Goal: Task Accomplishment & Management: Manage account settings

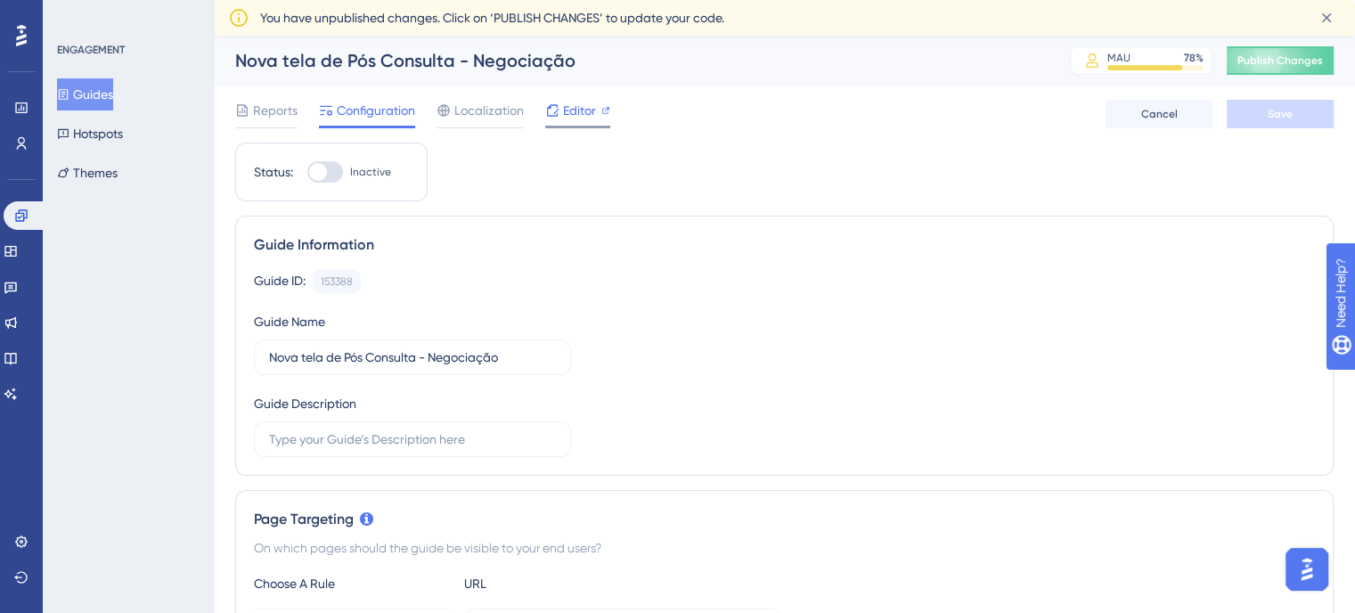
click at [566, 112] on span "Editor" at bounding box center [579, 110] width 33 height 21
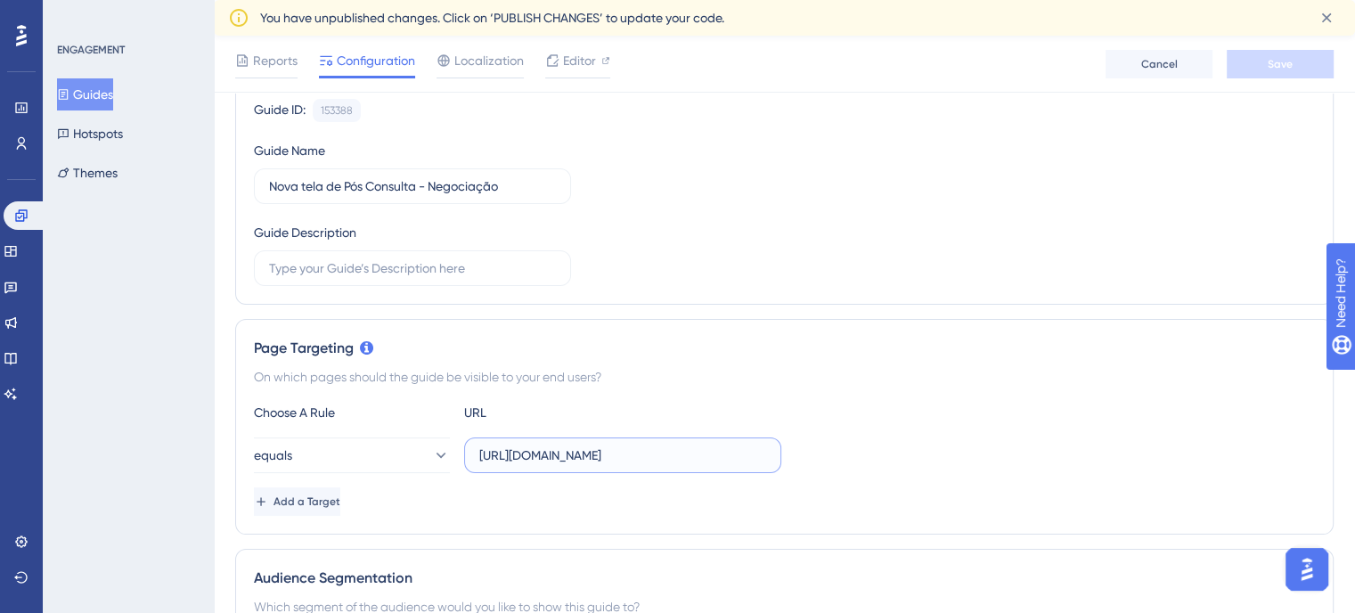
scroll to position [0, 93]
drag, startPoint x: 706, startPoint y: 453, endPoint x: 980, endPoint y: 455, distance: 274.4
click at [980, 455] on div "equals https://sistema.webdentalsolucoes.io/index.php?lar=1536&alt=703" at bounding box center [784, 455] width 1061 height 36
type input "https://sistema.webdentalsolucoes.io/"
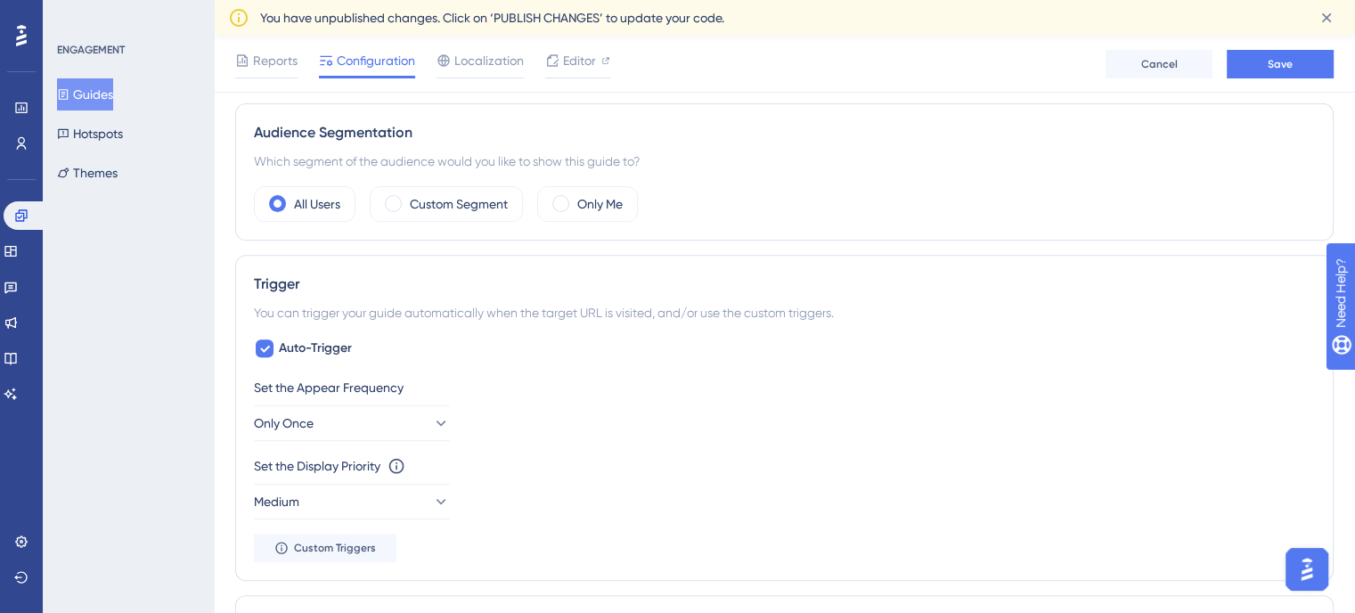
scroll to position [713, 0]
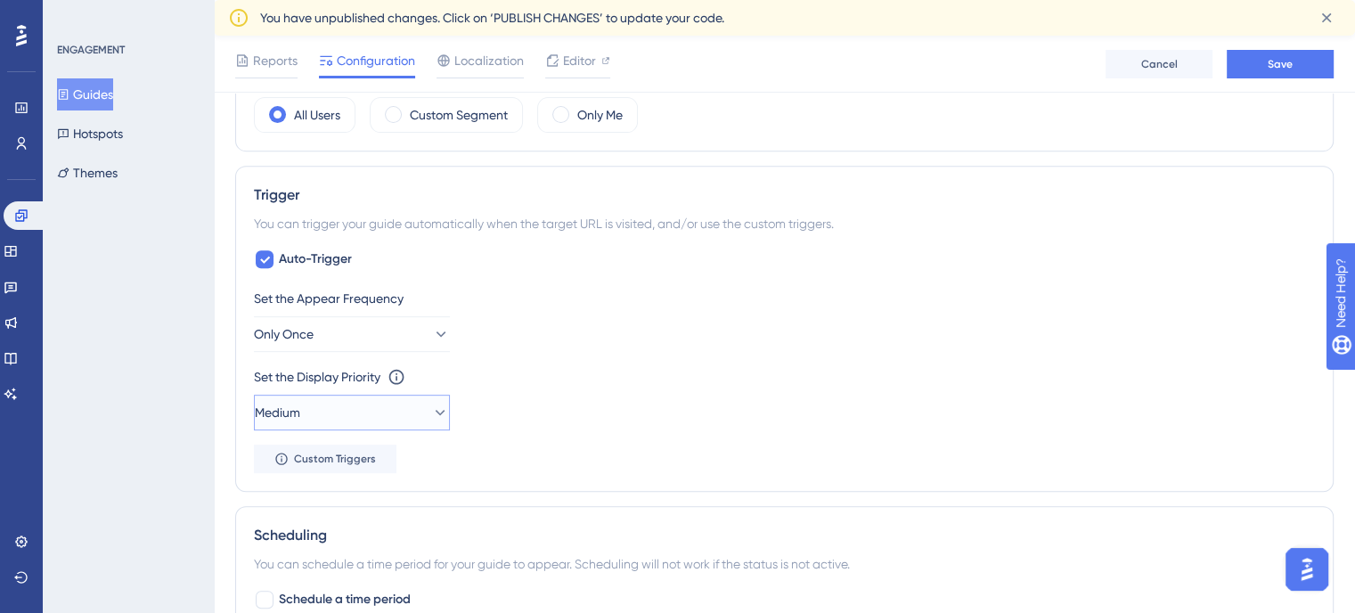
click at [408, 411] on button "Medium" at bounding box center [352, 413] width 196 height 36
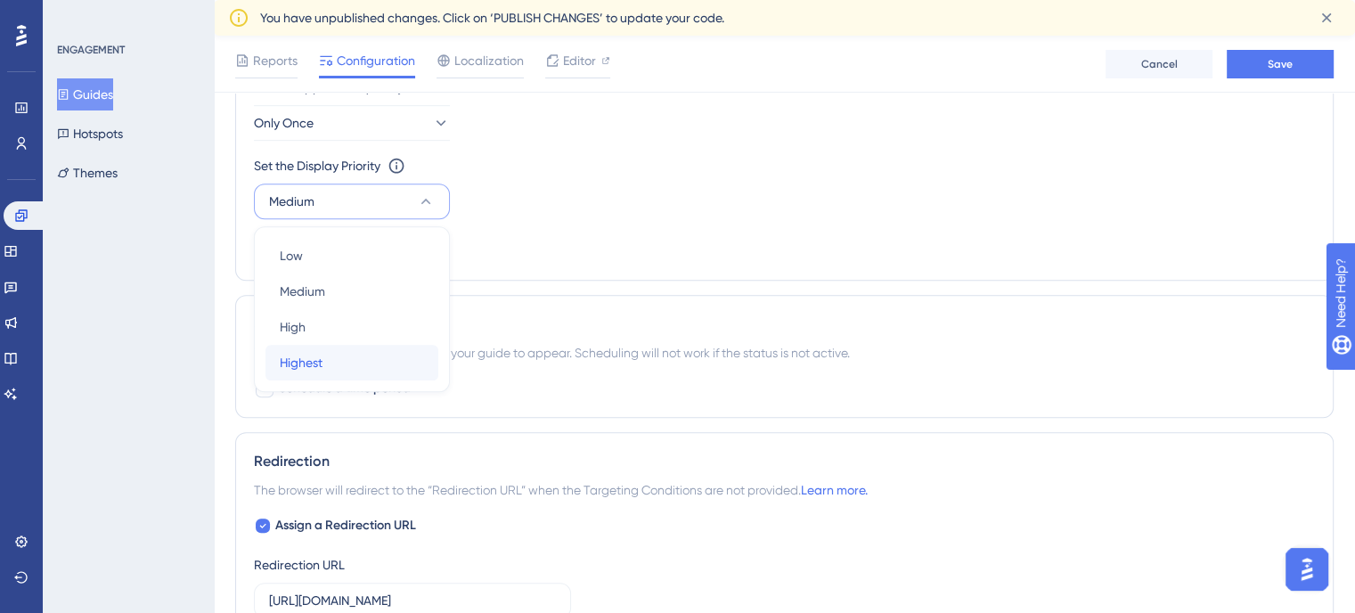
click at [381, 359] on div "Highest Highest" at bounding box center [352, 363] width 144 height 36
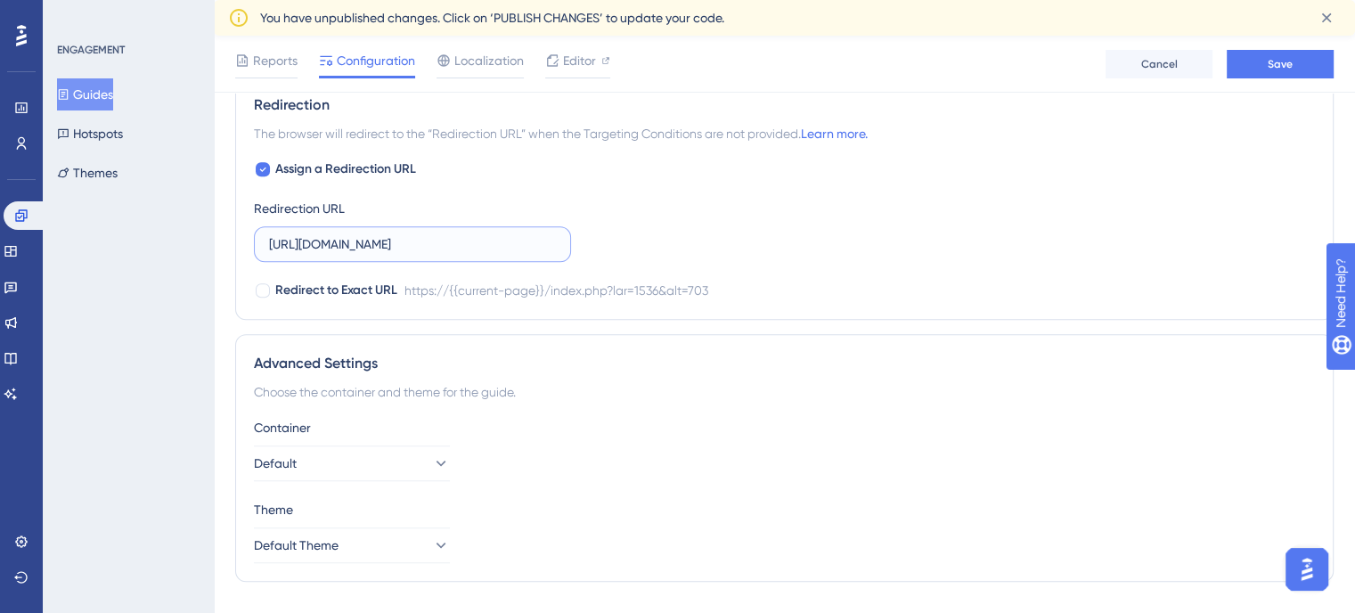
scroll to position [0, 93]
drag, startPoint x: 491, startPoint y: 241, endPoint x: 996, endPoint y: 233, distance: 505.2
click at [996, 233] on div "Assign a Redirection URL Redirection URL https://sistema.webdentalsolucoes.io/i…" at bounding box center [784, 230] width 1061 height 143
type input "https://sistema.webdentalsolucoes.io/"
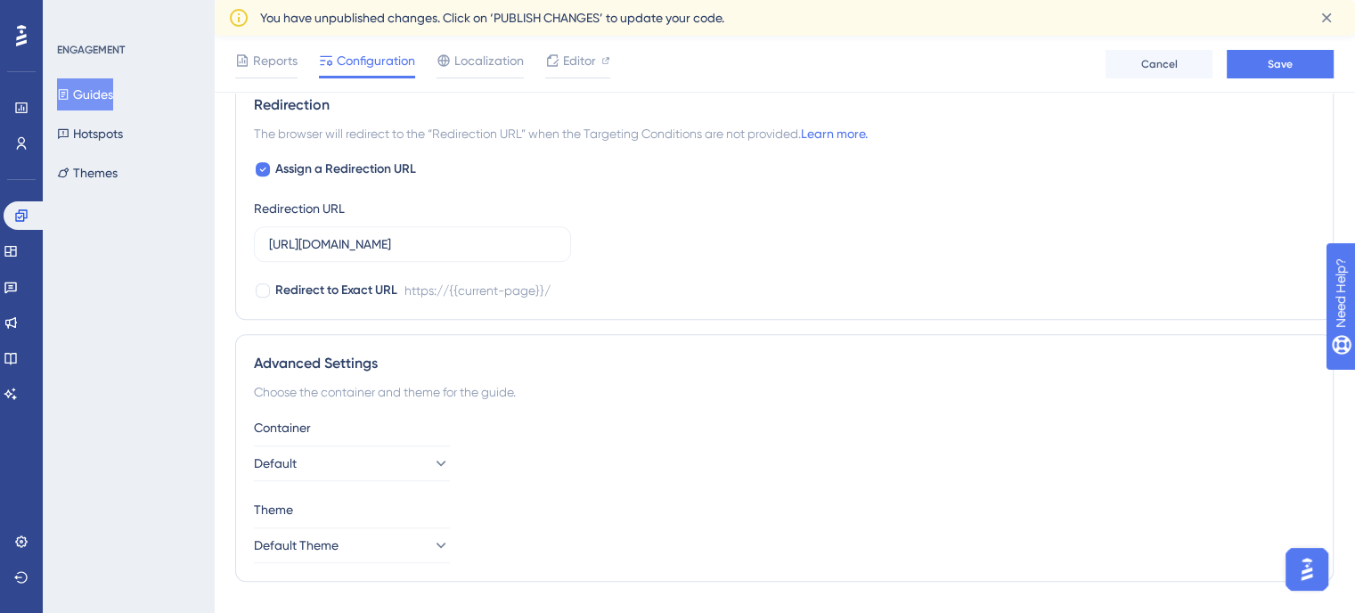
click at [709, 229] on div "Assign a Redirection URL Redirection URL https://sistema.webdentalsolucoes.io/ …" at bounding box center [784, 230] width 1061 height 143
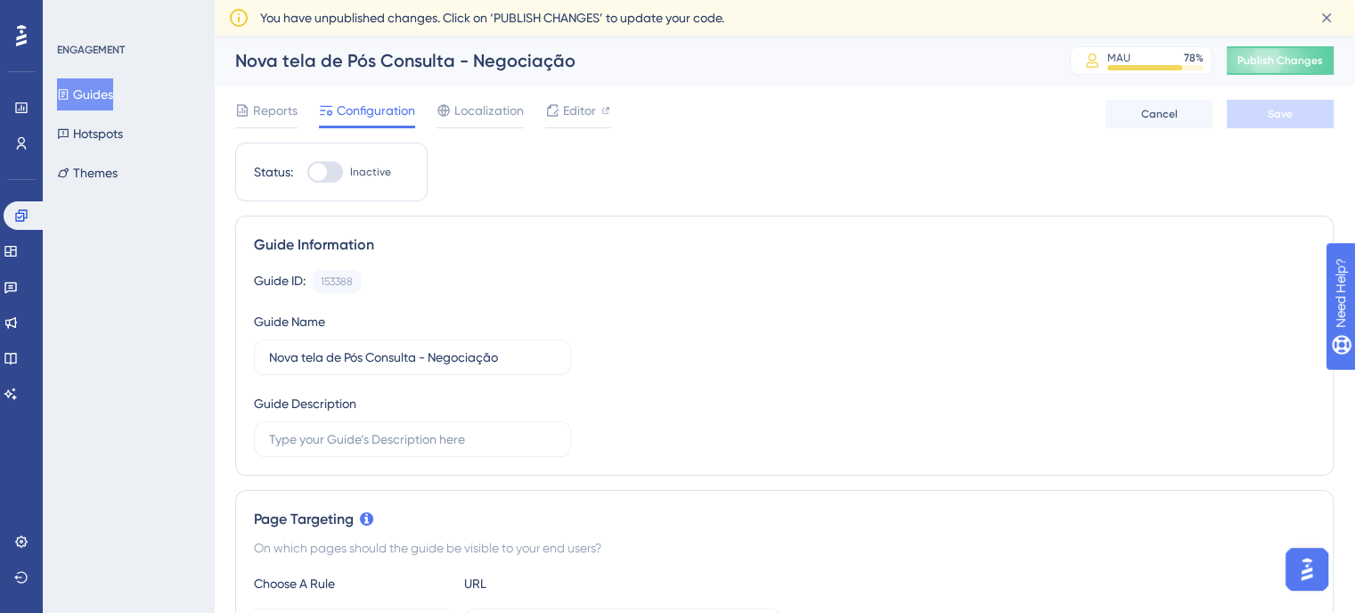
click at [315, 167] on div at bounding box center [318, 172] width 18 height 18
click at [307, 172] on input "Inactive" at bounding box center [306, 172] width 1 height 1
checkbox input "true"
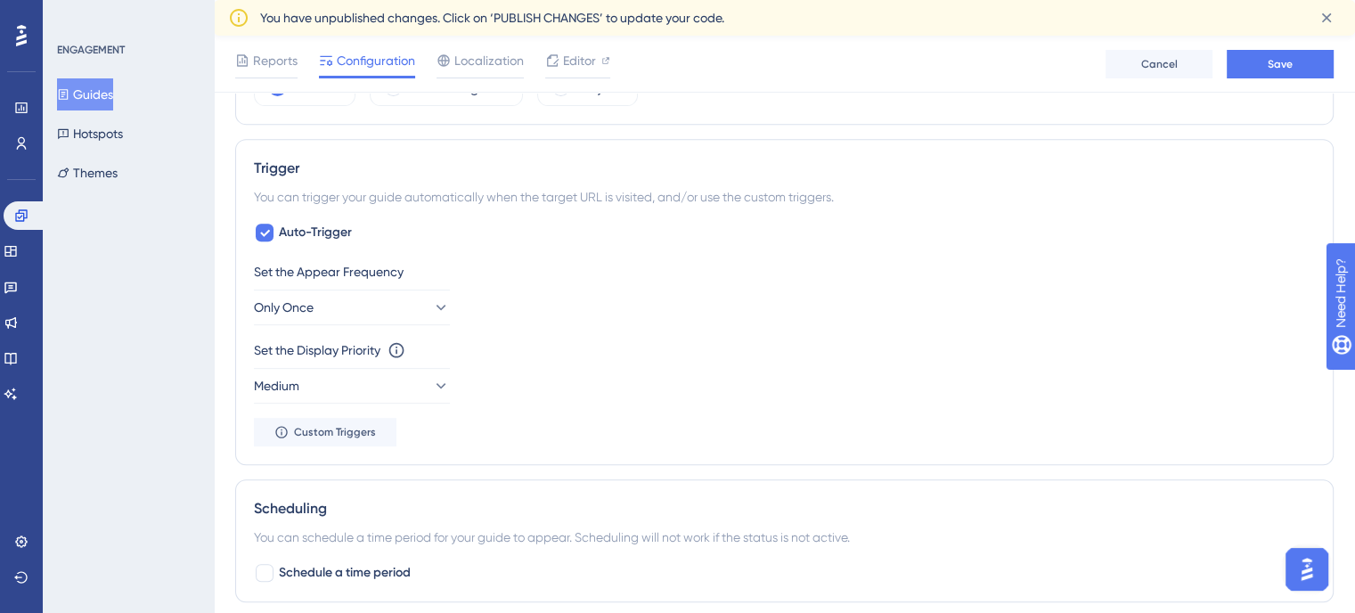
scroll to position [752, 0]
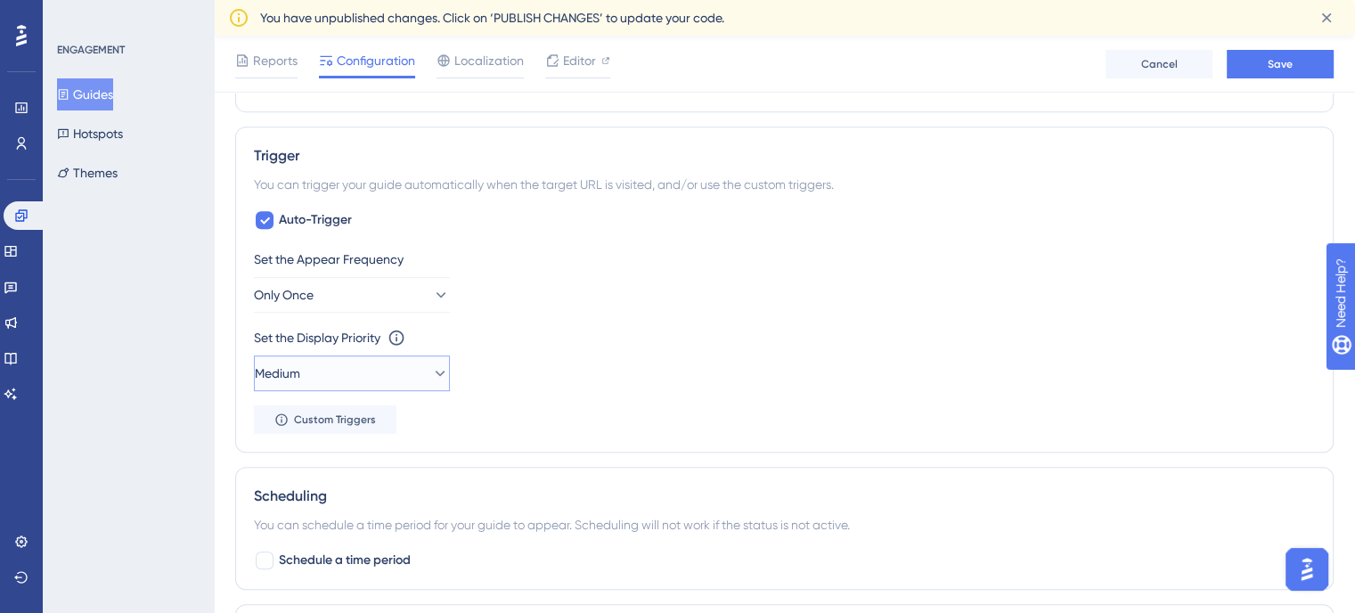
click at [360, 370] on button "Medium" at bounding box center [352, 373] width 196 height 36
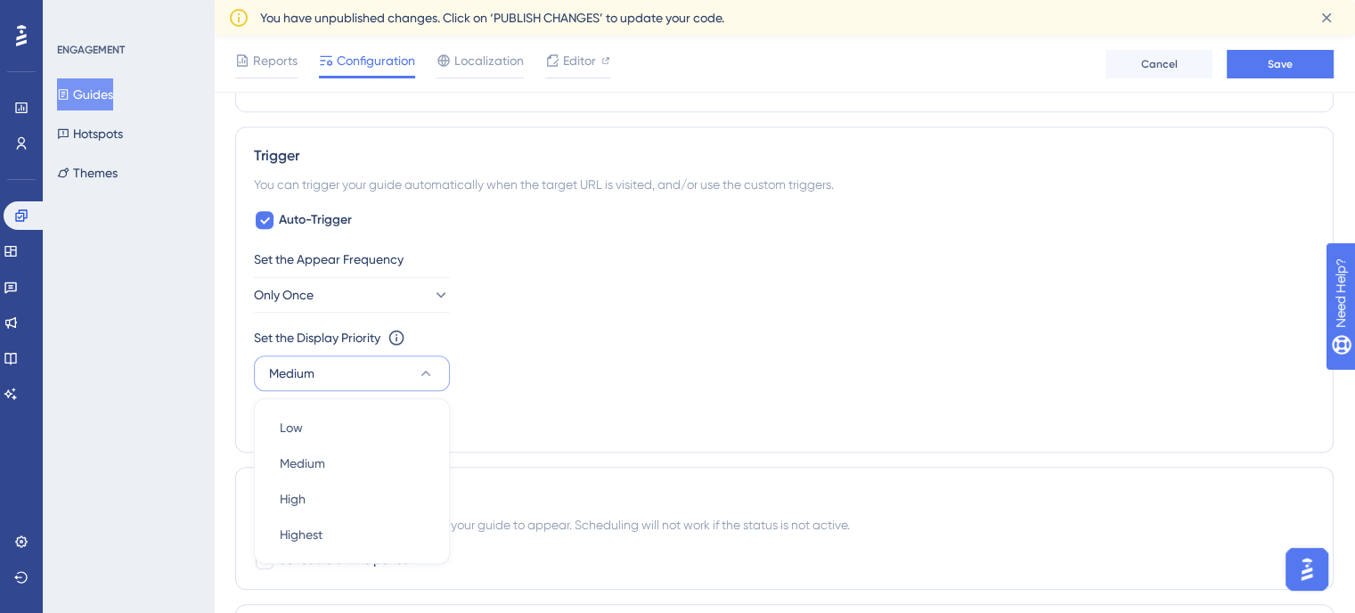
scroll to position [924, 0]
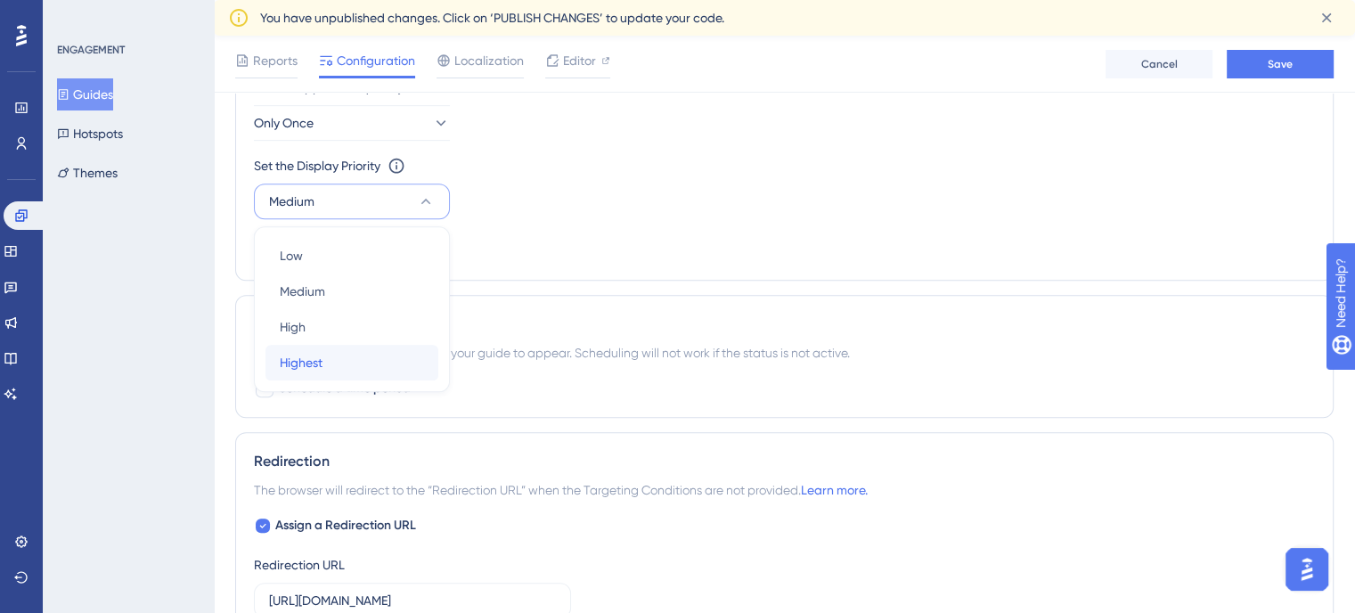
click at [335, 365] on div "Highest Highest" at bounding box center [352, 363] width 144 height 36
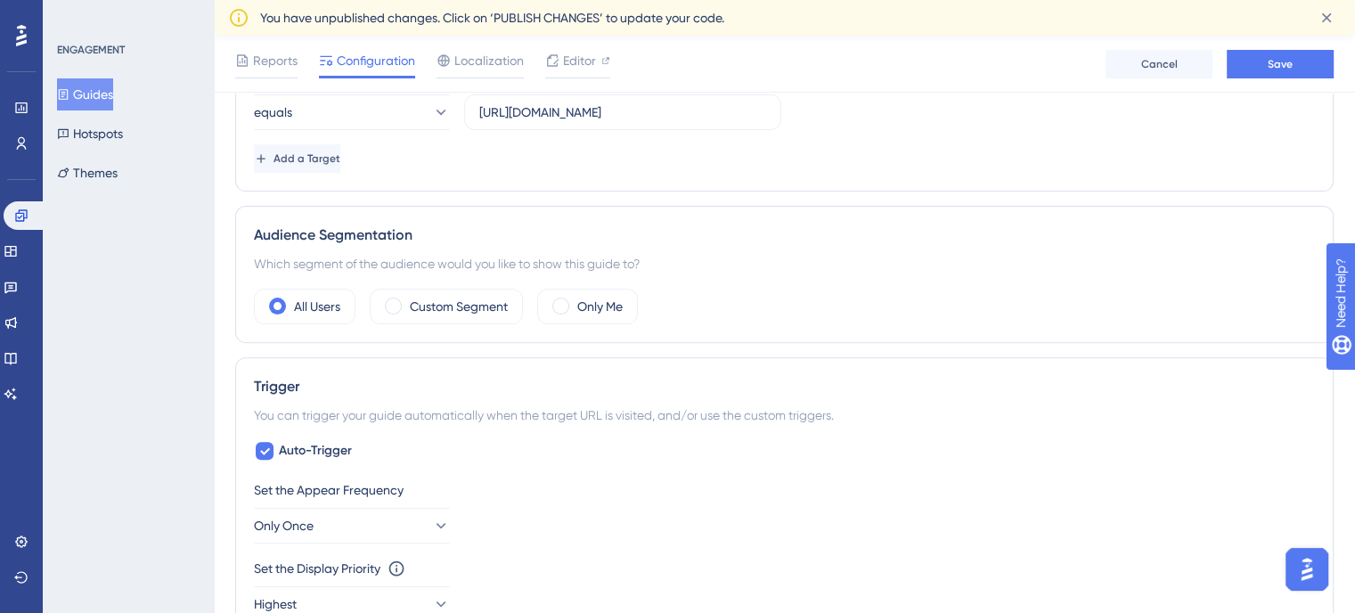
scroll to position [140, 0]
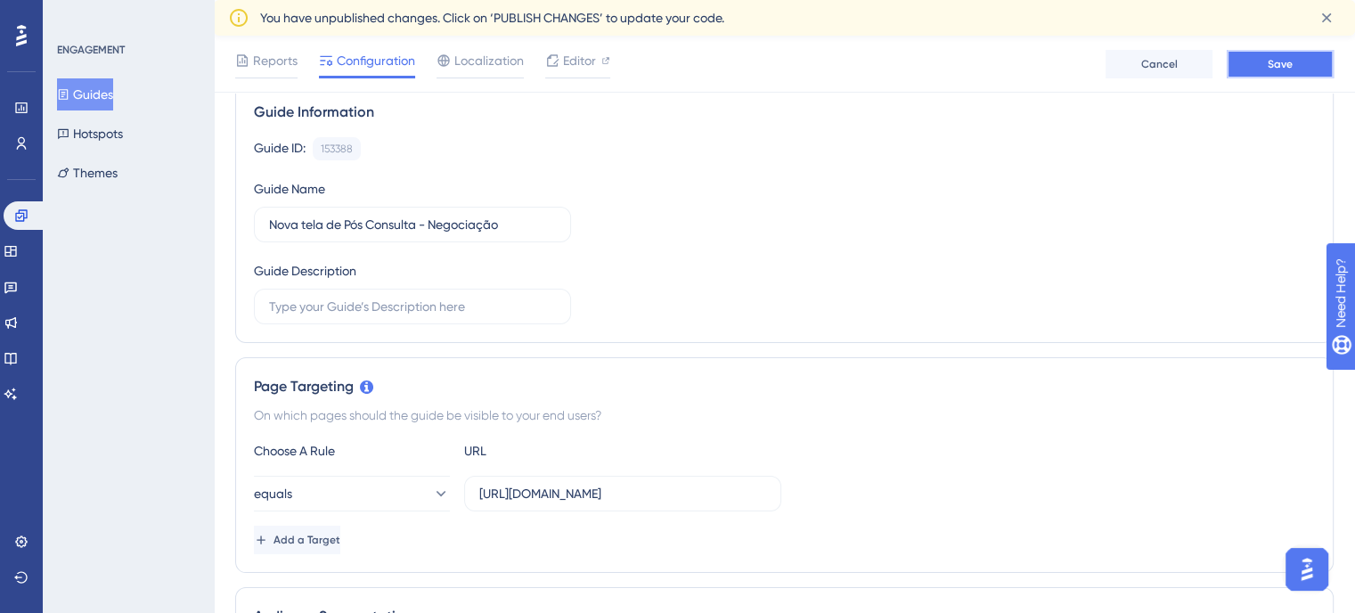
click at [1294, 70] on button "Save" at bounding box center [1280, 64] width 107 height 29
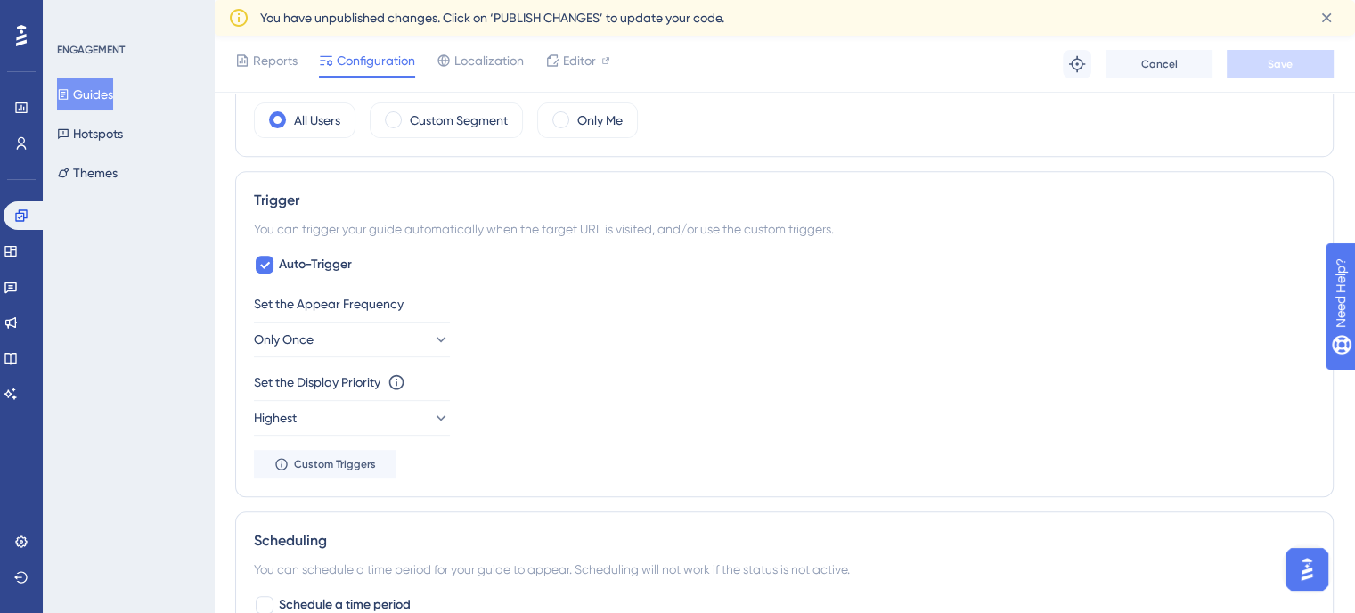
scroll to position [0, 0]
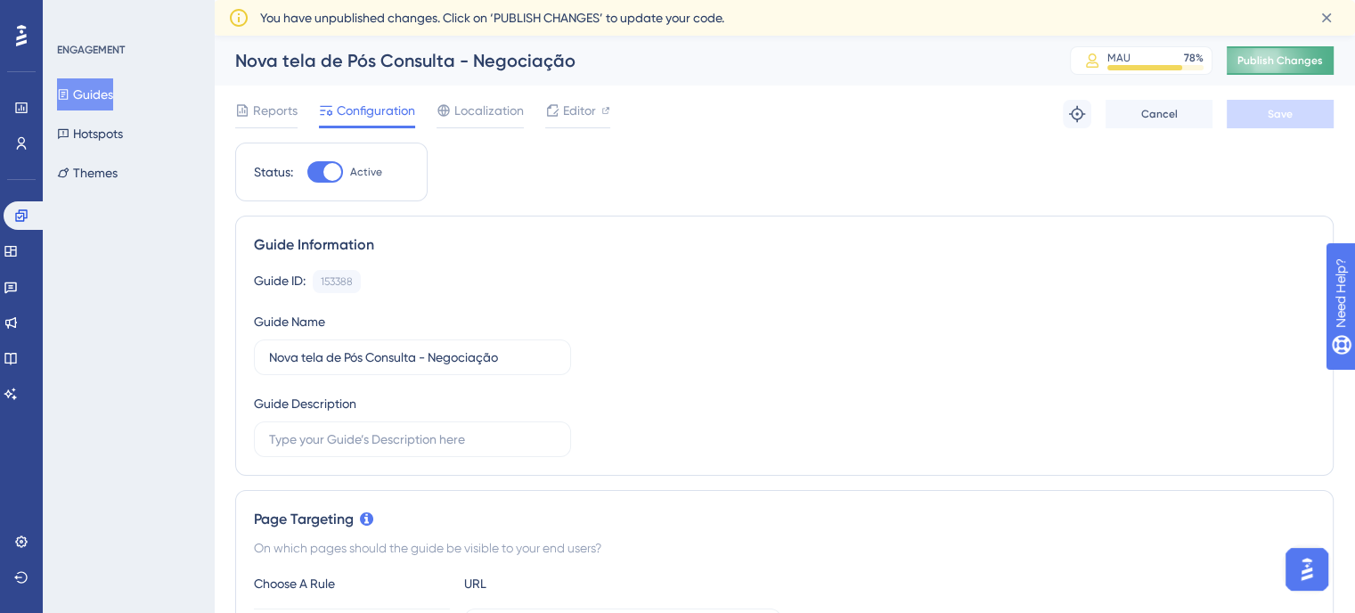
click at [1308, 52] on button "Publish Changes" at bounding box center [1280, 60] width 107 height 29
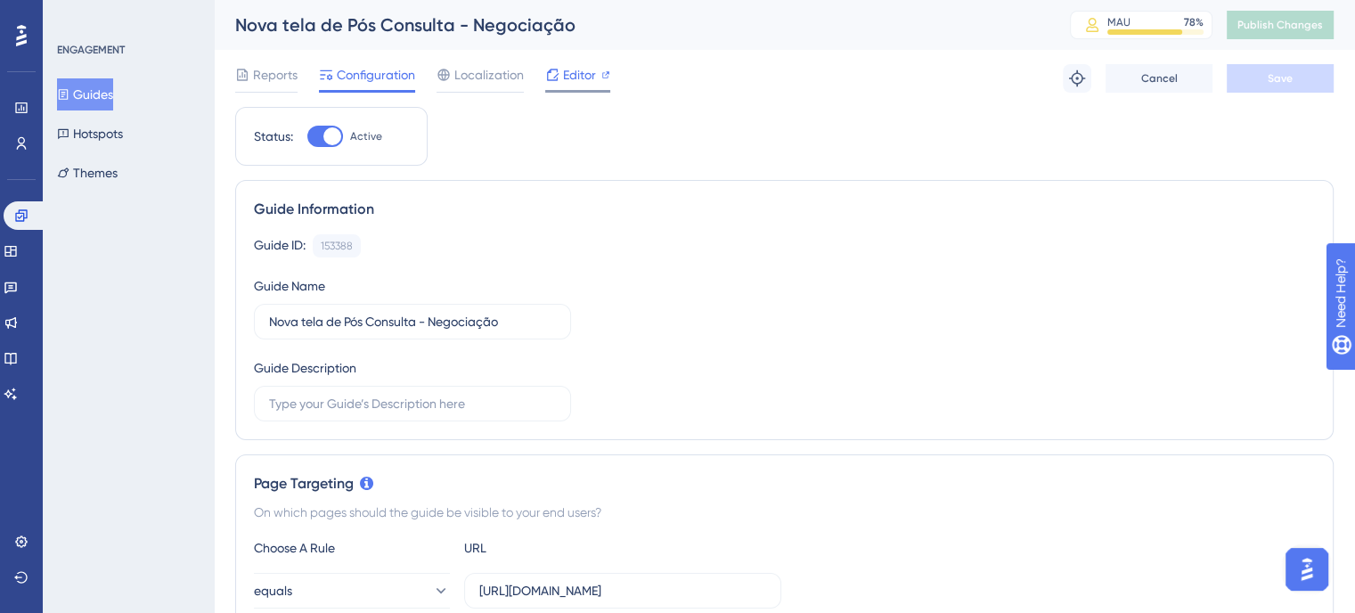
click at [577, 74] on span "Editor" at bounding box center [579, 74] width 33 height 21
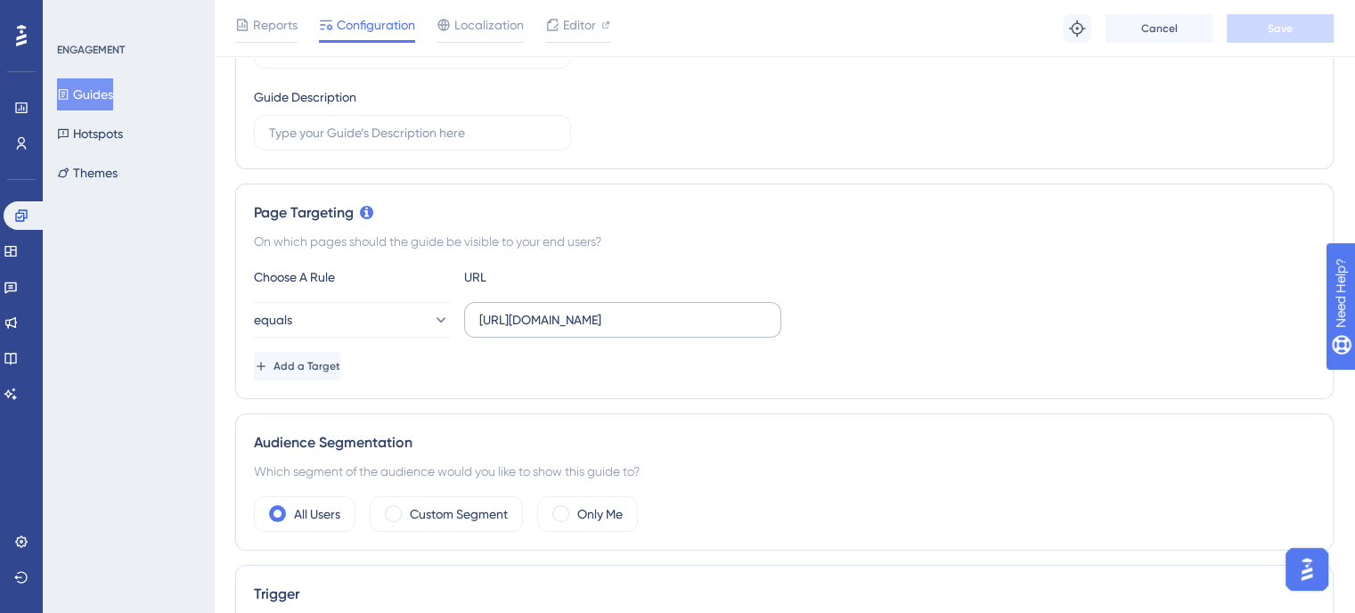
scroll to position [283, 0]
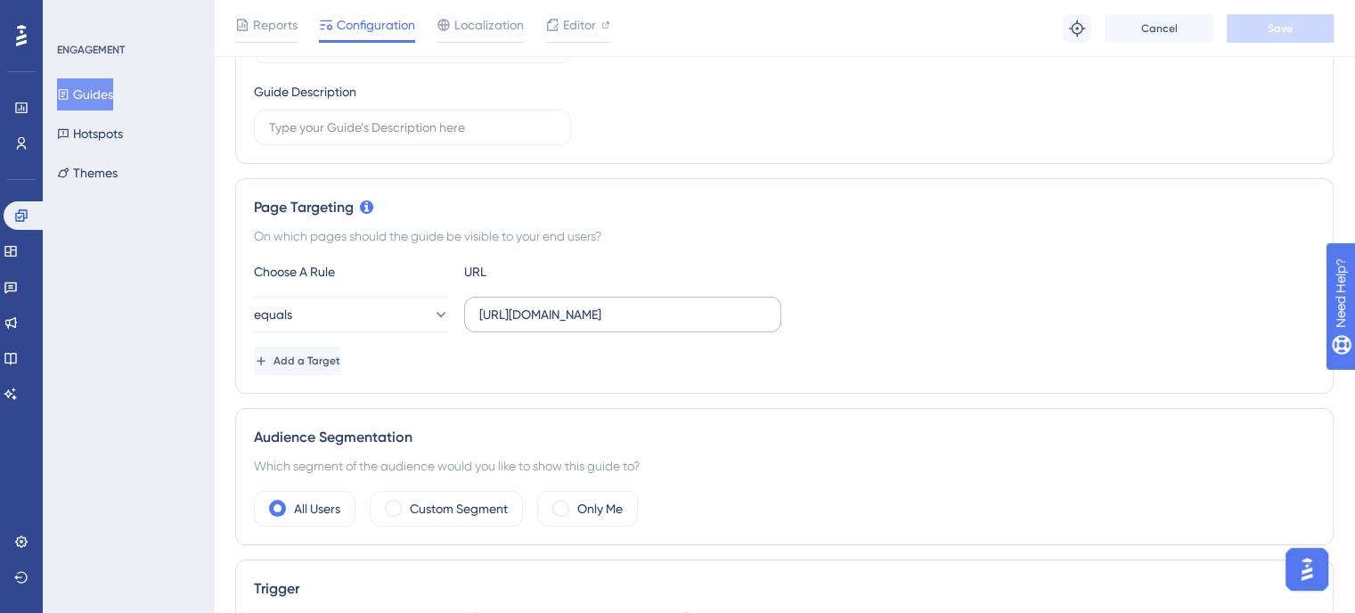
click at [647, 298] on label "https://sistema.webdentalsolucoes.io/index.php?lar=1536&alt=703" at bounding box center [622, 315] width 317 height 36
click at [647, 305] on input "https://sistema.webdentalsolucoes.io/index.php?lar=1536&alt=703" at bounding box center [622, 315] width 287 height 20
drag, startPoint x: 609, startPoint y: 309, endPoint x: 1277, endPoint y: 371, distance: 670.1
click at [1277, 371] on div "Choose A Rule URL equals https://sistema.webdentalsolucoes.io/index.php?lar=153…" at bounding box center [784, 318] width 1061 height 114
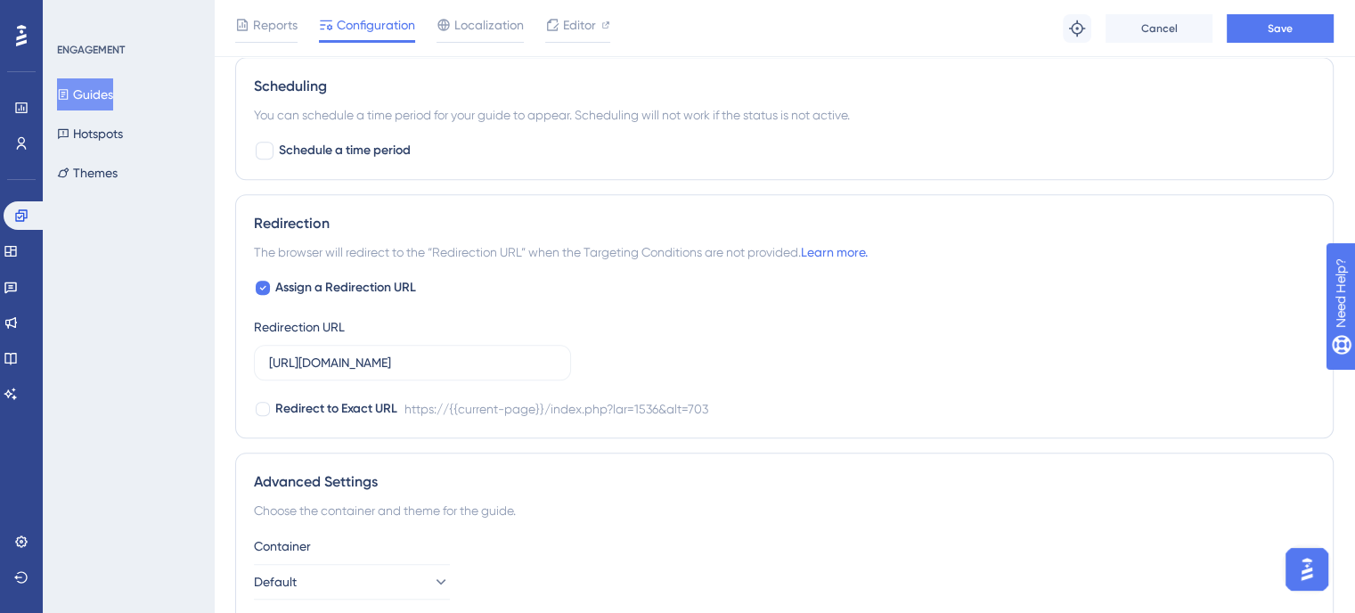
scroll to position [1281, 4]
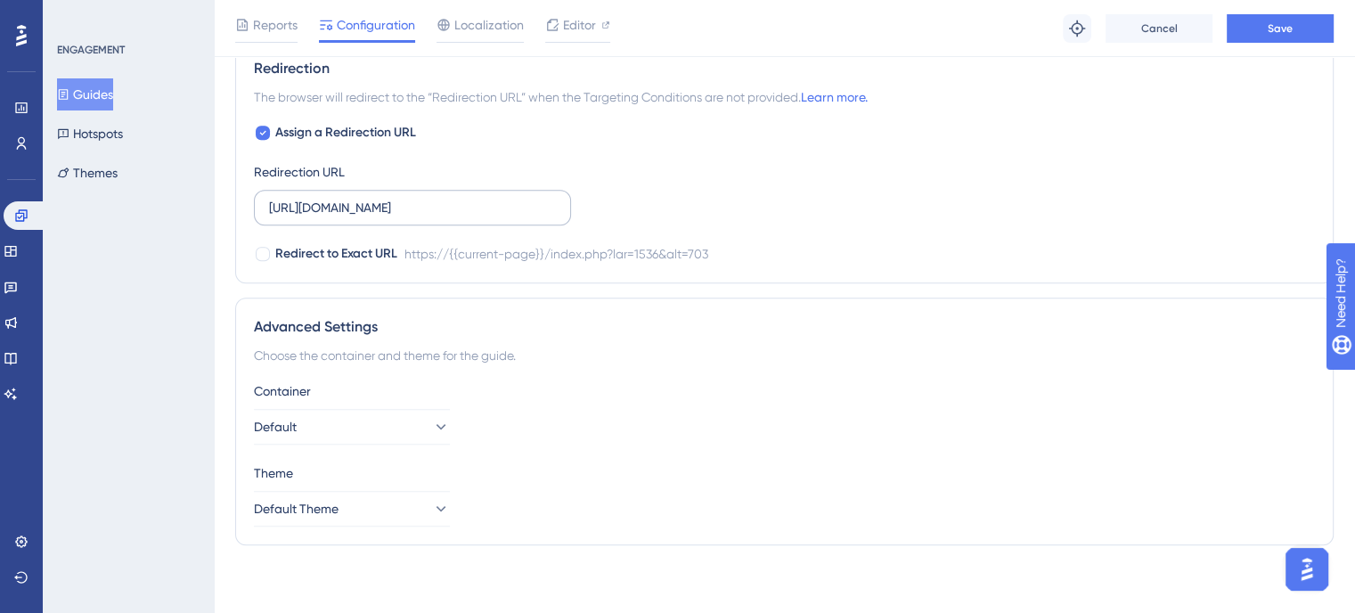
type input "https://sistema.webdentalsolucoes.io/"
drag, startPoint x: 1811, startPoint y: 577, endPoint x: 1410, endPoint y: 387, distance: 443.9
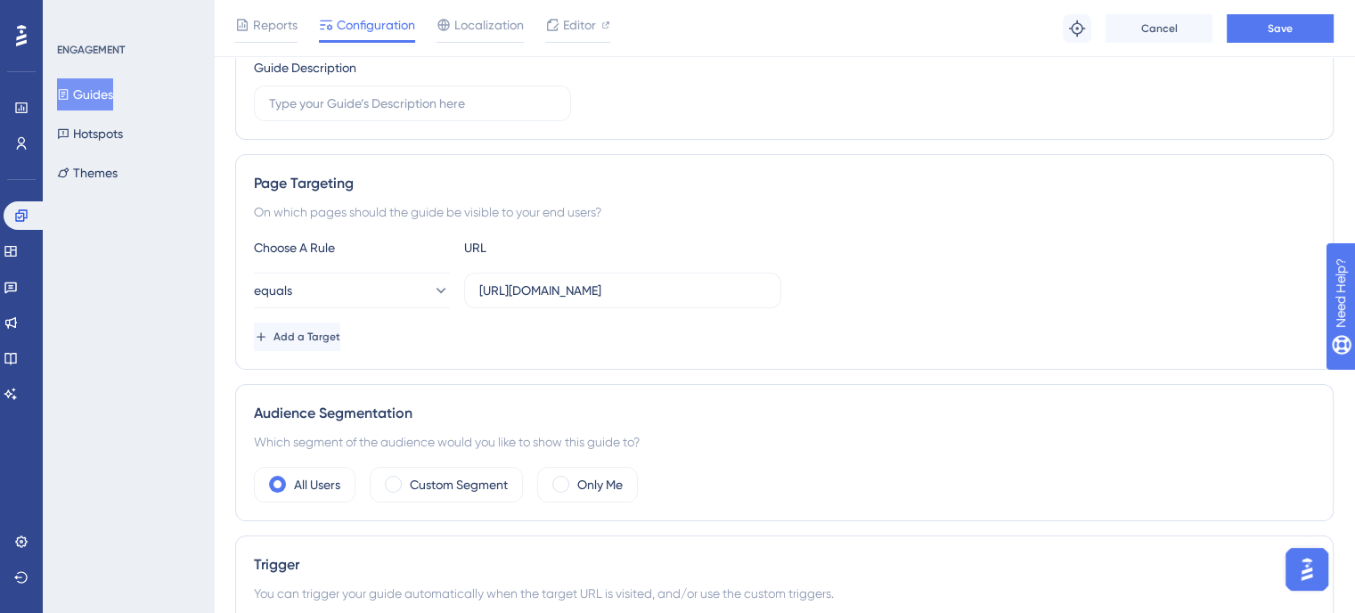
scroll to position [0, 13]
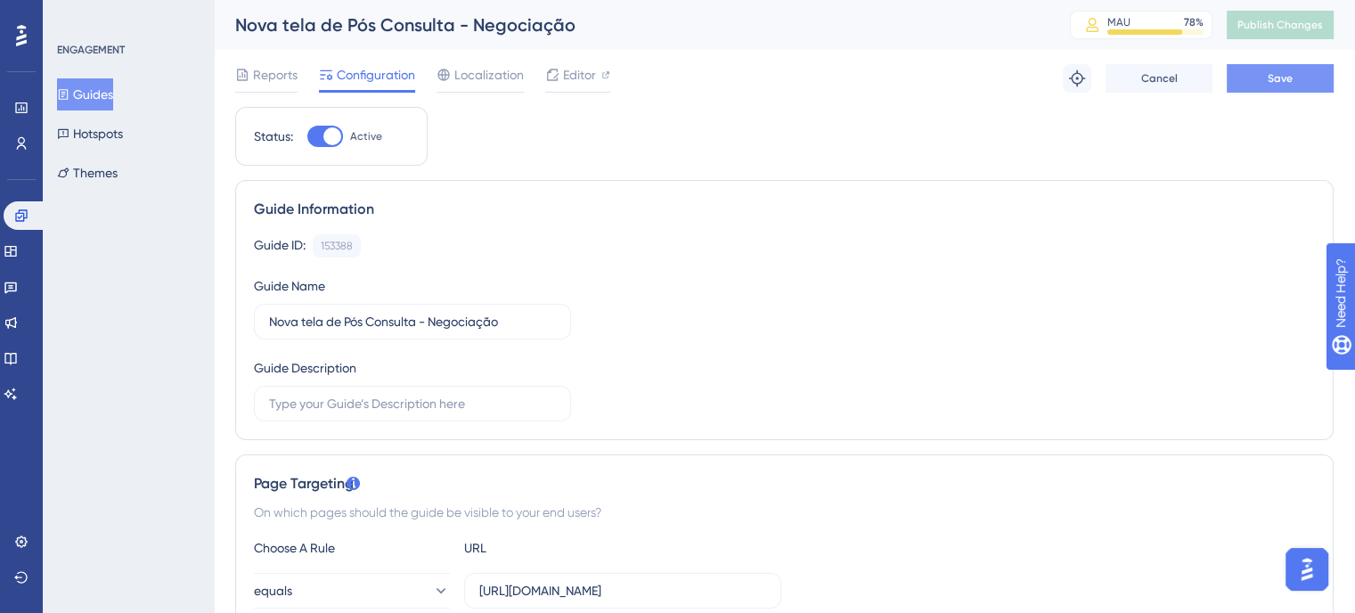
type input "https://sistema.webdentalsolucoes.io/"
click at [1283, 88] on button "Save" at bounding box center [1280, 78] width 107 height 29
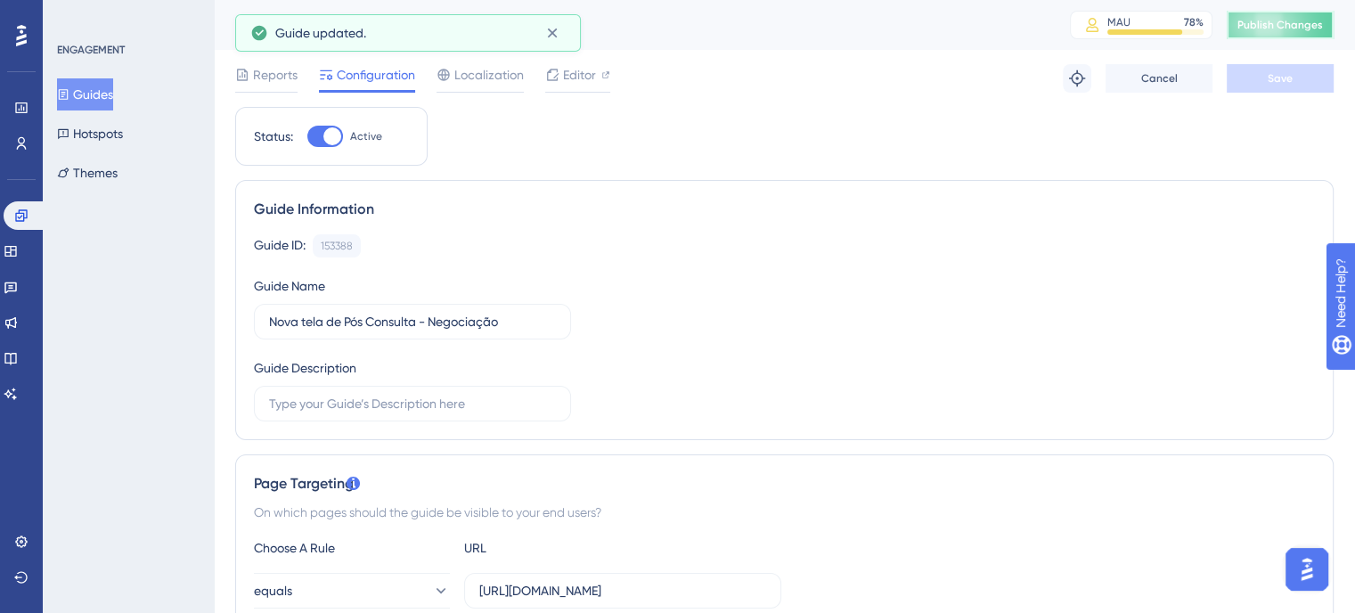
click at [1291, 25] on span "Publish Changes" at bounding box center [1280, 25] width 86 height 14
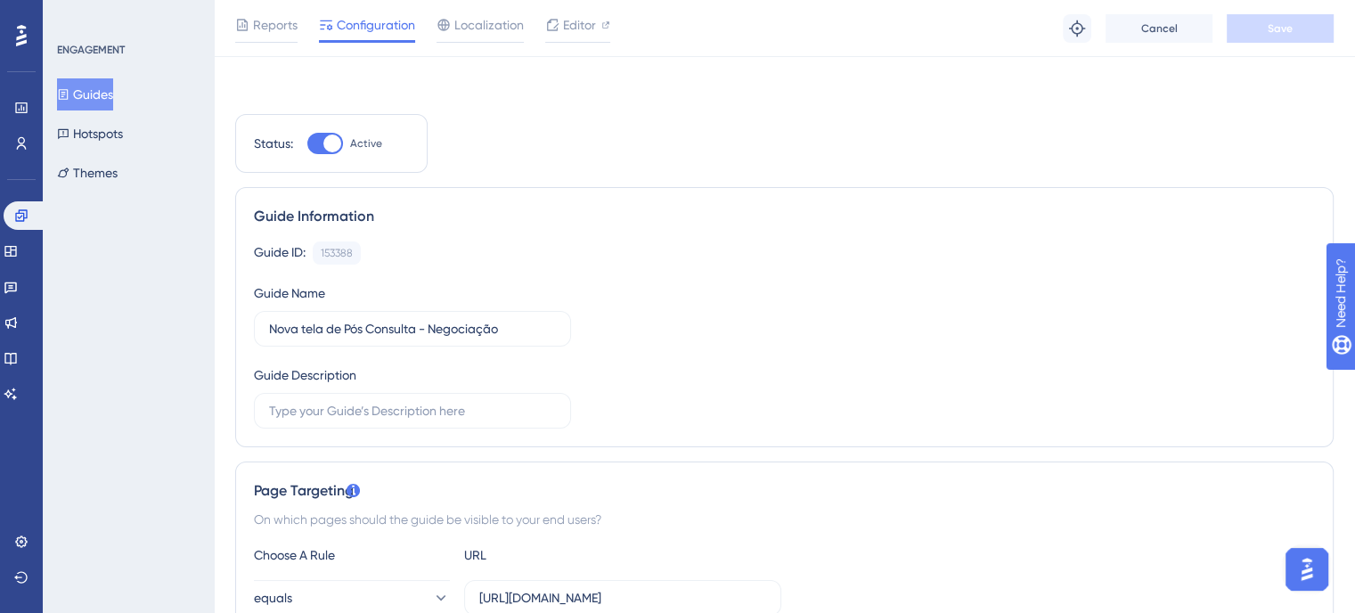
scroll to position [326, 13]
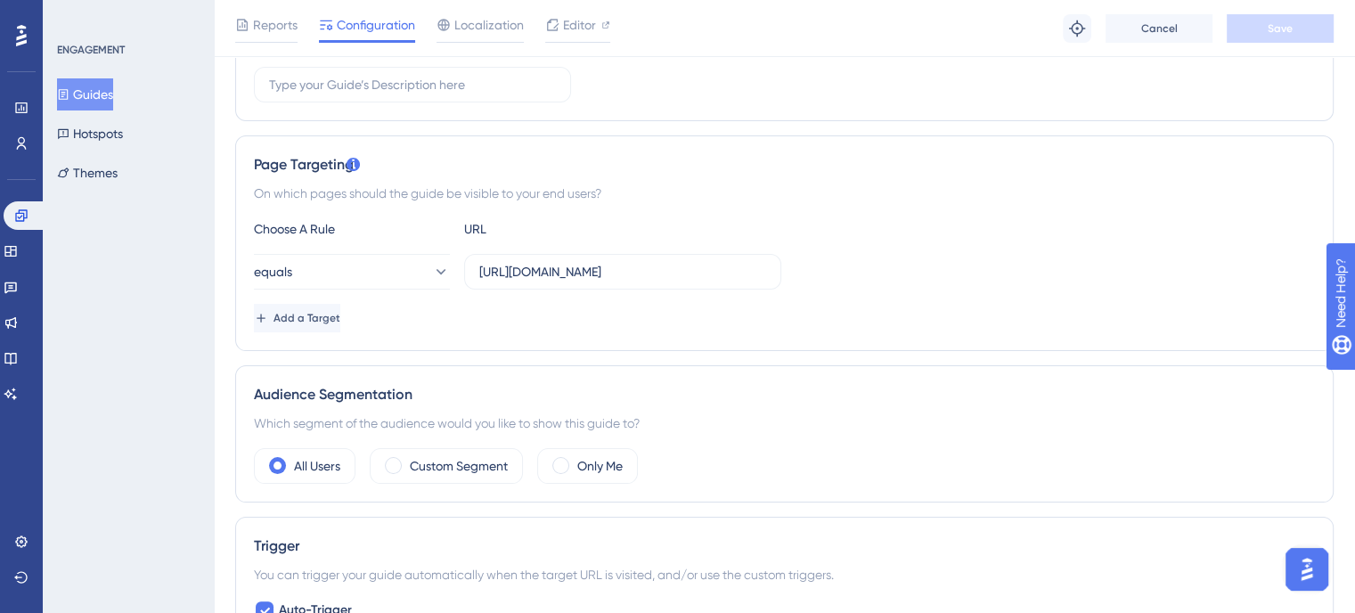
click at [378, 296] on div "Choose A Rule URL equals https://sistema.webdentalsolucoes.io/ Add a Target" at bounding box center [784, 275] width 1061 height 114
click at [391, 280] on button "equals" at bounding box center [352, 272] width 196 height 36
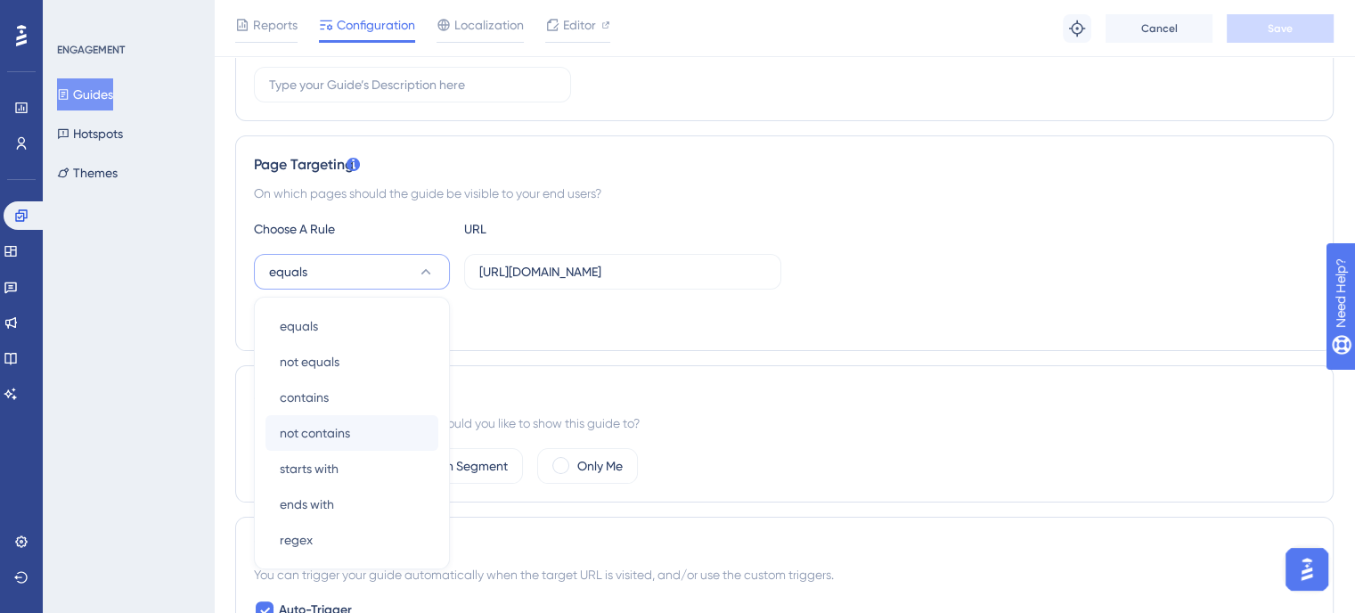
scroll to position [451, 13]
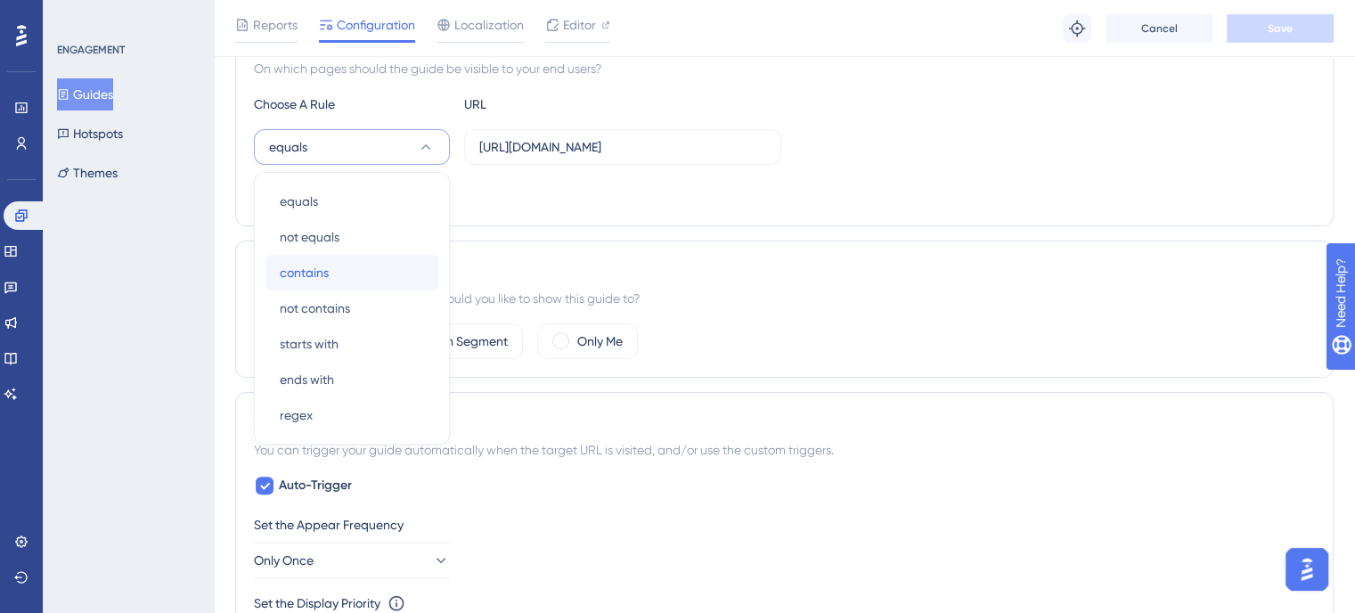
click at [349, 268] on div "contains contains" at bounding box center [352, 273] width 144 height 36
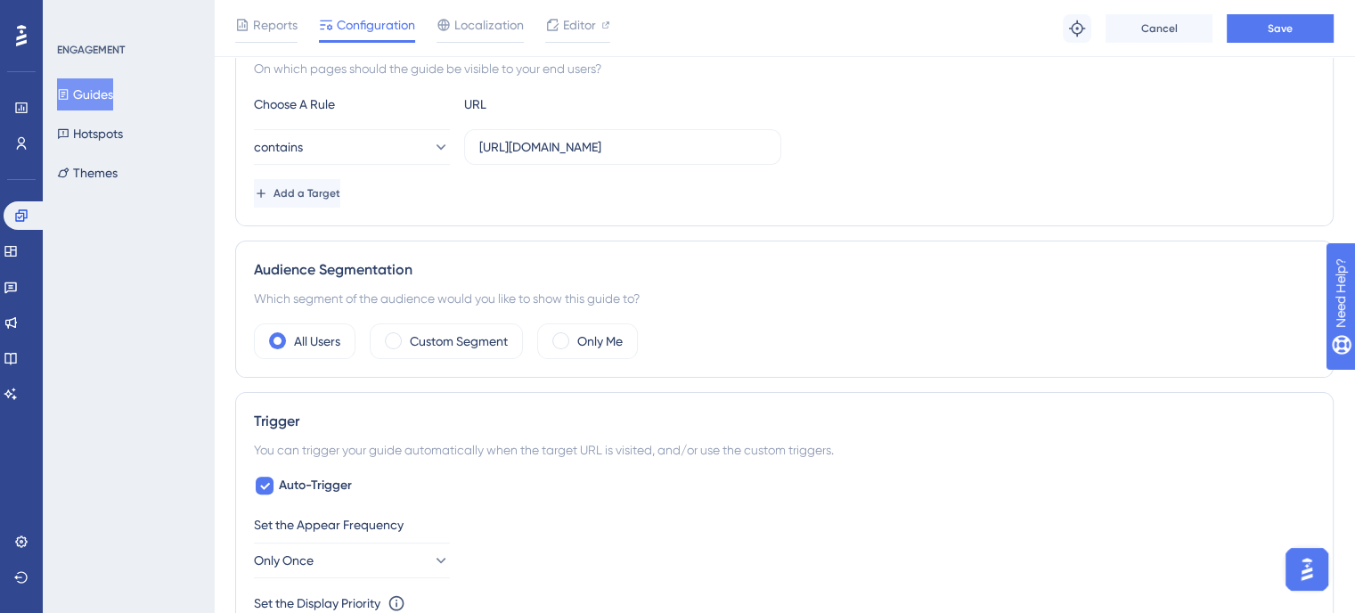
click at [1266, 48] on div "Reports Configuration Localization Editor Troubleshoot Cancel Save" at bounding box center [784, 28] width 1141 height 57
click at [1270, 44] on div "Reports Configuration Localization Editor Troubleshoot Cancel Save" at bounding box center [784, 28] width 1141 height 57
click at [1286, 28] on span "Save" at bounding box center [1280, 28] width 25 height 14
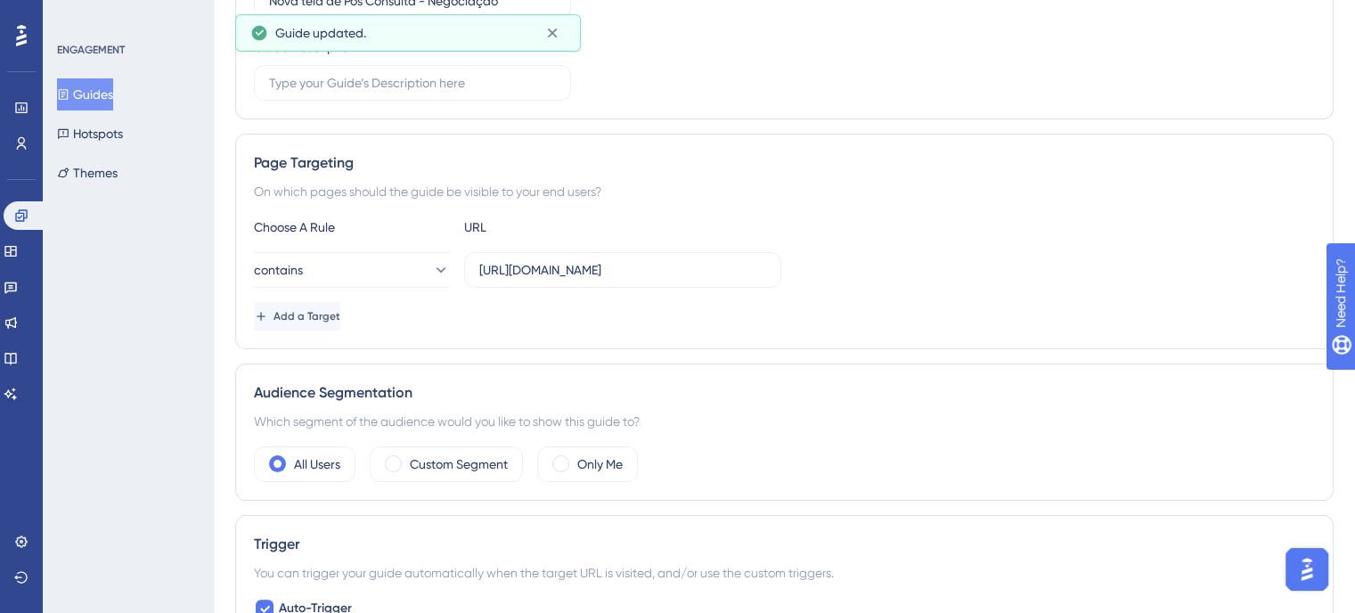
scroll to position [0, 13]
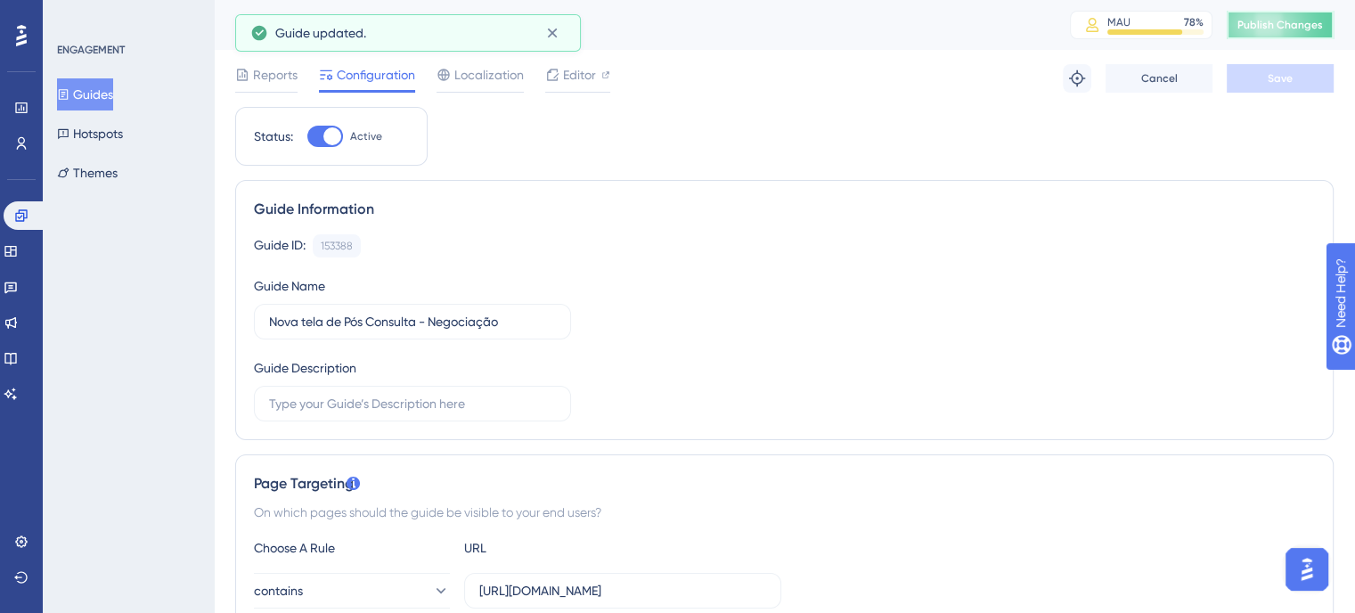
click at [1274, 35] on button "Publish Changes" at bounding box center [1280, 25] width 107 height 29
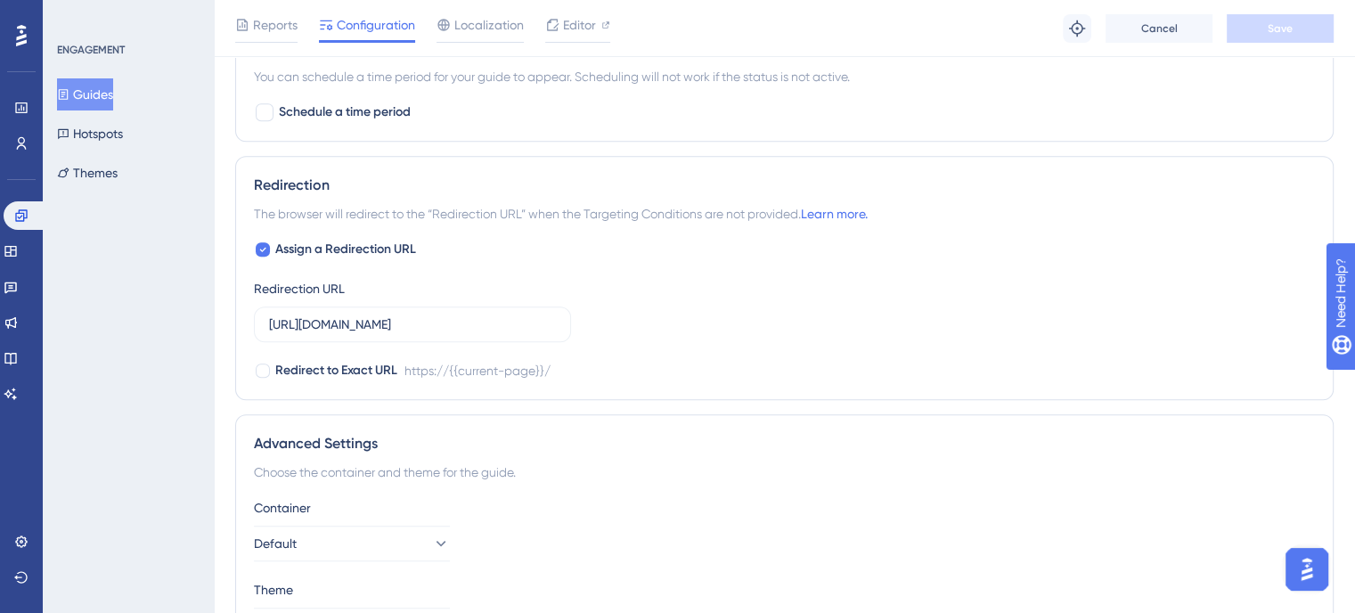
scroll to position [1281, 13]
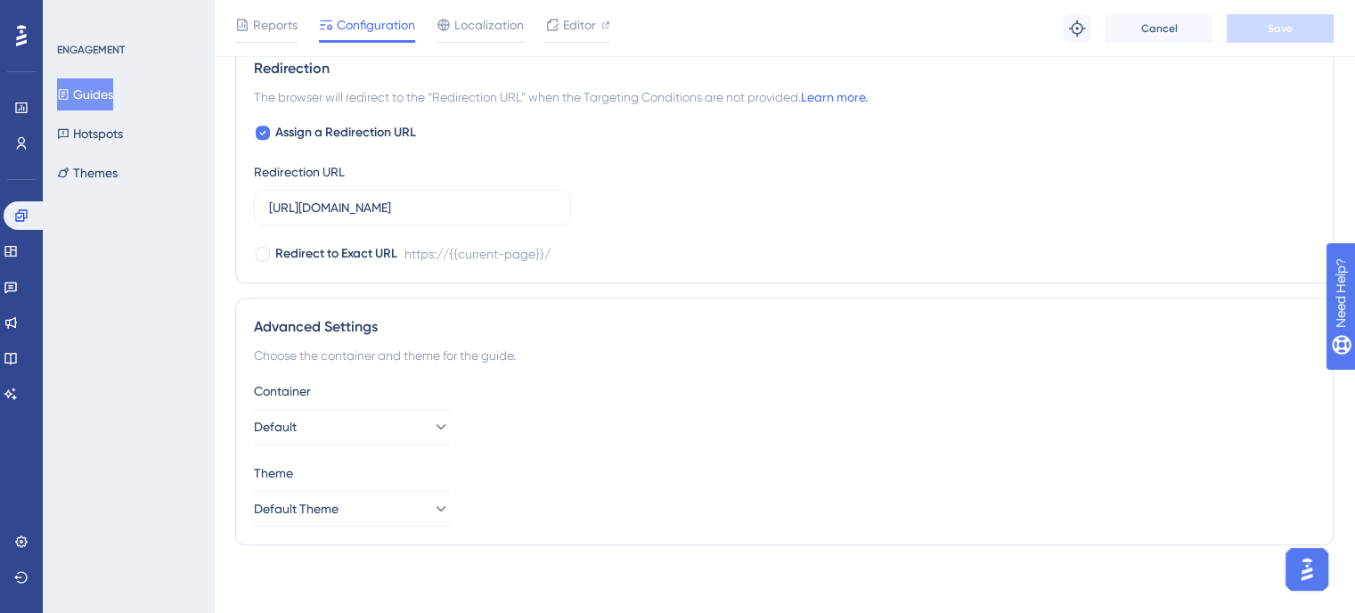
drag, startPoint x: 504, startPoint y: 273, endPoint x: 455, endPoint y: 156, distance: 126.6
click at [455, 156] on div "Assign a Redirection URL Redirection URL https://sistema.webdentalsolucoes.io/ …" at bounding box center [784, 193] width 1061 height 143
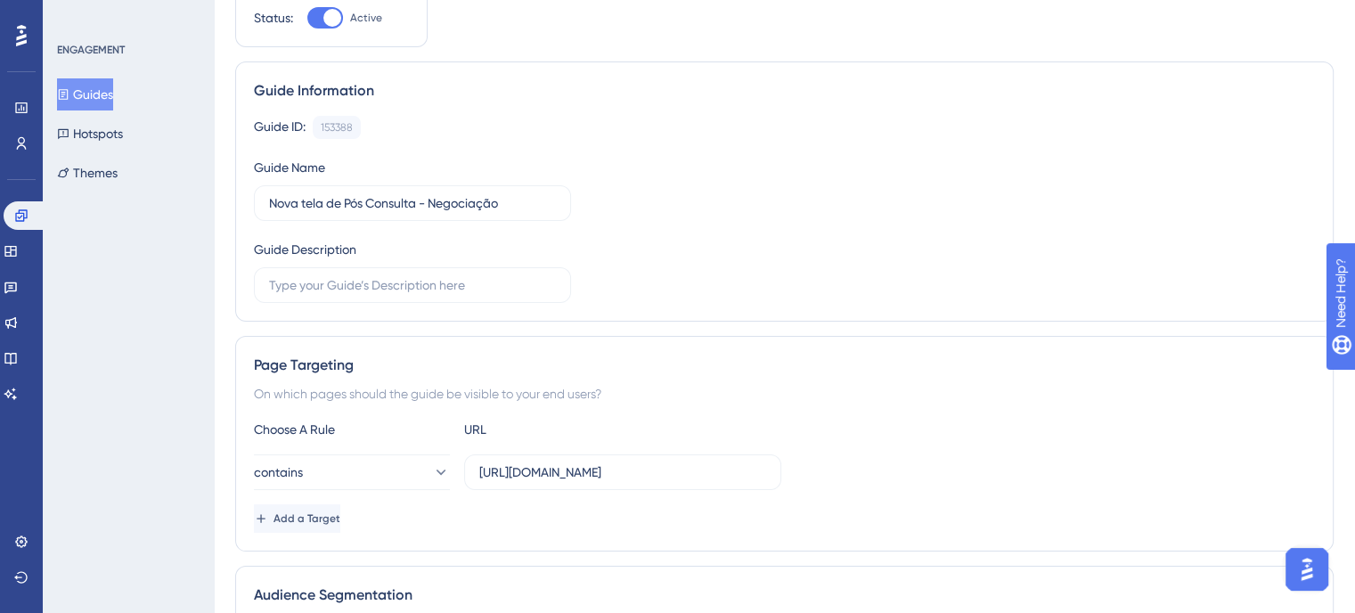
scroll to position [0, 13]
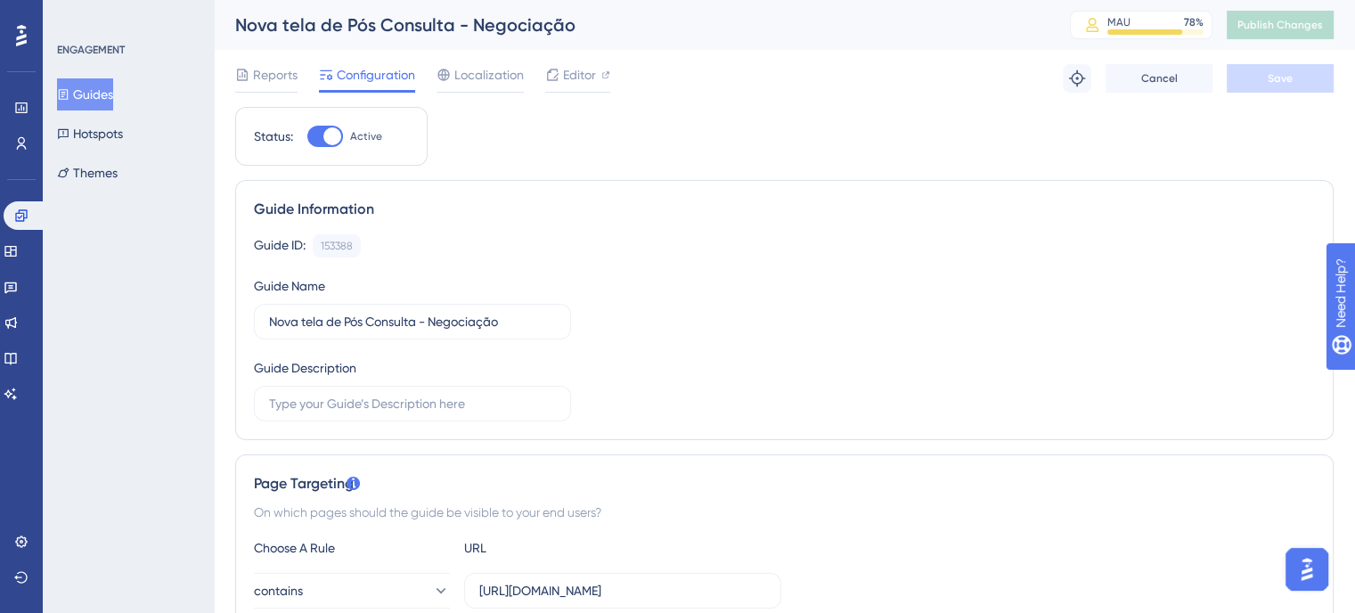
click at [296, 74] on div "Reports Configuration Localization Editor" at bounding box center [422, 78] width 375 height 29
click at [266, 77] on span "Reports" at bounding box center [275, 74] width 45 height 21
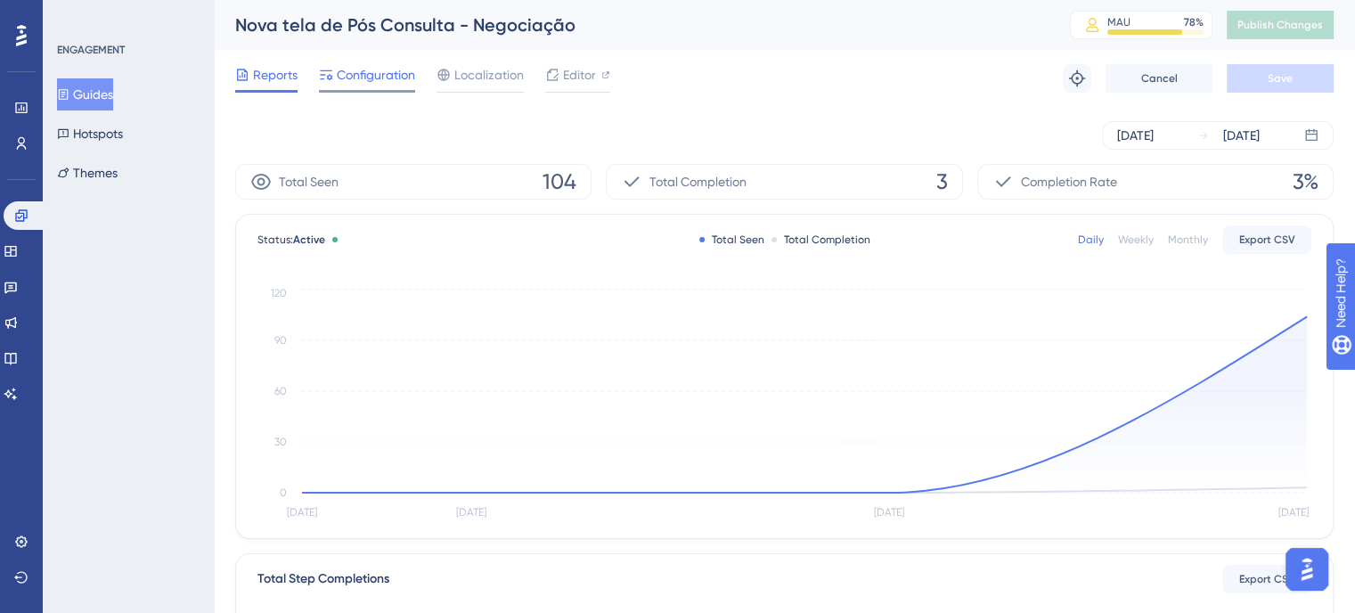
click at [375, 70] on span "Configuration" at bounding box center [376, 74] width 78 height 21
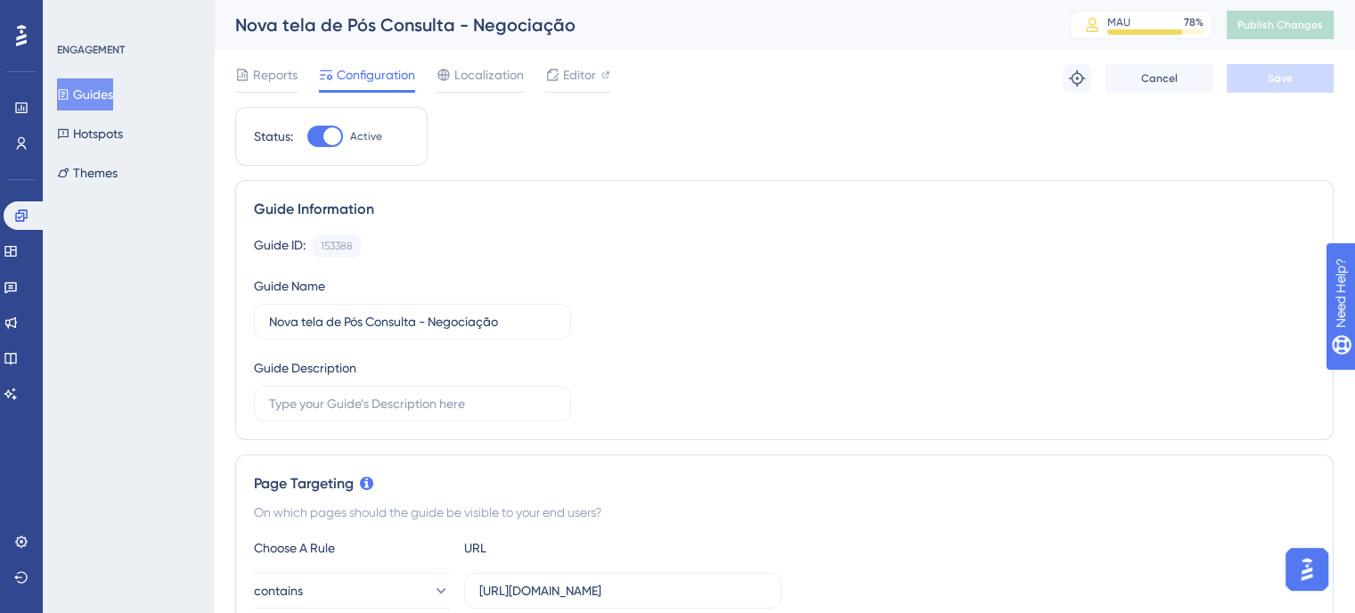
click at [333, 140] on div at bounding box center [332, 136] width 18 height 18
click at [307, 137] on input "Active" at bounding box center [306, 136] width 1 height 1
click at [1297, 70] on button "Save" at bounding box center [1280, 78] width 107 height 29
click at [327, 138] on div at bounding box center [325, 136] width 36 height 21
click at [307, 137] on input "Inactive" at bounding box center [306, 136] width 1 height 1
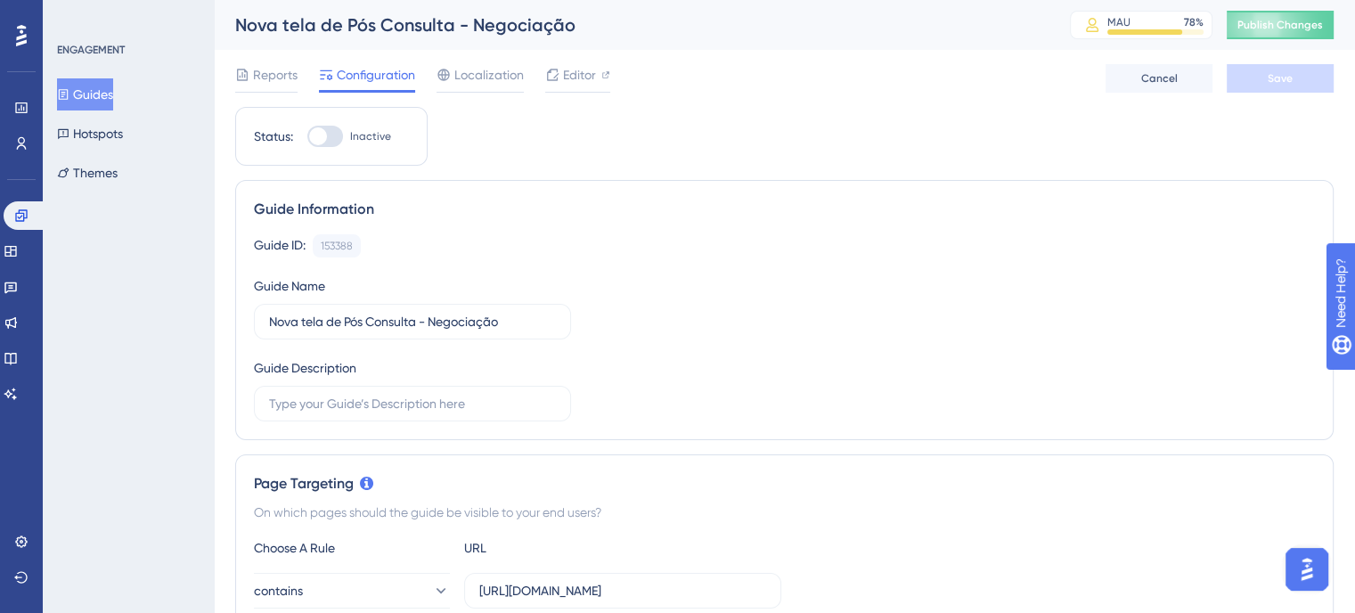
checkbox input "true"
click at [1296, 70] on button "Save" at bounding box center [1280, 78] width 107 height 29
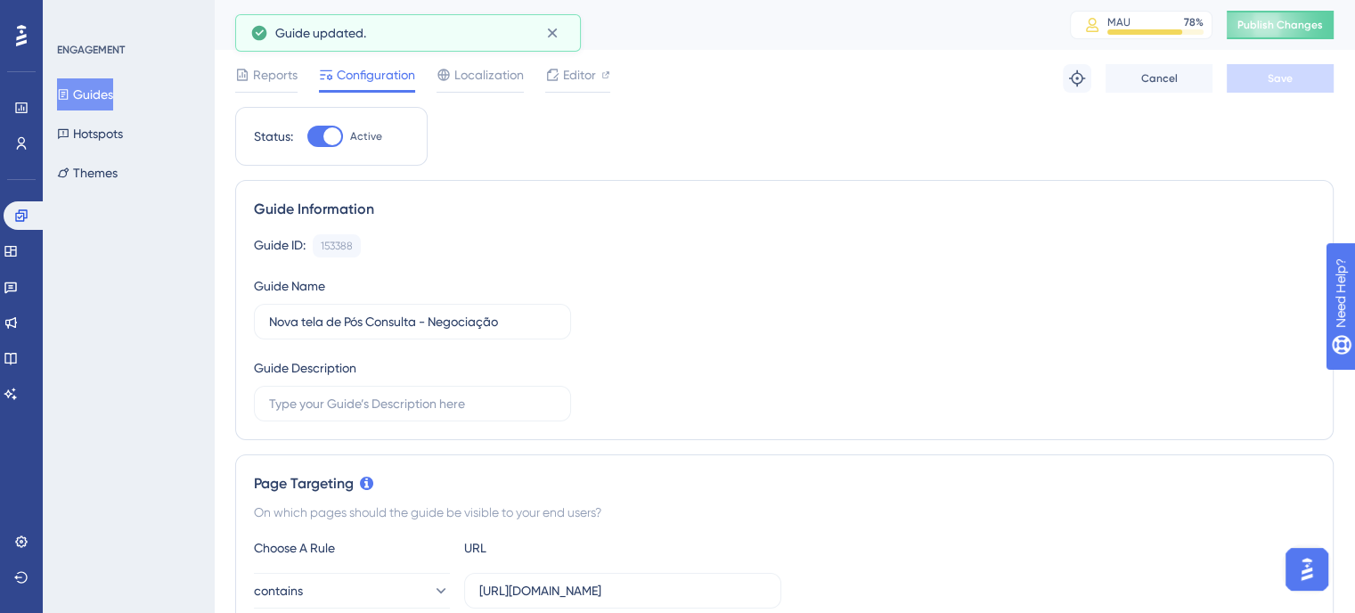
click at [1294, 28] on span "Publish Changes" at bounding box center [1280, 25] width 86 height 14
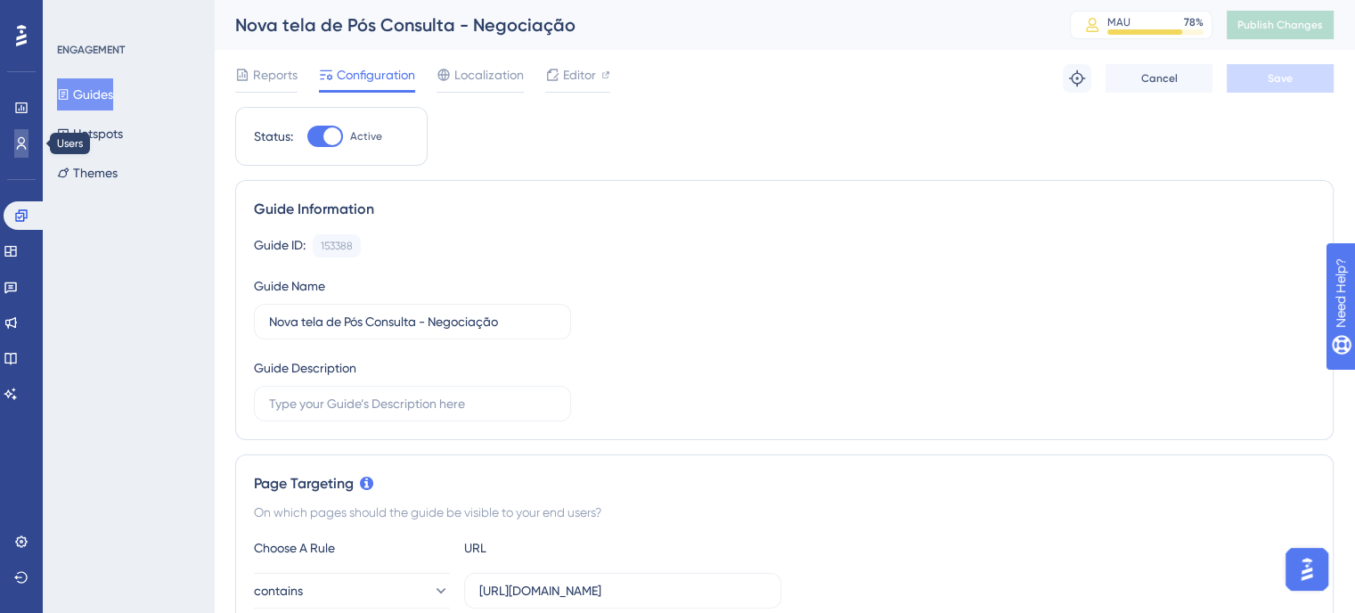
click at [14, 129] on link at bounding box center [21, 143] width 14 height 29
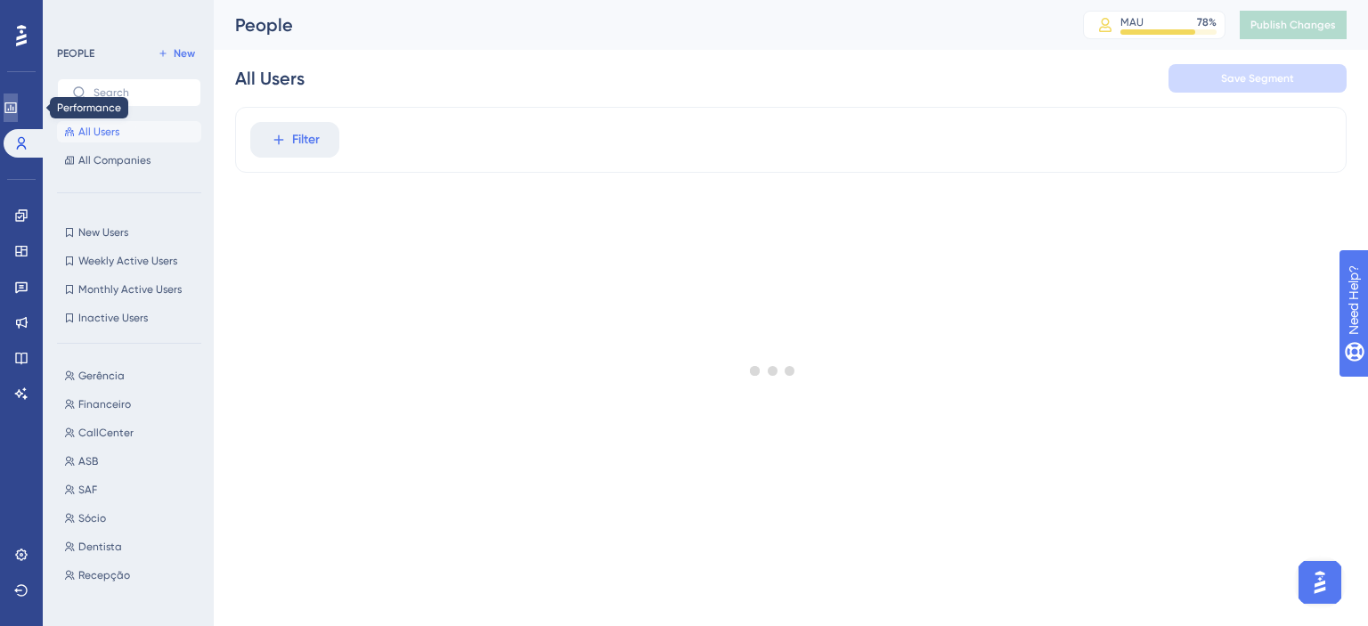
click at [13, 118] on link at bounding box center [11, 108] width 14 height 29
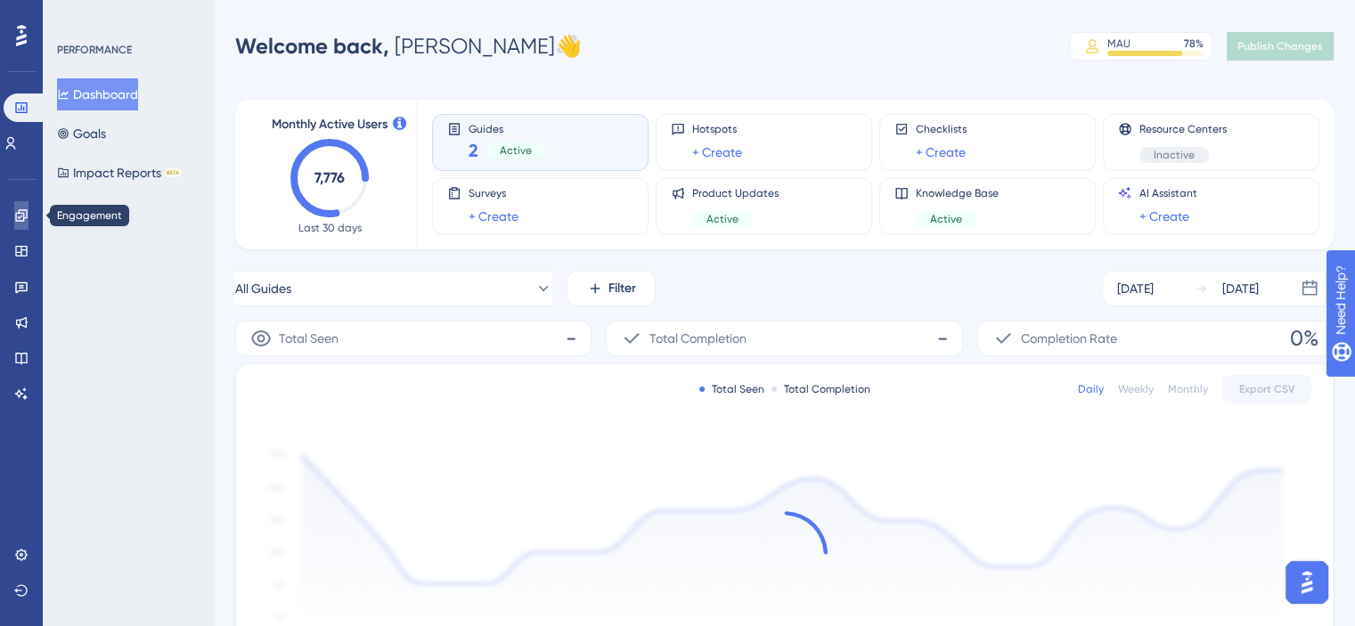
click at [17, 210] on icon at bounding box center [21, 215] width 14 height 14
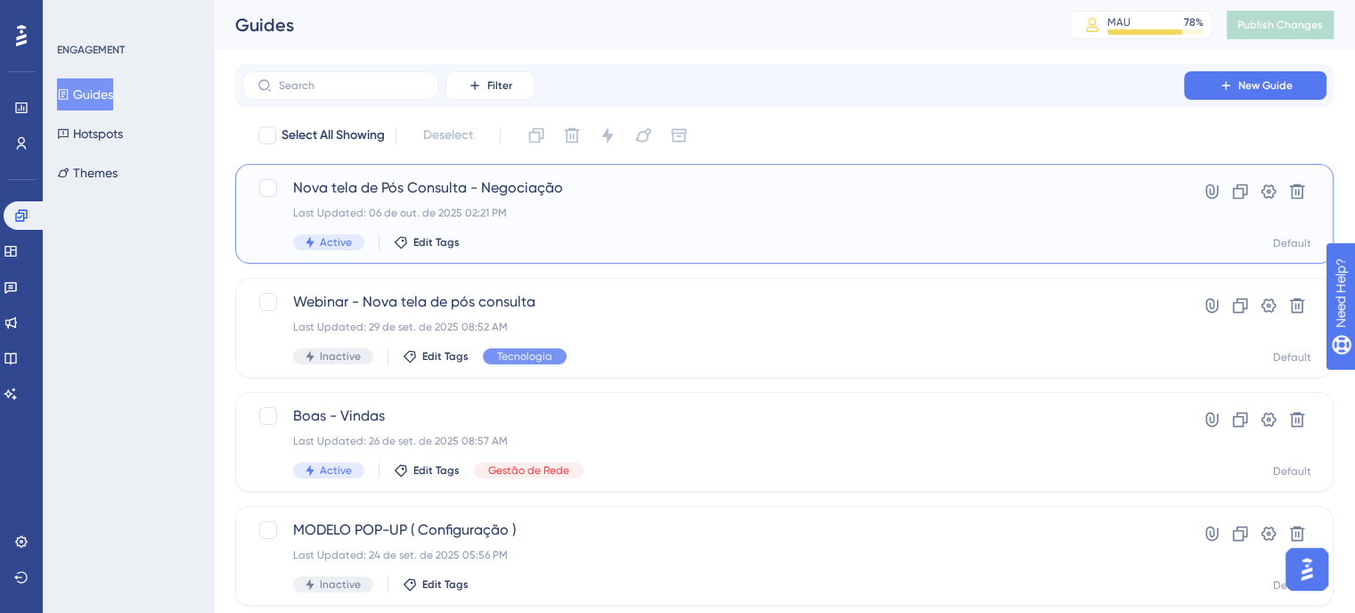
click at [697, 216] on div "Last Updated: 06 de out. de 2025 02:21 PM" at bounding box center [713, 213] width 840 height 14
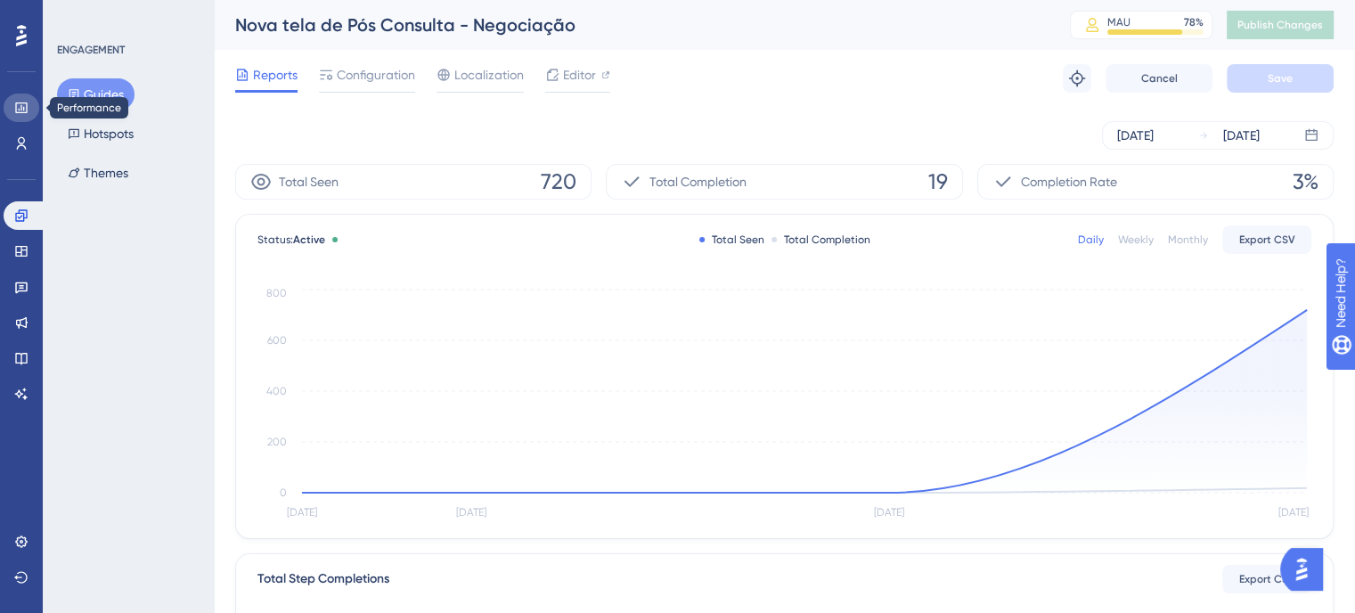
click at [18, 115] on link at bounding box center [22, 108] width 36 height 29
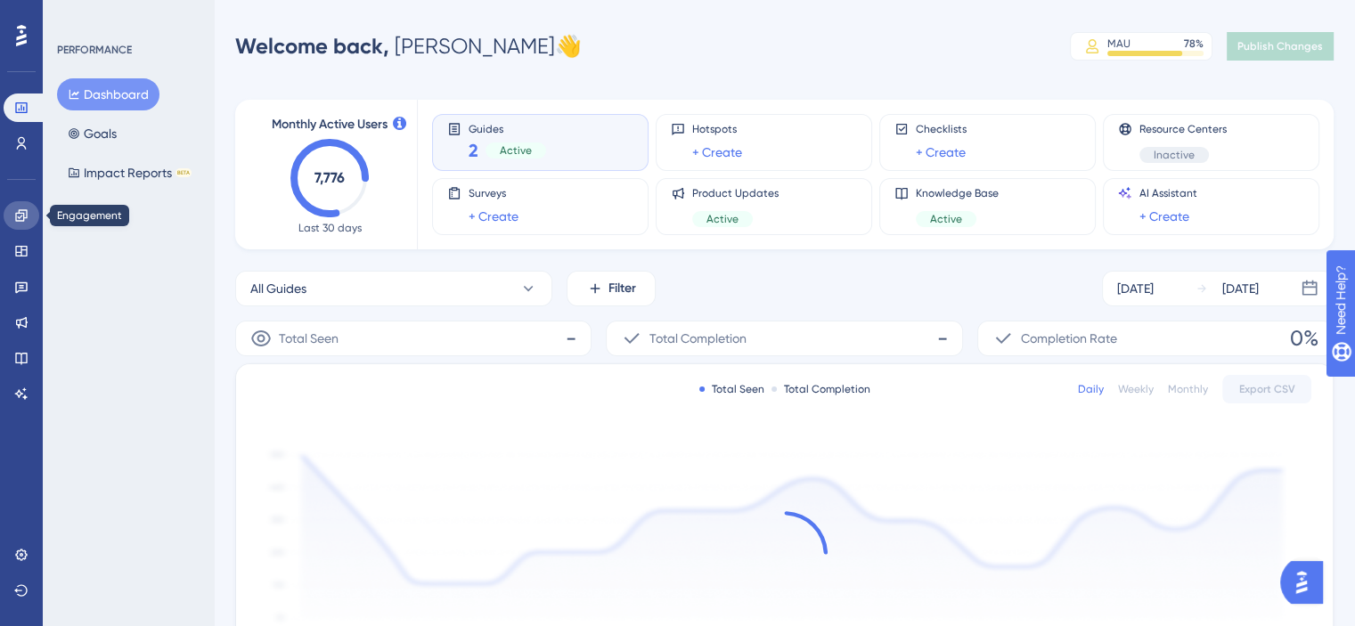
click at [17, 207] on link at bounding box center [22, 215] width 36 height 29
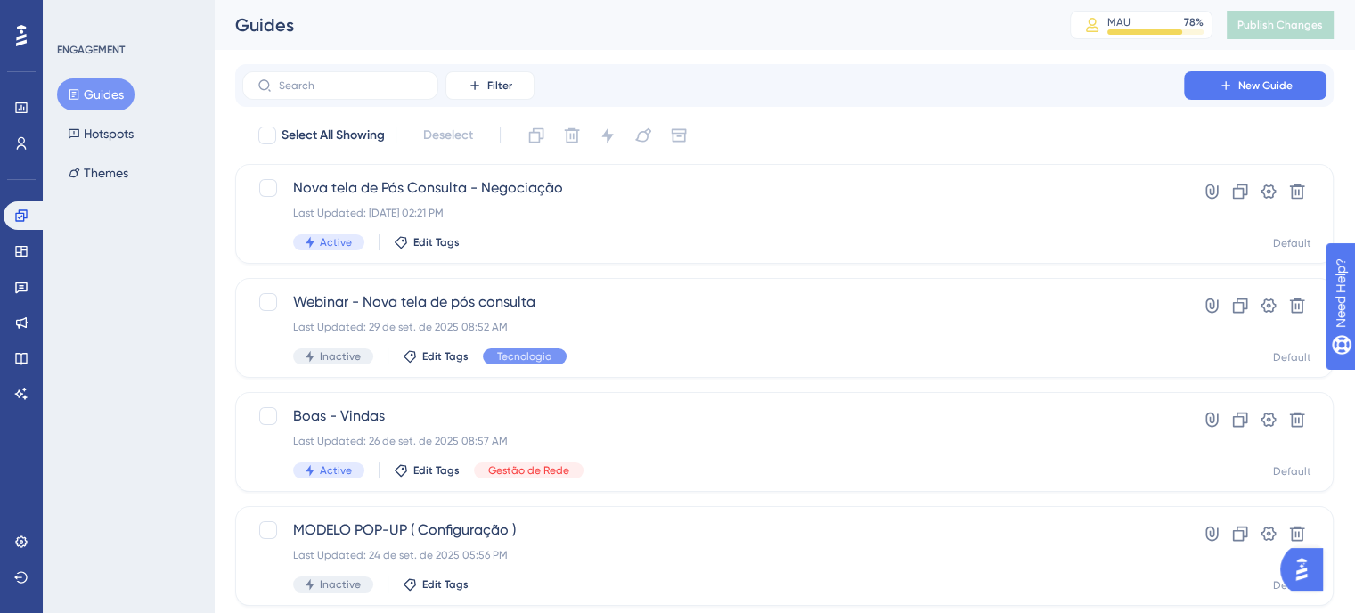
scroll to position [50, 0]
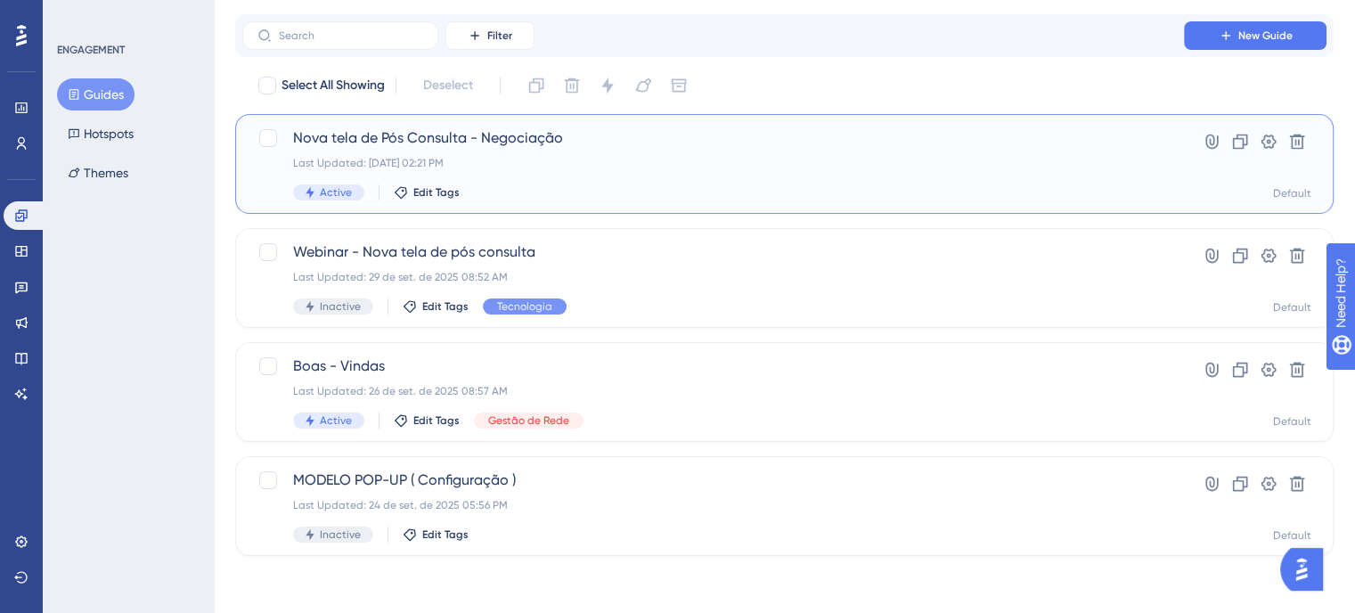
click at [604, 171] on div "Nova tela de Pós Consulta - Negociação Last Updated: 06 de out. de 2025 02:21 P…" at bounding box center [713, 163] width 840 height 73
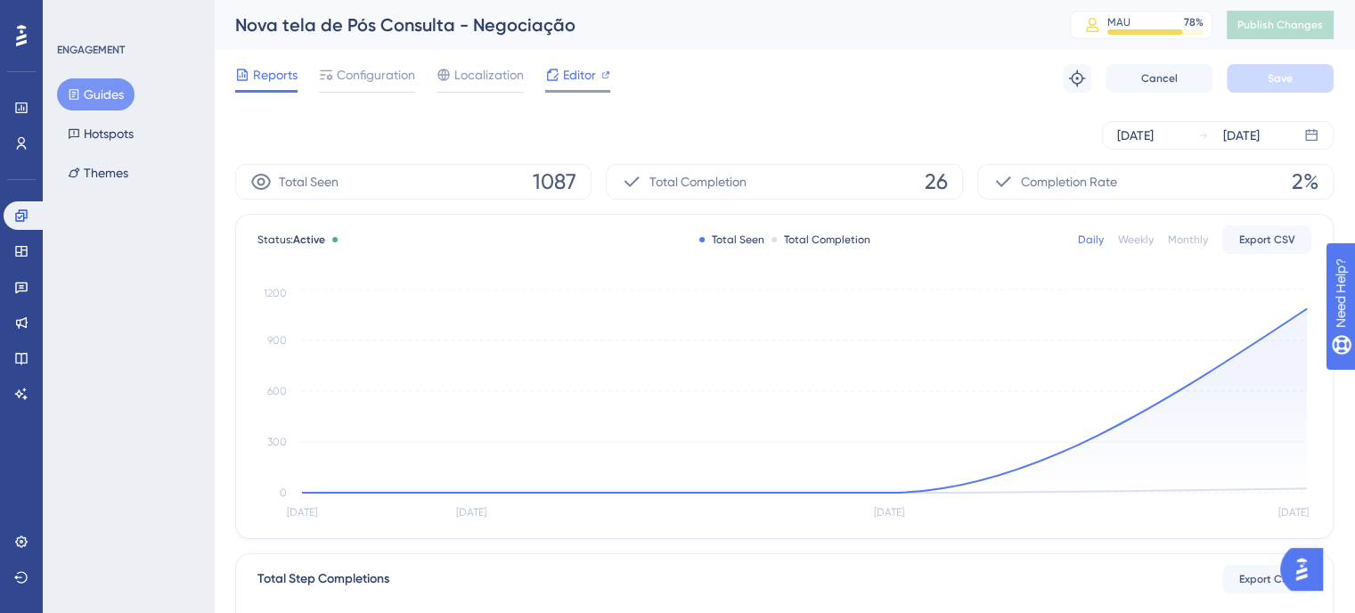
click at [592, 76] on span "Editor" at bounding box center [579, 74] width 33 height 21
click at [388, 75] on span "Configuration" at bounding box center [376, 74] width 78 height 21
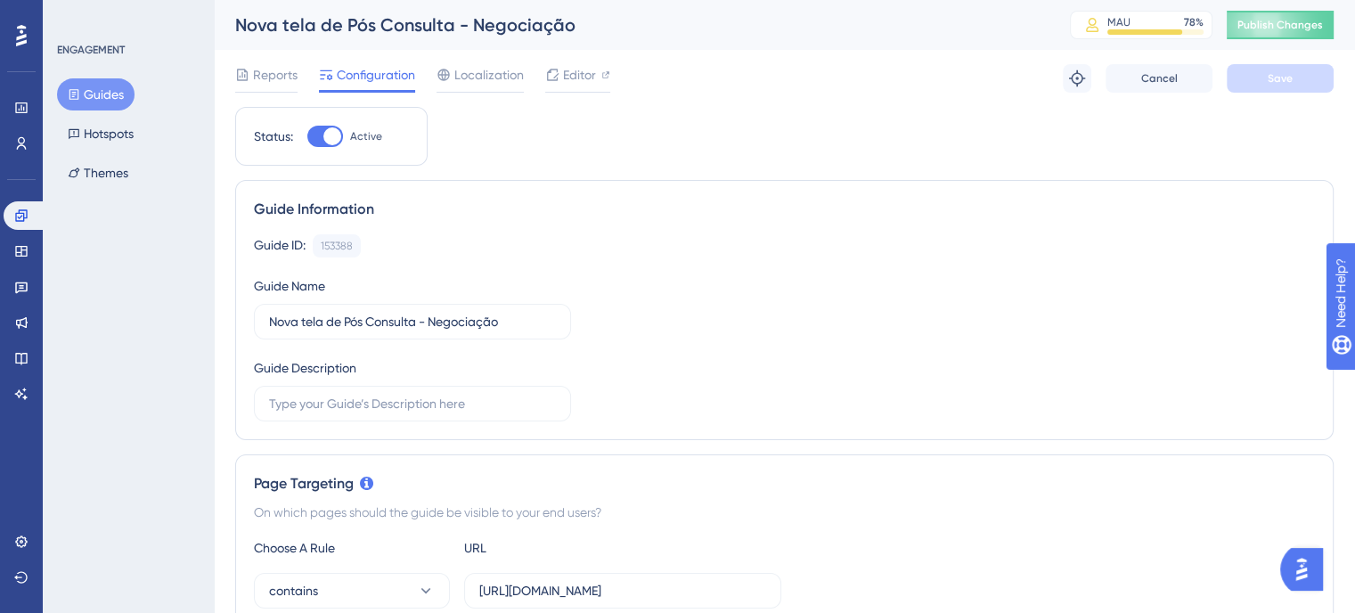
click at [318, 145] on div at bounding box center [325, 136] width 36 height 21
click at [307, 137] on input "Active" at bounding box center [306, 136] width 1 height 1
click at [320, 138] on div at bounding box center [318, 136] width 18 height 18
click at [307, 137] on input "Inactive" at bounding box center [306, 136] width 1 height 1
click at [1292, 12] on button "Publish Changes" at bounding box center [1280, 25] width 107 height 29
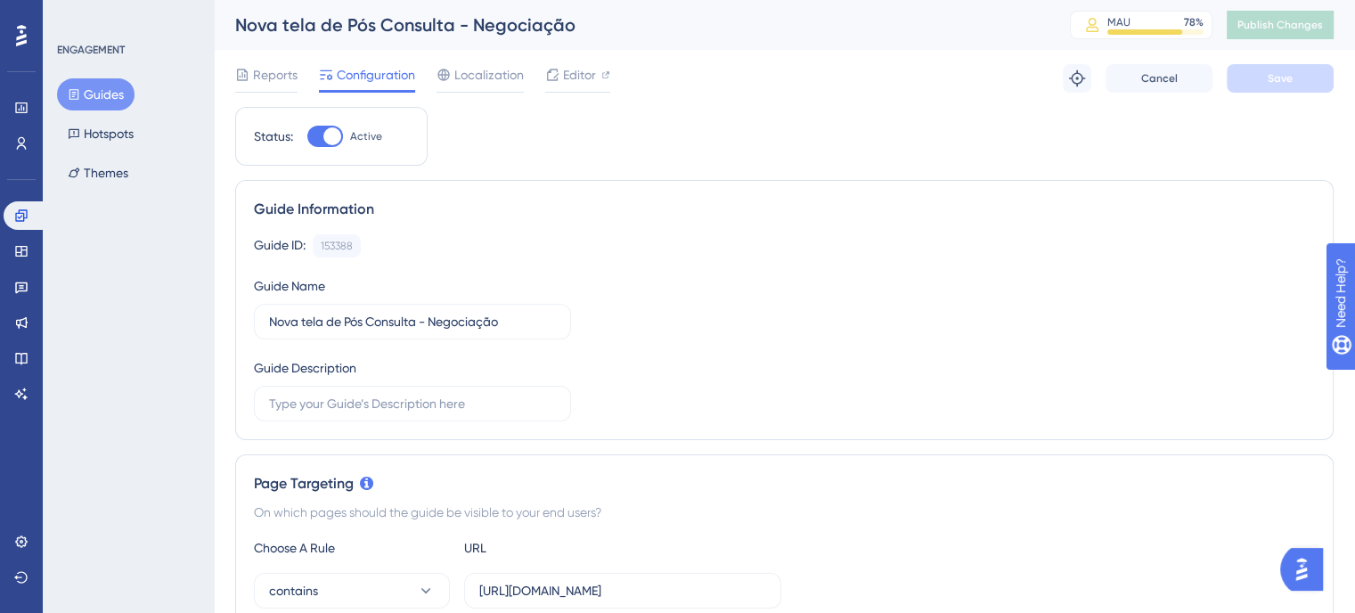
click at [324, 135] on div at bounding box center [332, 136] width 18 height 18
click at [307, 136] on input "Active" at bounding box center [306, 136] width 1 height 1
click at [1322, 74] on button "Save" at bounding box center [1280, 78] width 107 height 29
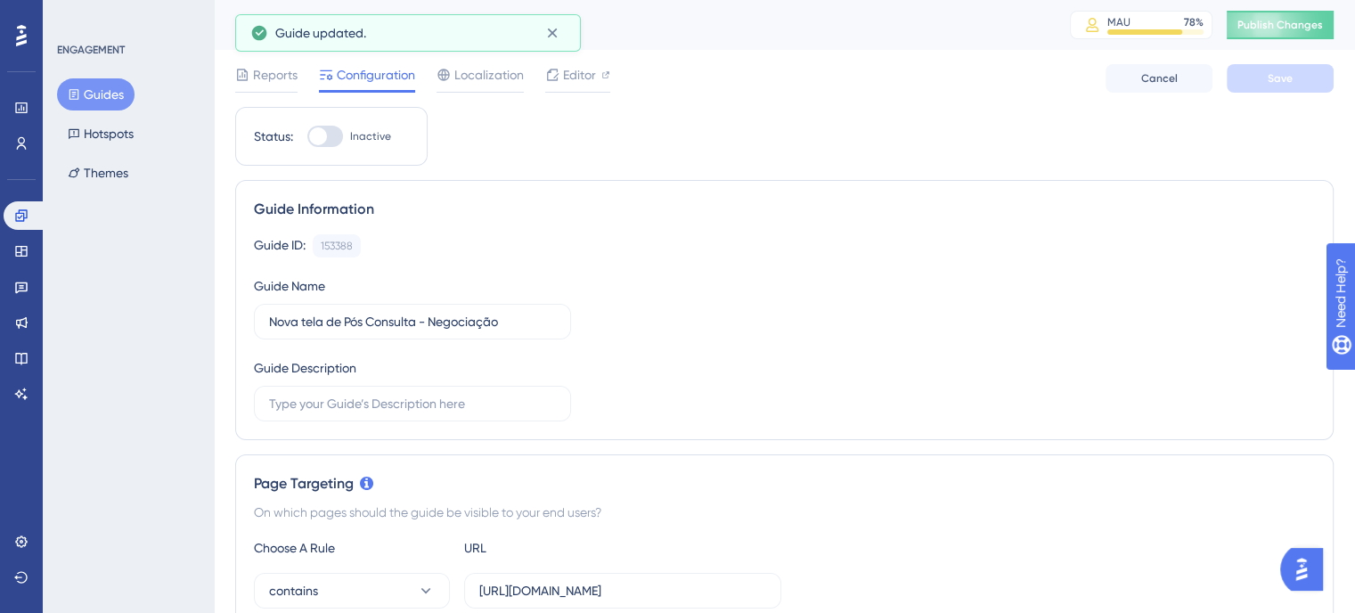
click at [331, 137] on div at bounding box center [325, 136] width 36 height 21
click at [307, 137] on input "Inactive" at bounding box center [306, 136] width 1 height 1
checkbox input "true"
click at [1297, 75] on button "Save" at bounding box center [1280, 78] width 107 height 29
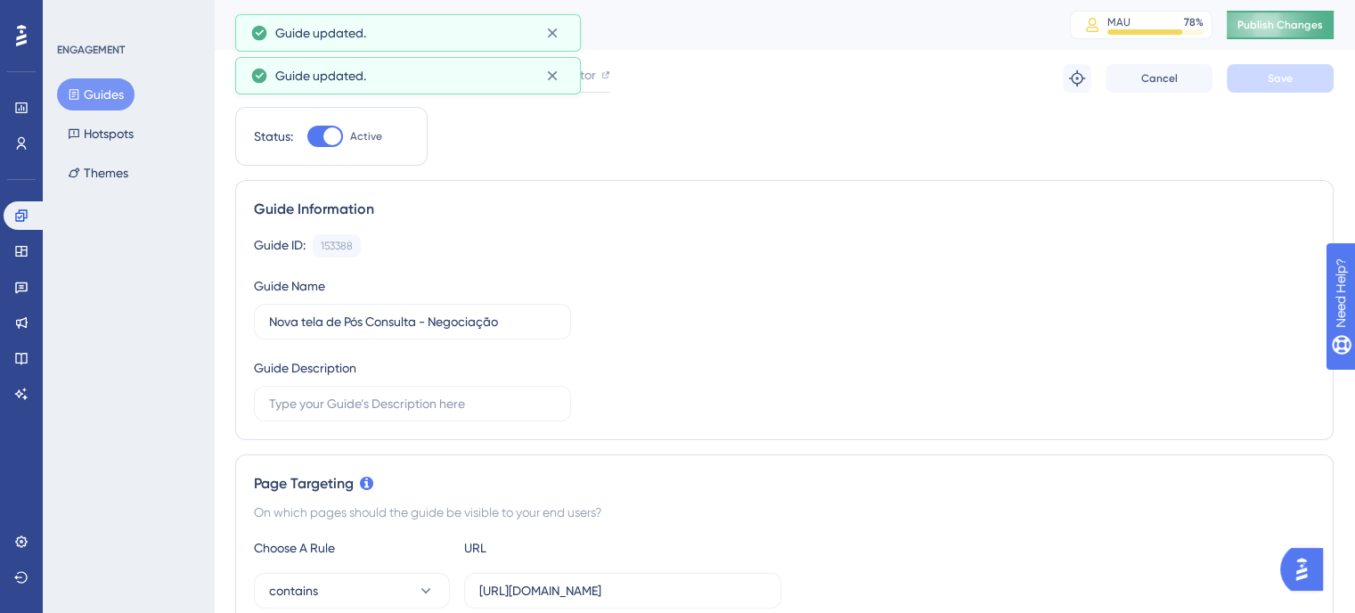
click at [1310, 30] on span "Publish Changes" at bounding box center [1280, 25] width 86 height 14
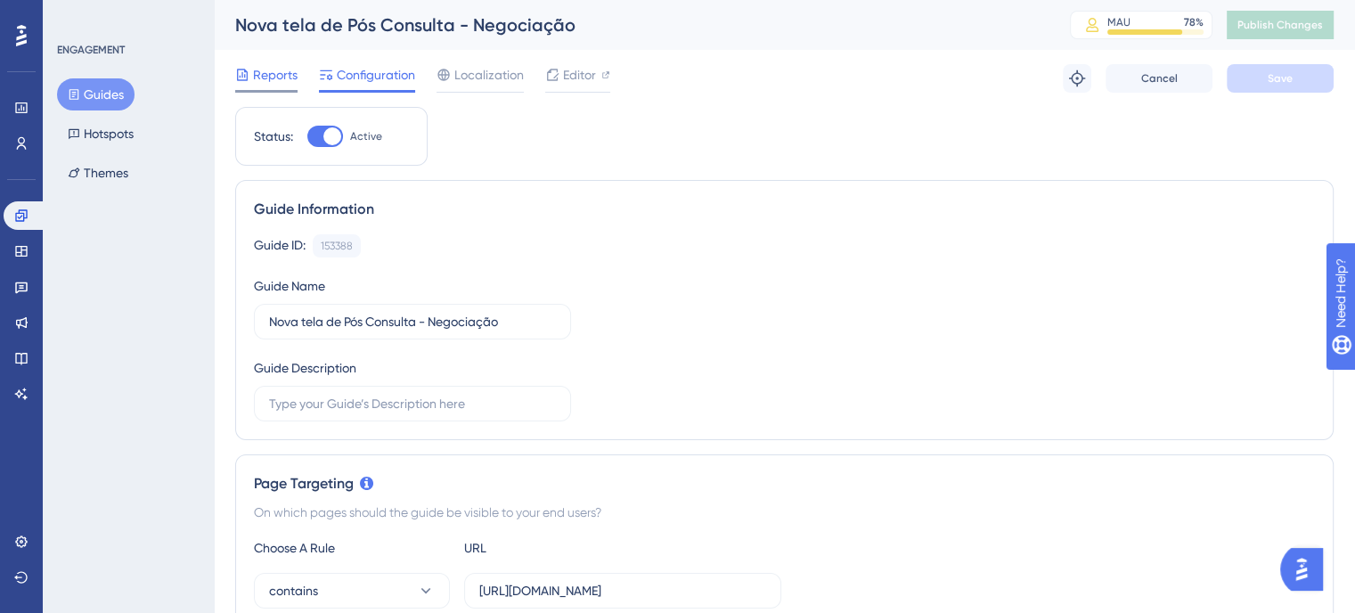
click at [267, 79] on span "Reports" at bounding box center [275, 74] width 45 height 21
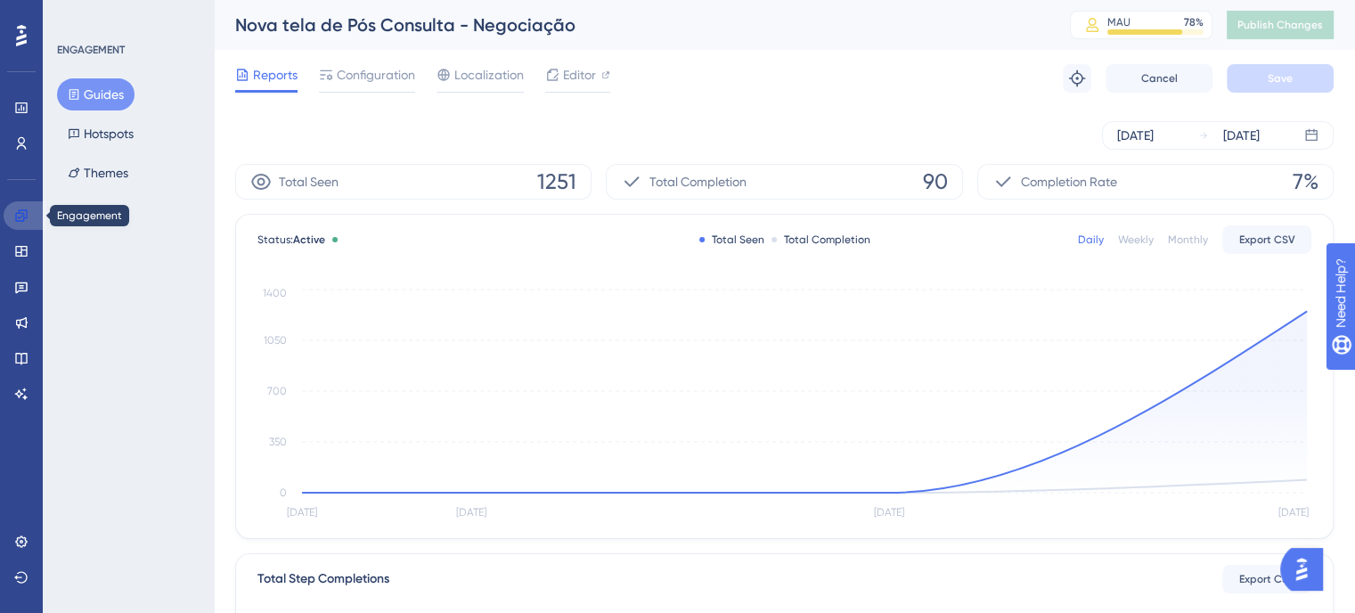
click at [17, 220] on icon at bounding box center [21, 215] width 12 height 12
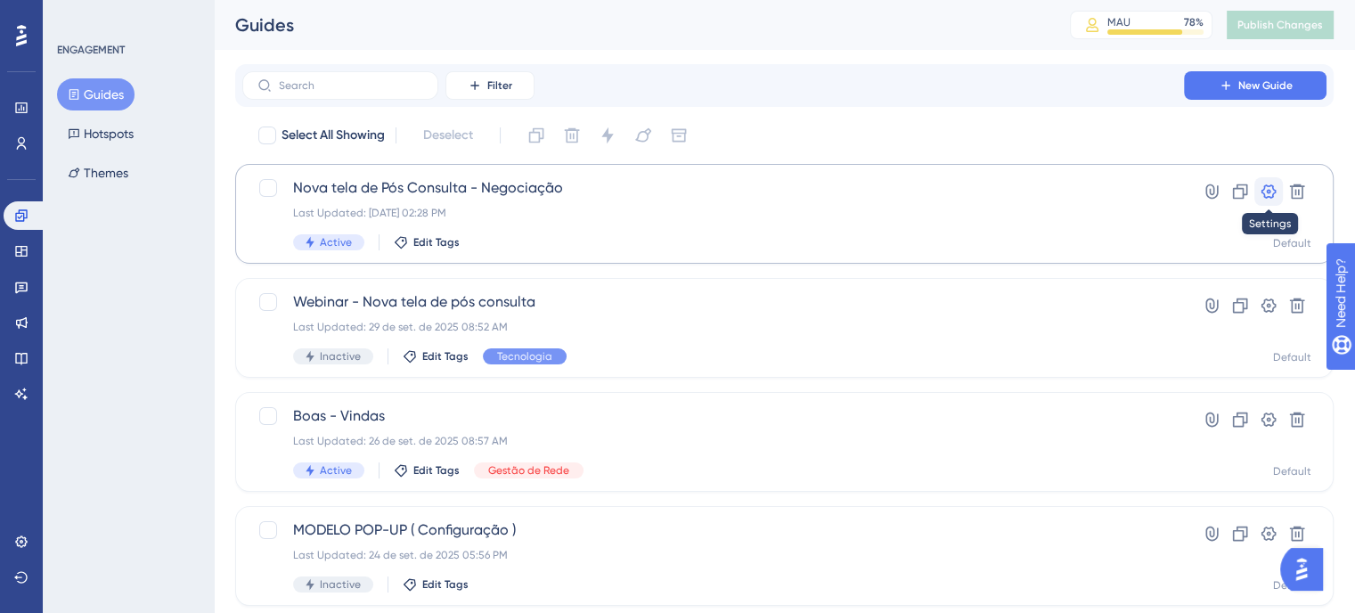
click at [1271, 184] on icon at bounding box center [1269, 192] width 18 height 18
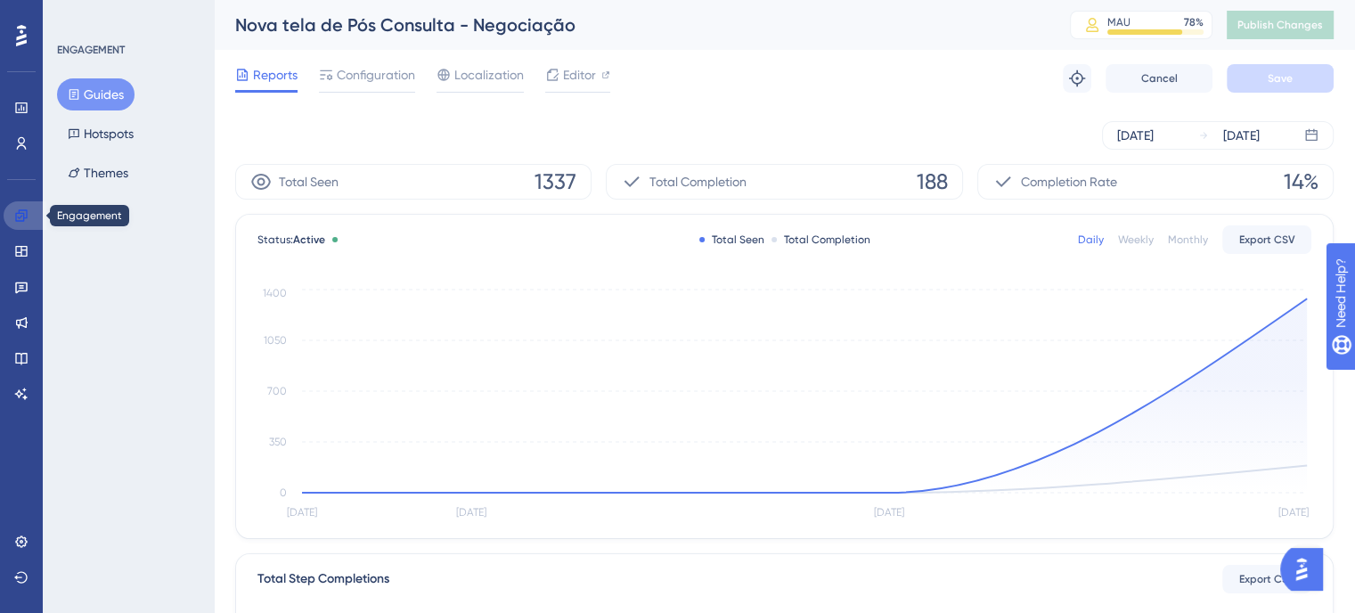
click at [18, 216] on icon at bounding box center [21, 215] width 14 height 14
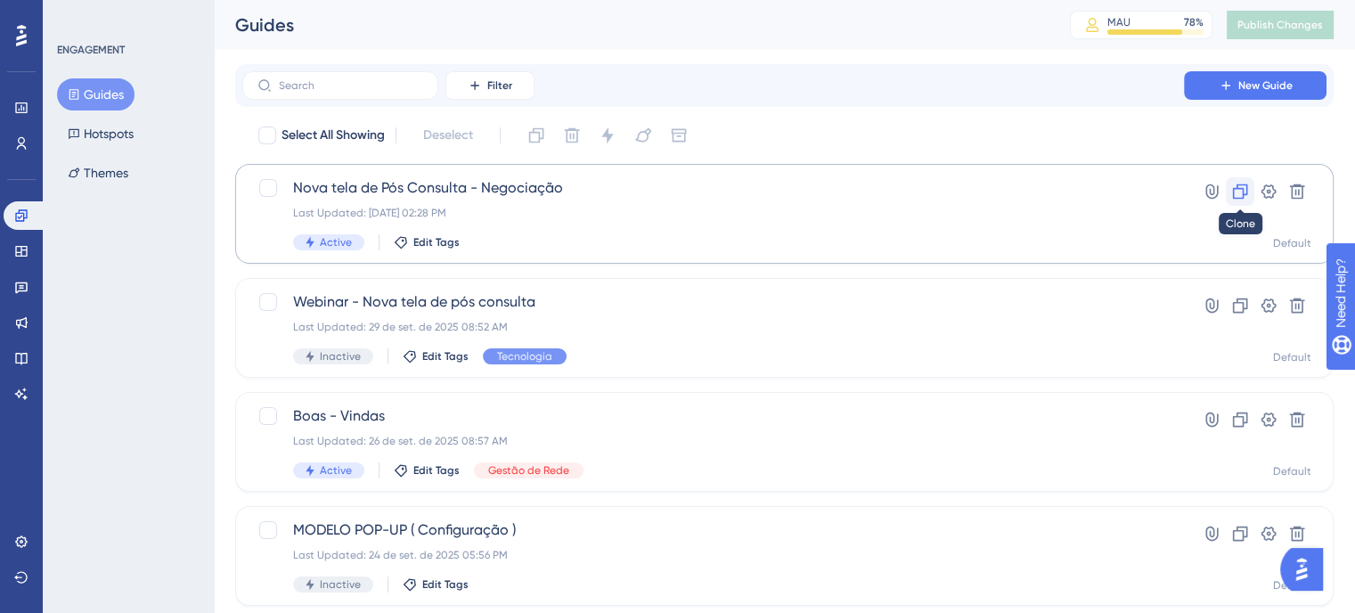
click at [1233, 183] on icon at bounding box center [1240, 192] width 18 height 18
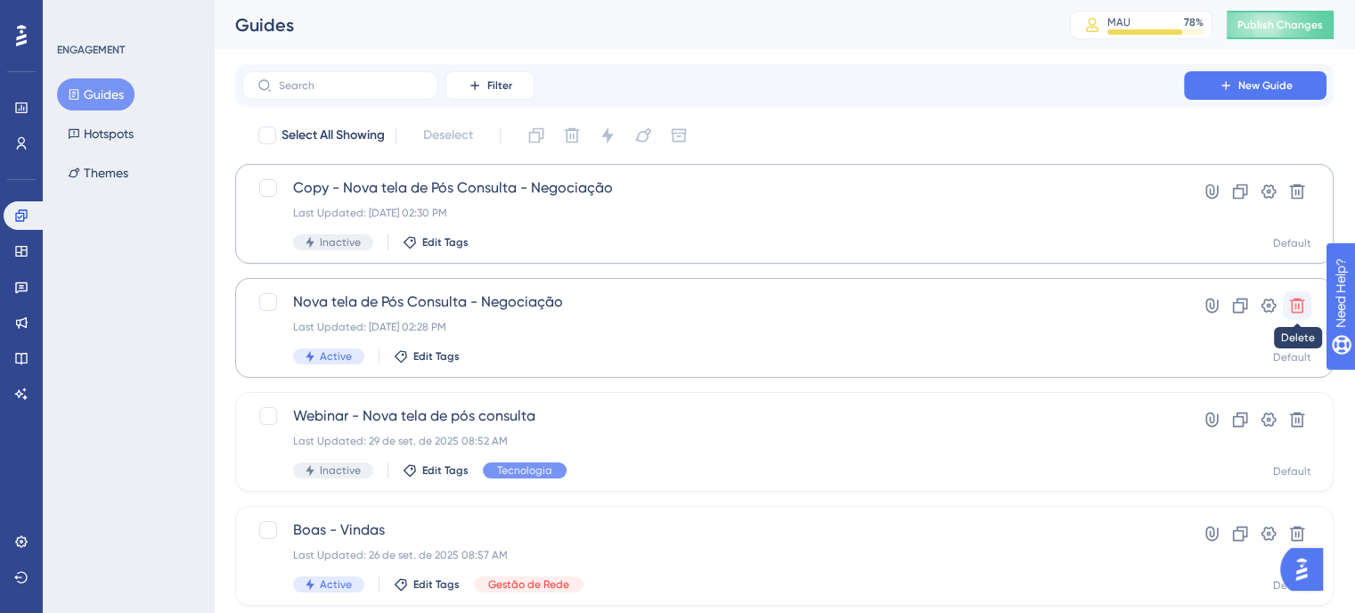
click at [1296, 301] on icon at bounding box center [1297, 306] width 18 height 18
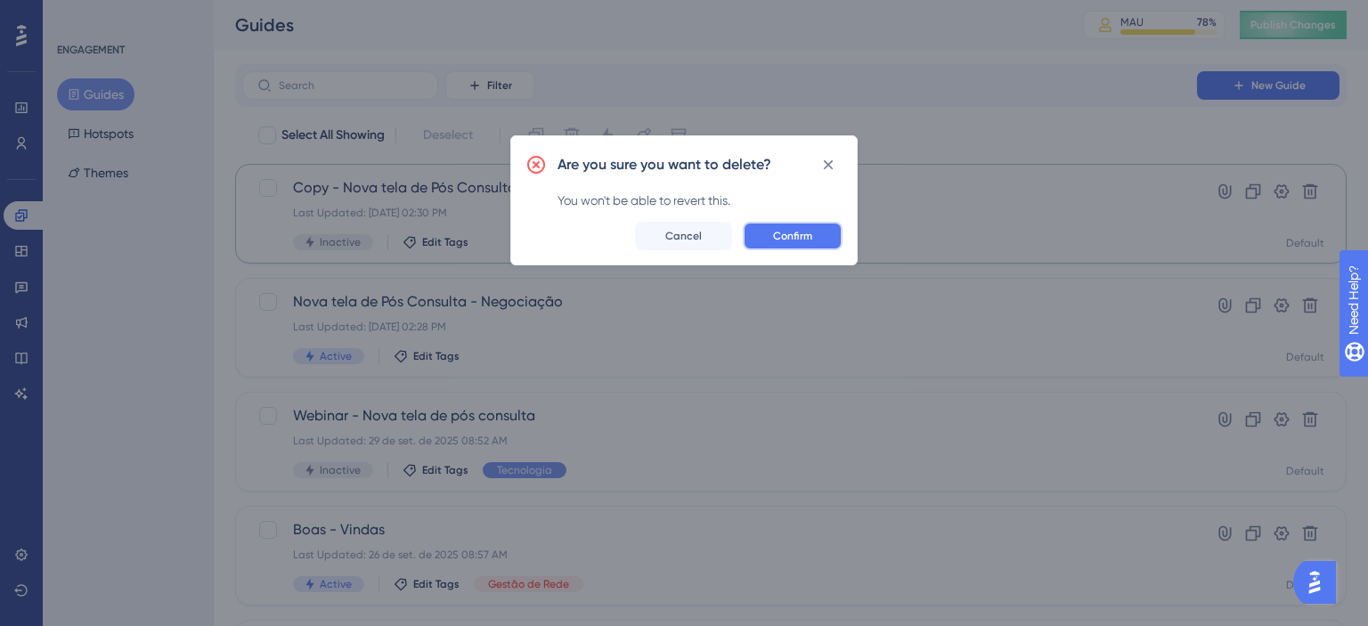
click at [782, 234] on span "Confirm" at bounding box center [792, 236] width 39 height 14
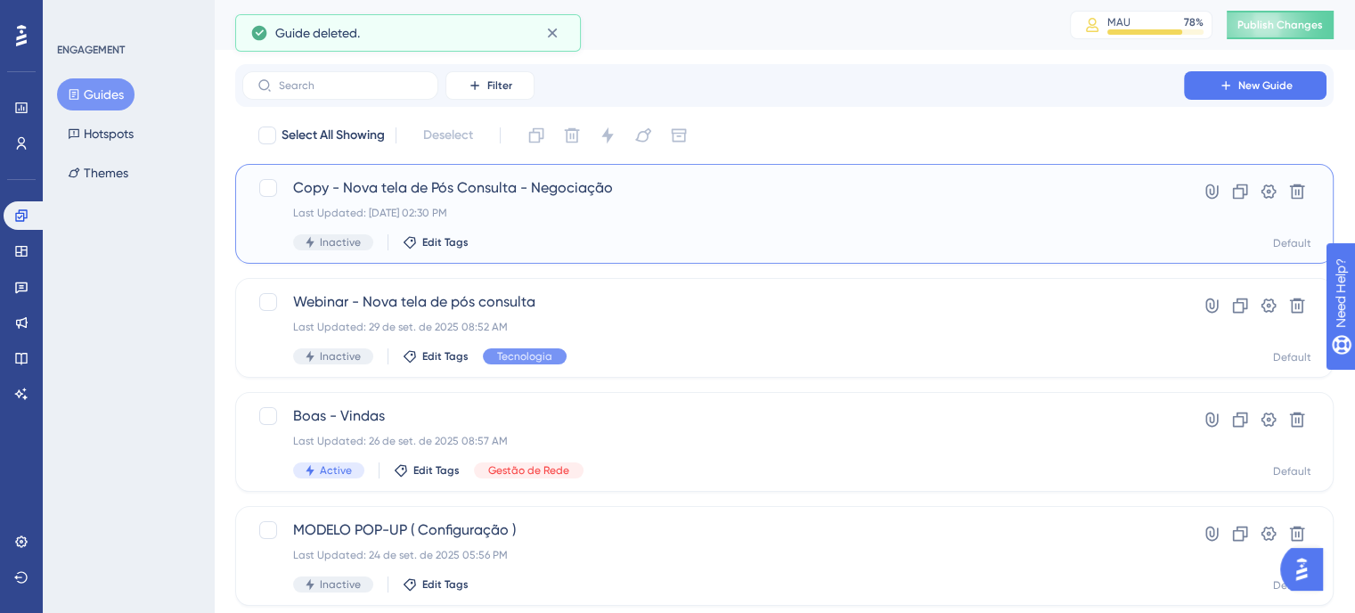
click at [606, 209] on div "Last Updated: 06 de out. de 2025 02:30 PM" at bounding box center [713, 213] width 840 height 14
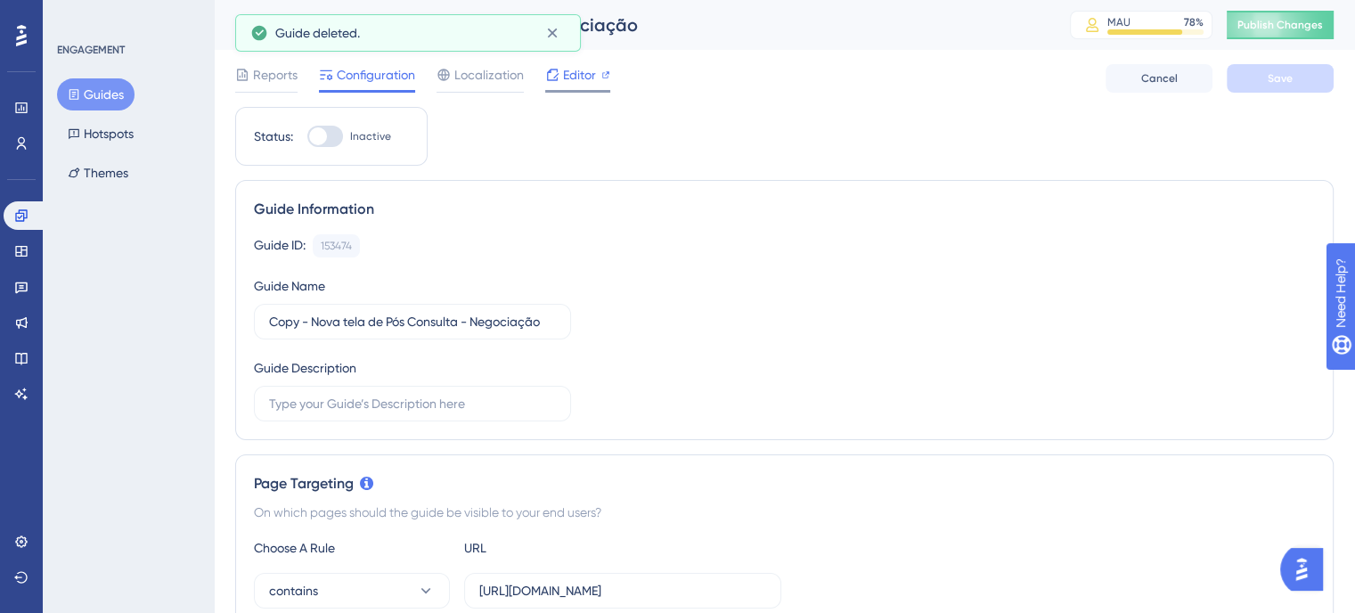
click at [592, 81] on span "Editor" at bounding box center [579, 74] width 33 height 21
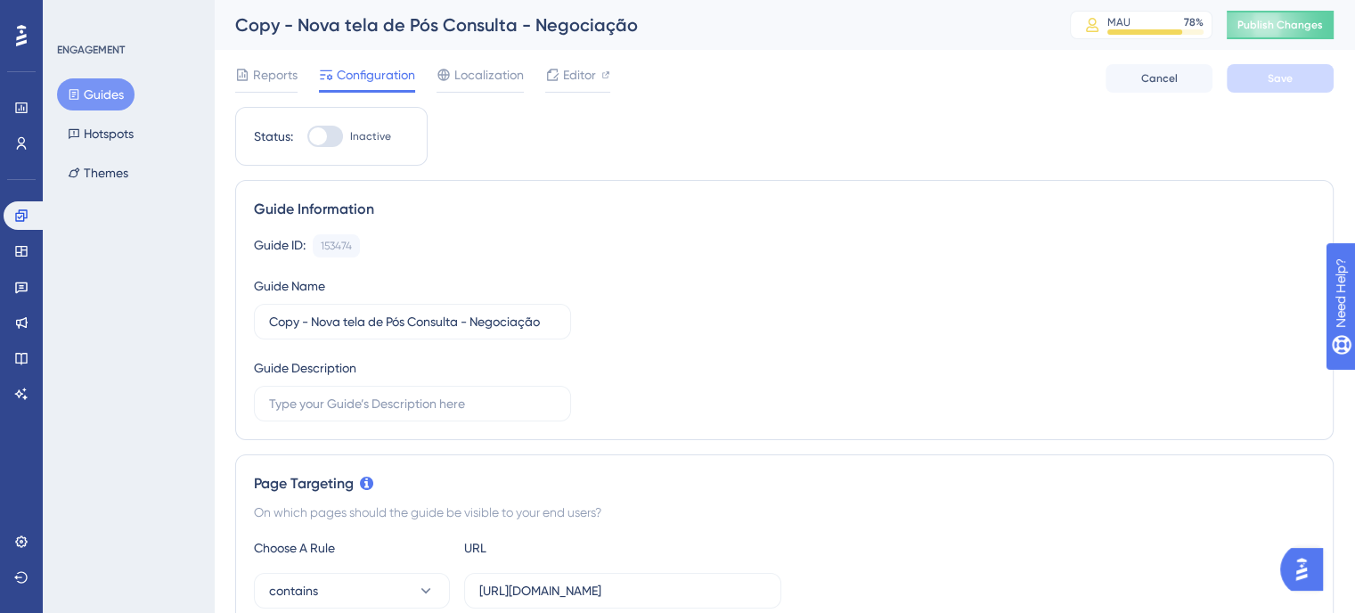
click at [317, 135] on div at bounding box center [318, 136] width 18 height 18
click at [307, 136] on input "Inactive" at bounding box center [306, 136] width 1 height 1
checkbox input "true"
click at [1274, 80] on span "Save" at bounding box center [1280, 78] width 25 height 14
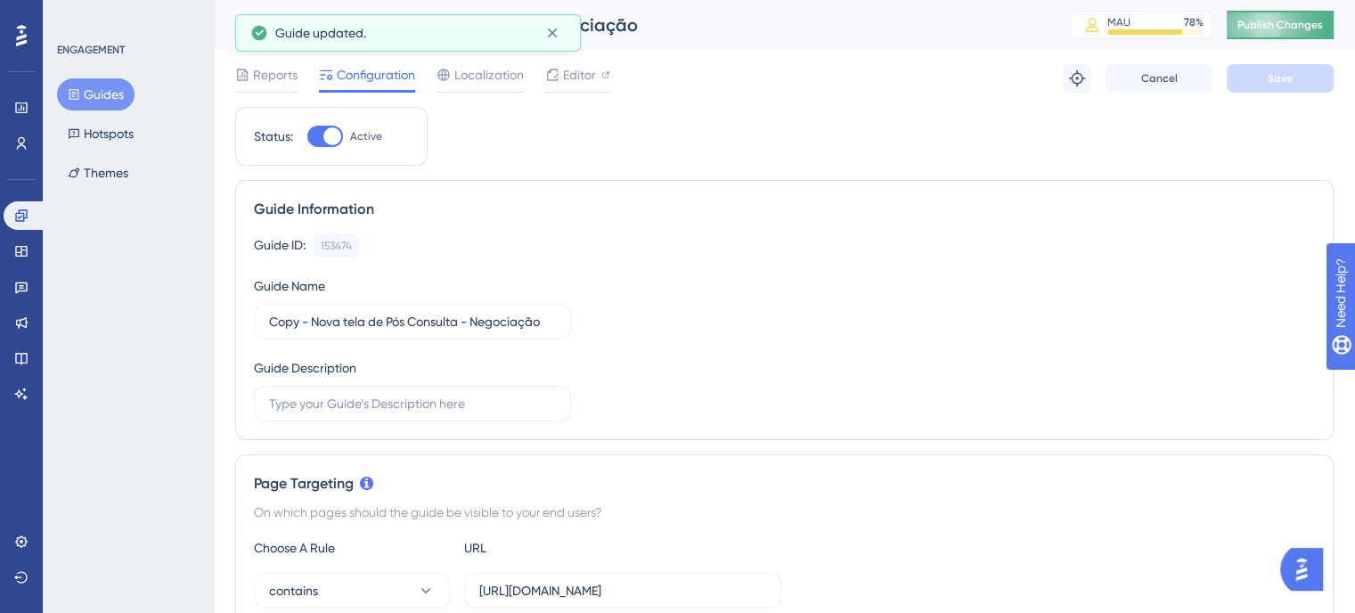
click at [1285, 20] on span "Publish Changes" at bounding box center [1280, 25] width 86 height 14
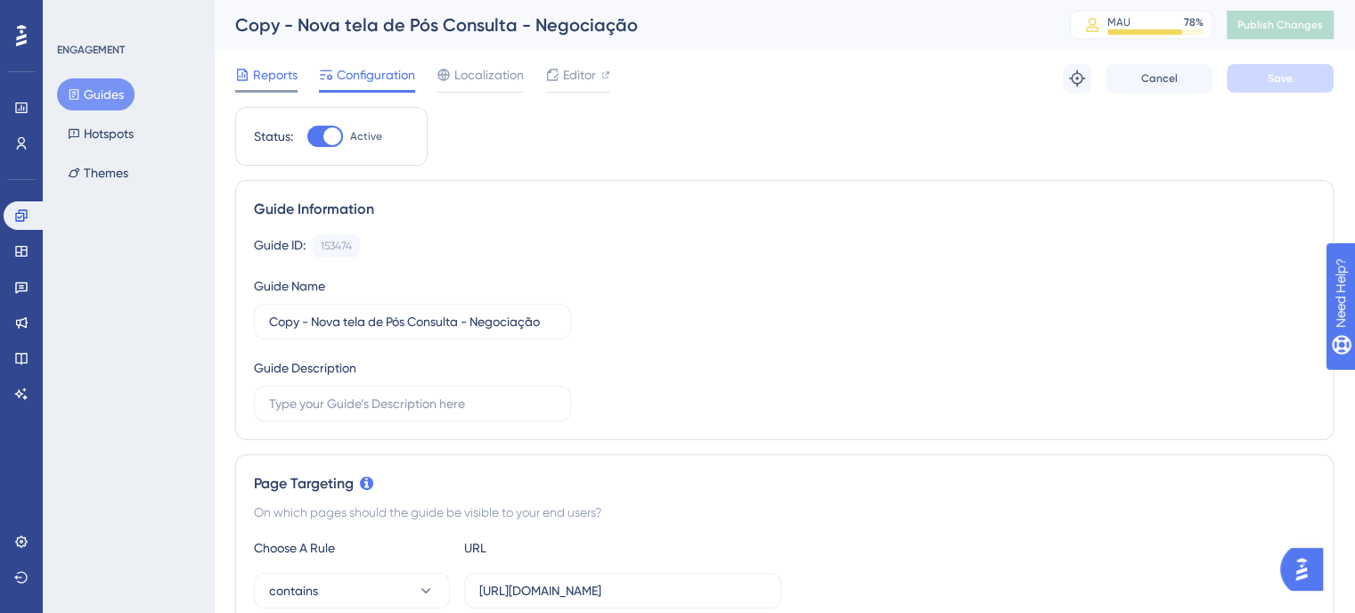
click at [282, 85] on span "Reports" at bounding box center [275, 74] width 45 height 21
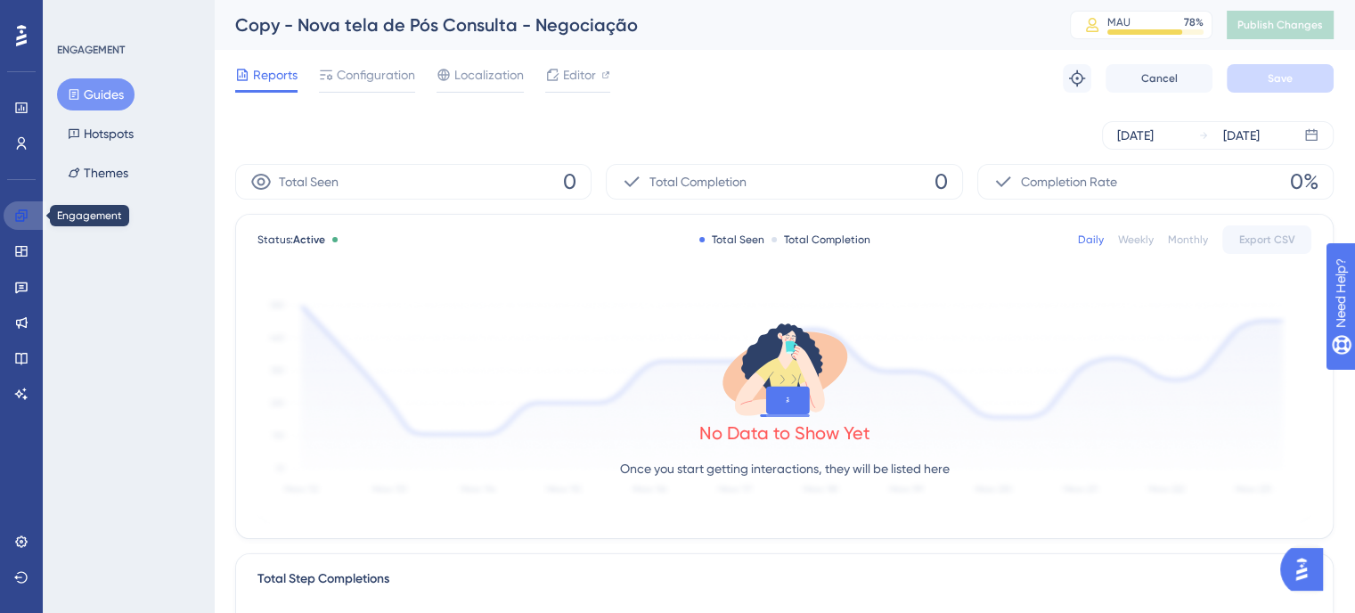
click at [25, 204] on link at bounding box center [25, 215] width 43 height 29
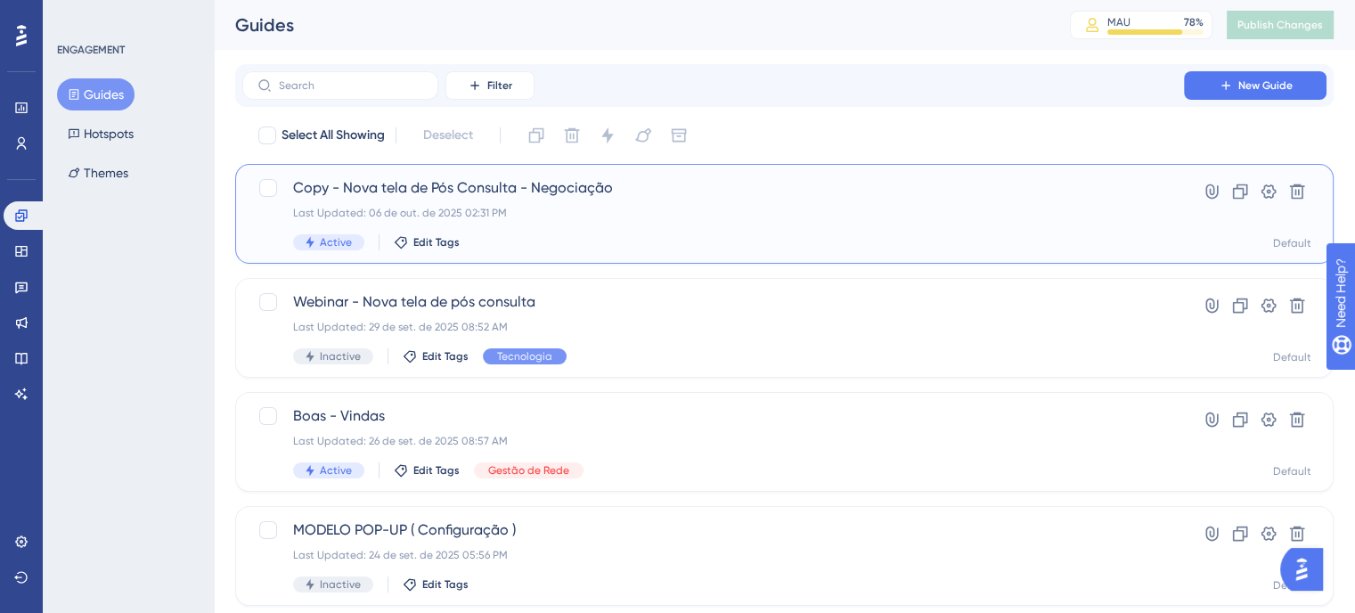
click at [698, 216] on div "Last Updated: 06 de out. de 2025 02:31 PM" at bounding box center [713, 213] width 840 height 14
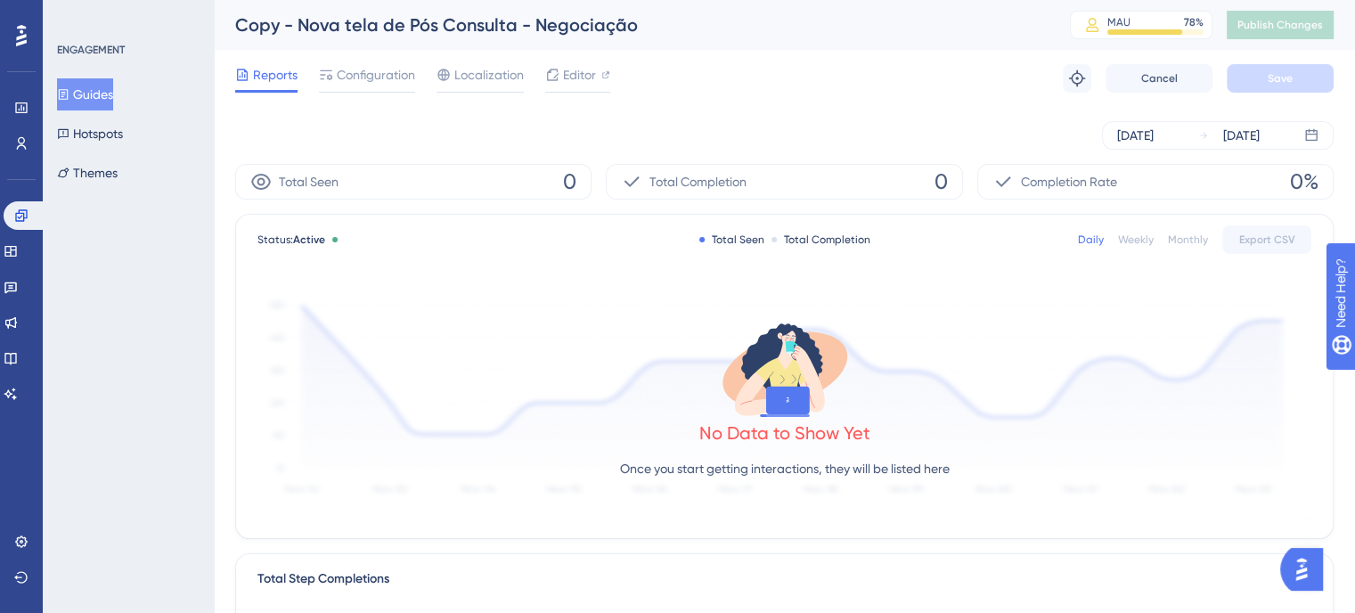
click at [365, 61] on div "Reports Configuration Localization Editor Troubleshoot Cancel Save" at bounding box center [784, 78] width 1098 height 57
click at [368, 71] on span "Configuration" at bounding box center [376, 74] width 78 height 21
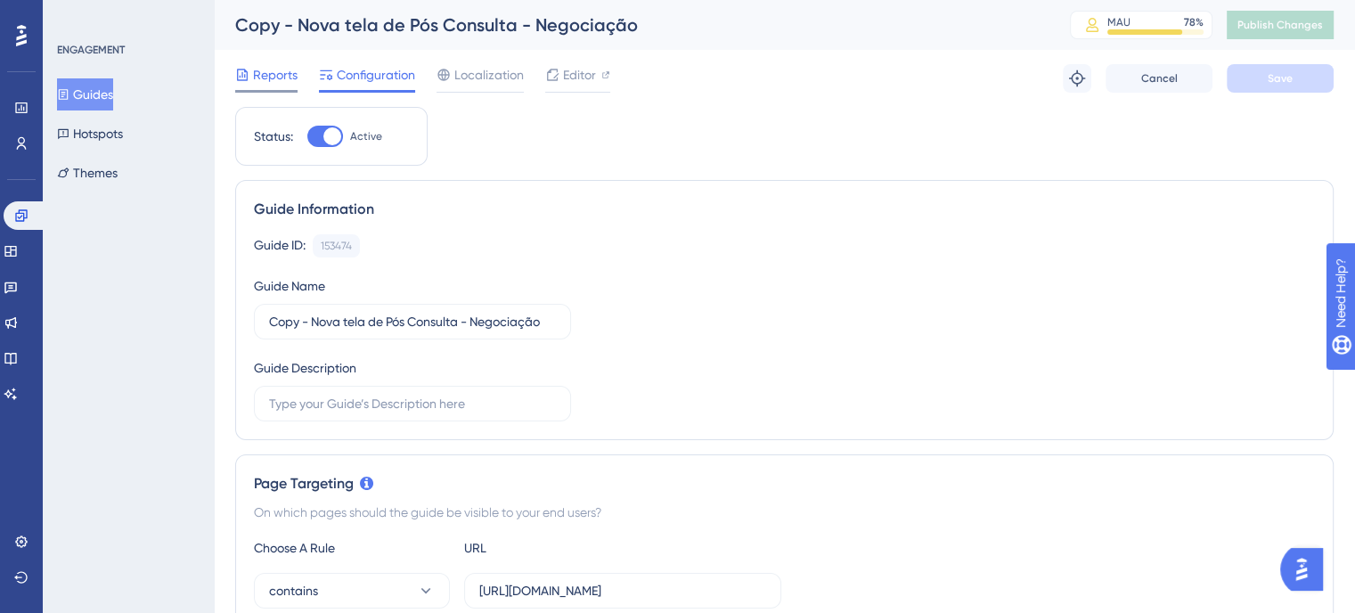
click at [274, 77] on span "Reports" at bounding box center [275, 74] width 45 height 21
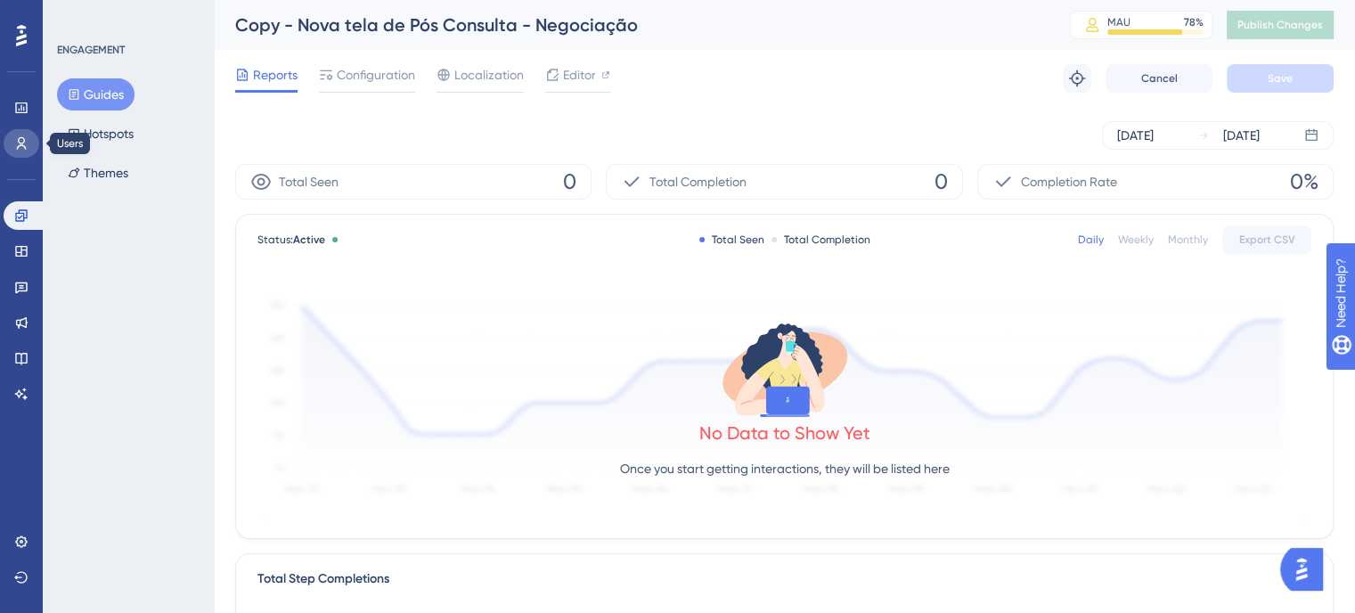
click at [34, 135] on link at bounding box center [22, 143] width 36 height 29
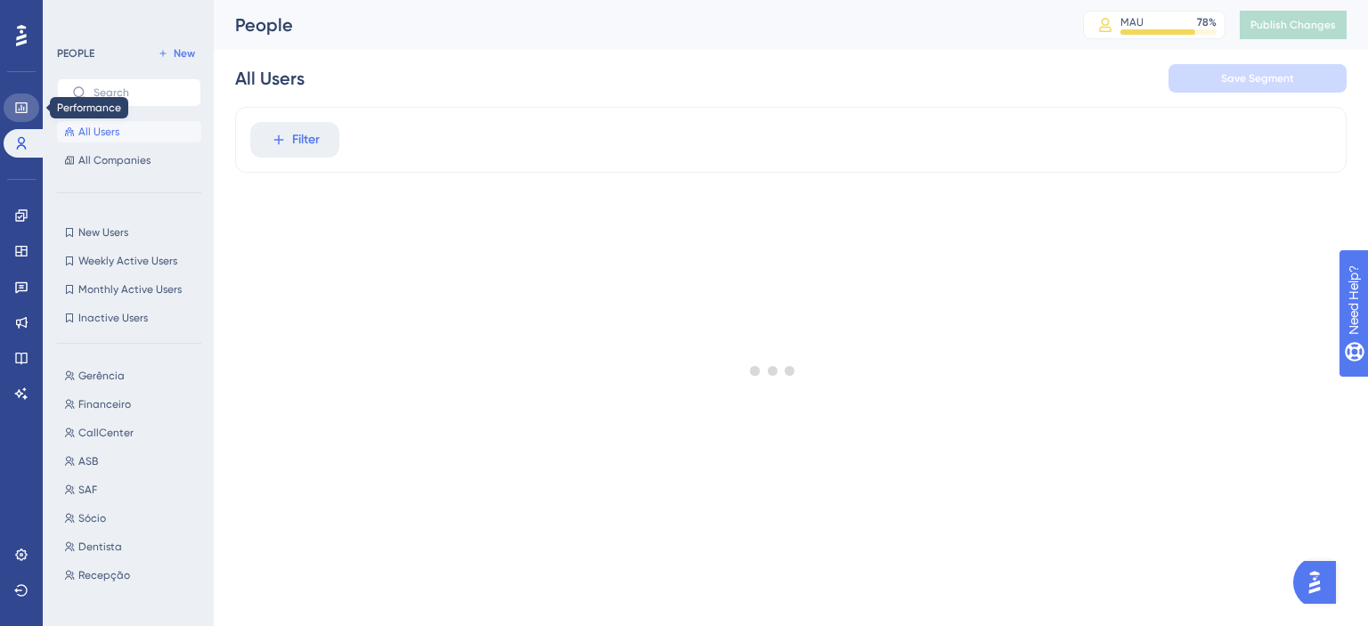
click at [14, 109] on icon at bounding box center [21, 108] width 14 height 14
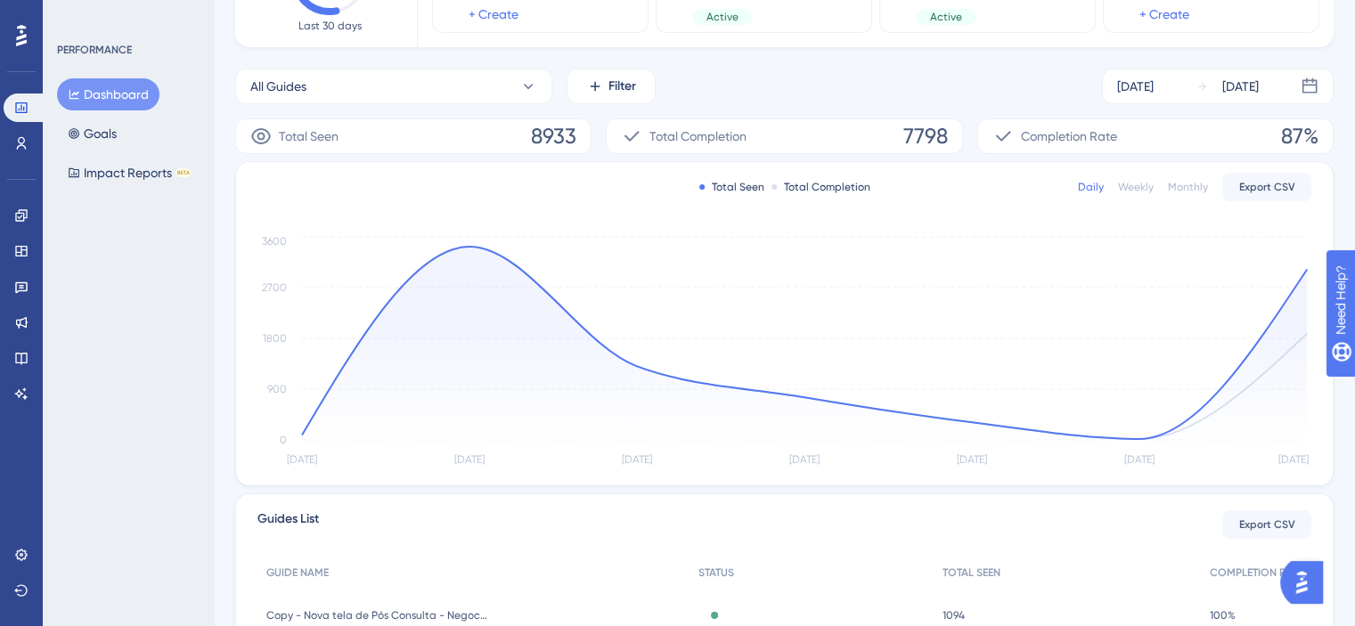
scroll to position [203, 0]
click at [1299, 262] on icon "[DATE] [DATE] [DATE] [DATE] [DATE] [DATE] [DATE] 0 900 1800 2700 3600" at bounding box center [784, 351] width 1054 height 239
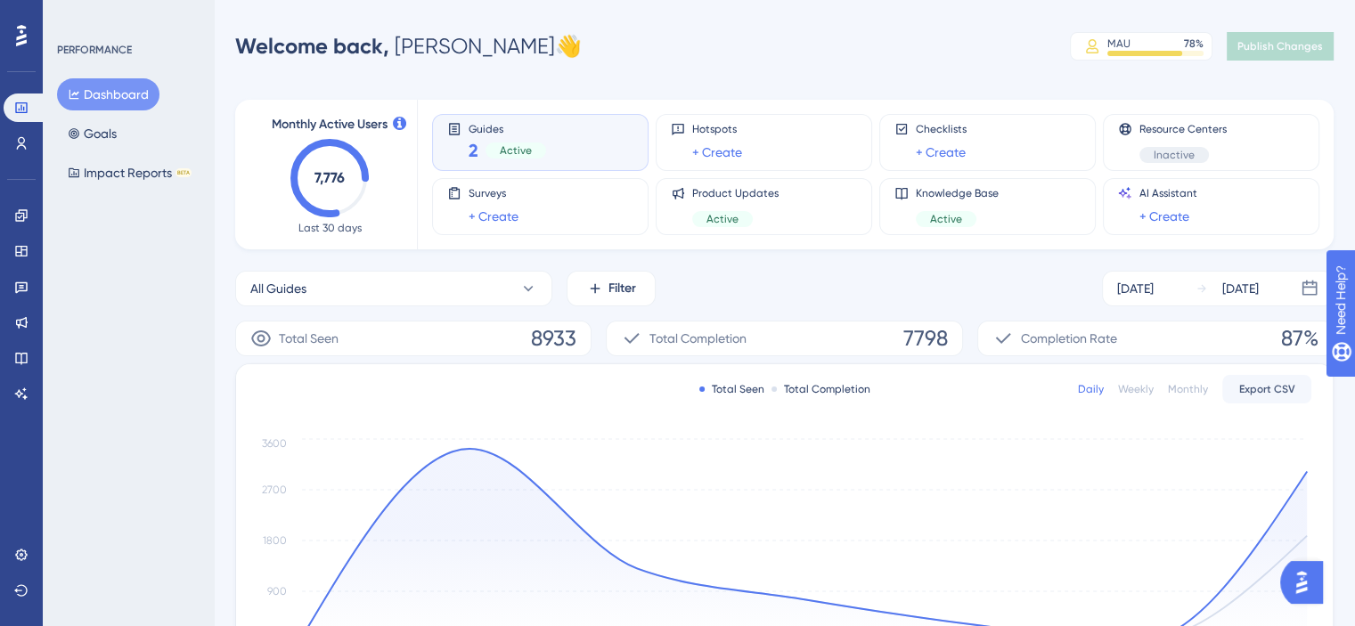
click at [543, 137] on div "Guides 2 Active" at bounding box center [508, 142] width 78 height 41
click at [521, 297] on icon at bounding box center [528, 289] width 18 height 18
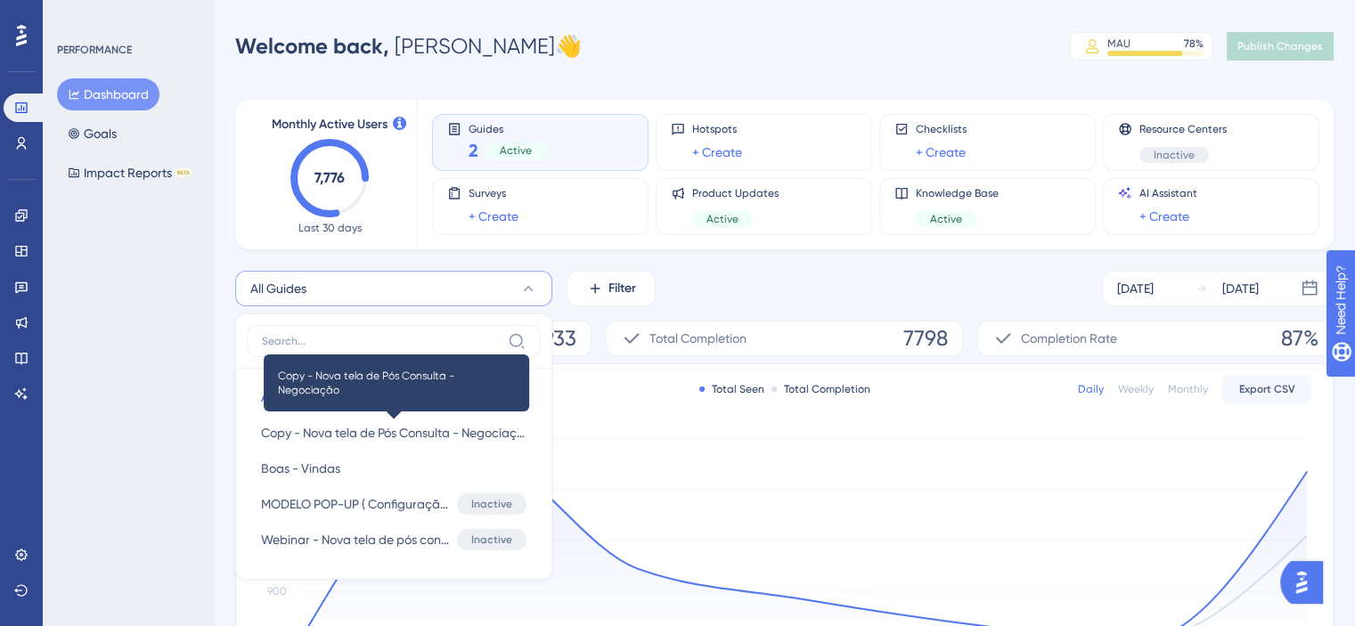
scroll to position [133, 0]
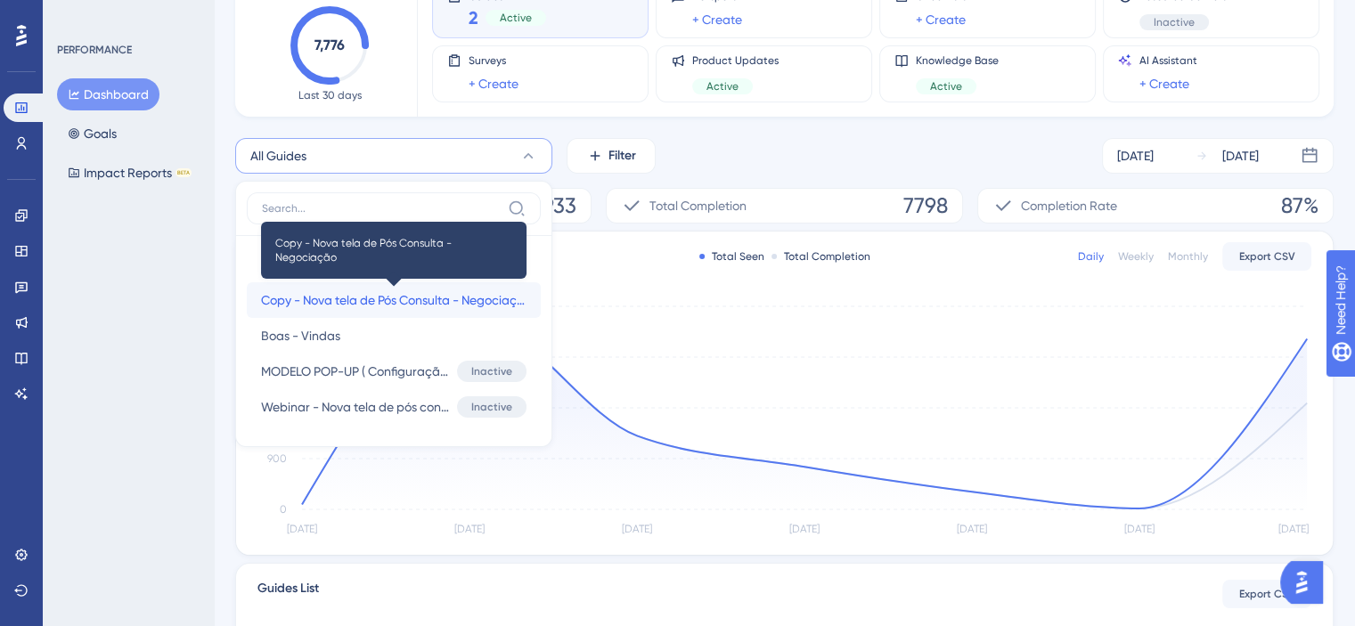
click at [453, 302] on span "Copy - Nova tela de Pós Consulta - Negociação" at bounding box center [393, 300] width 265 height 21
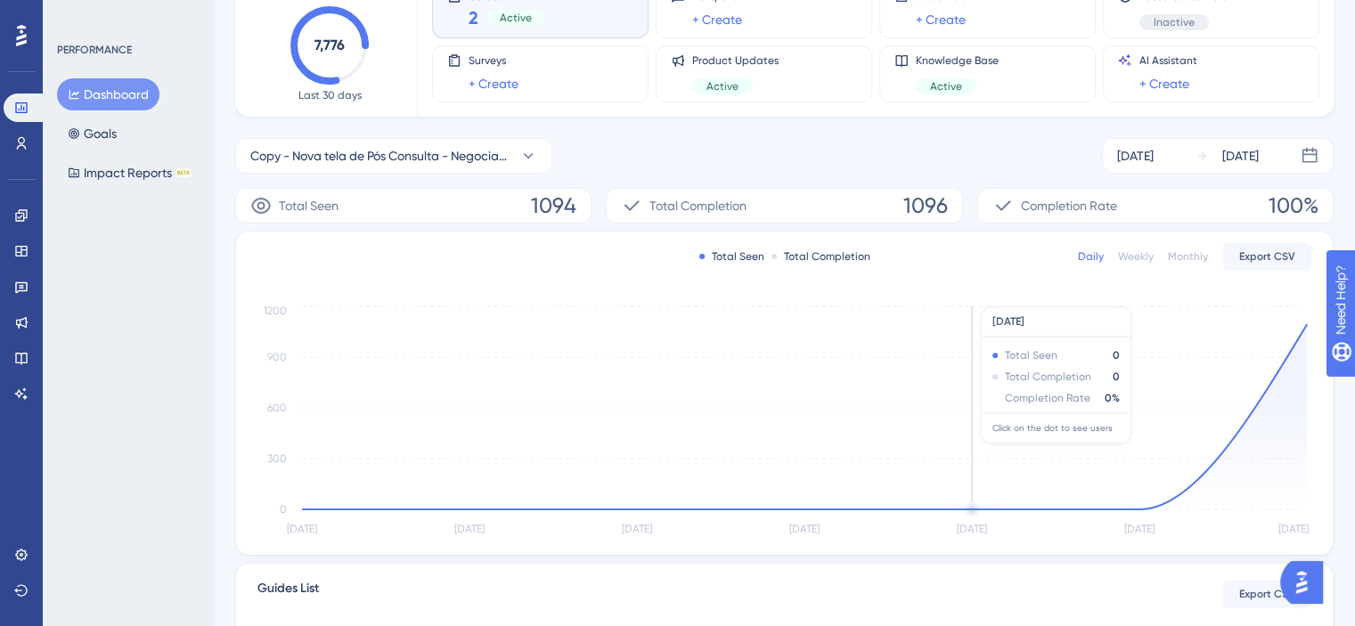
scroll to position [0, 0]
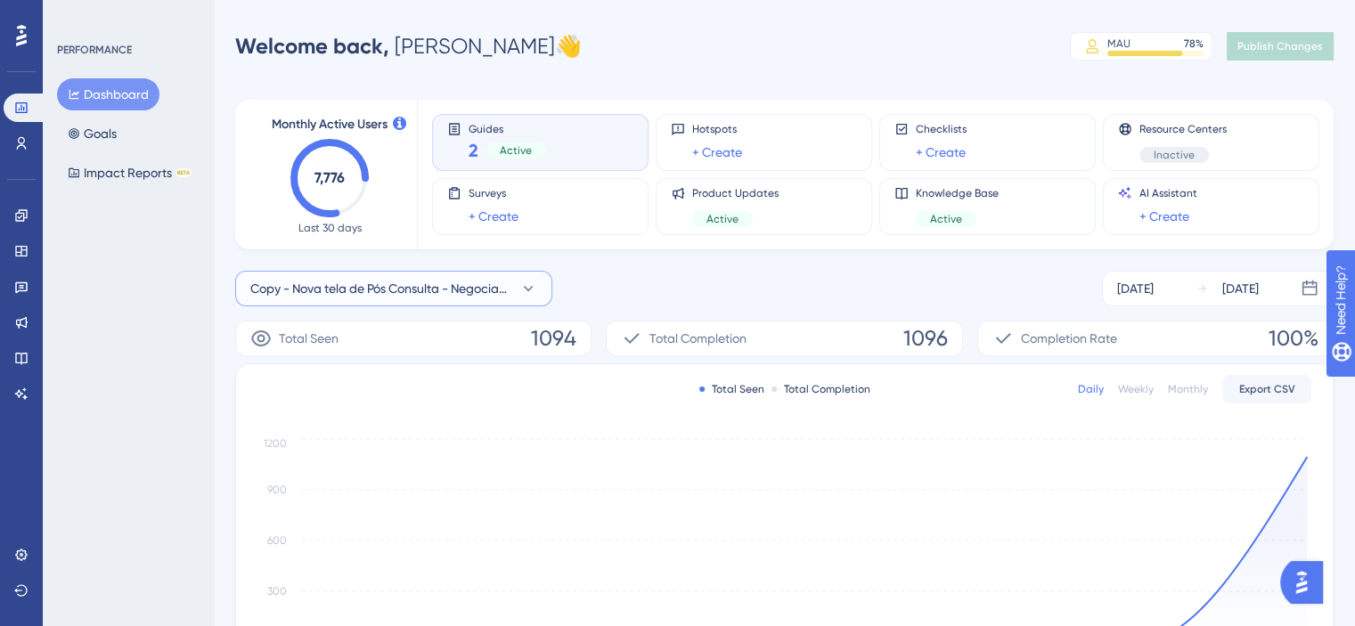
click at [519, 298] on button "Copy - Nova tela de Pós Consulta - Negociação" at bounding box center [393, 289] width 317 height 36
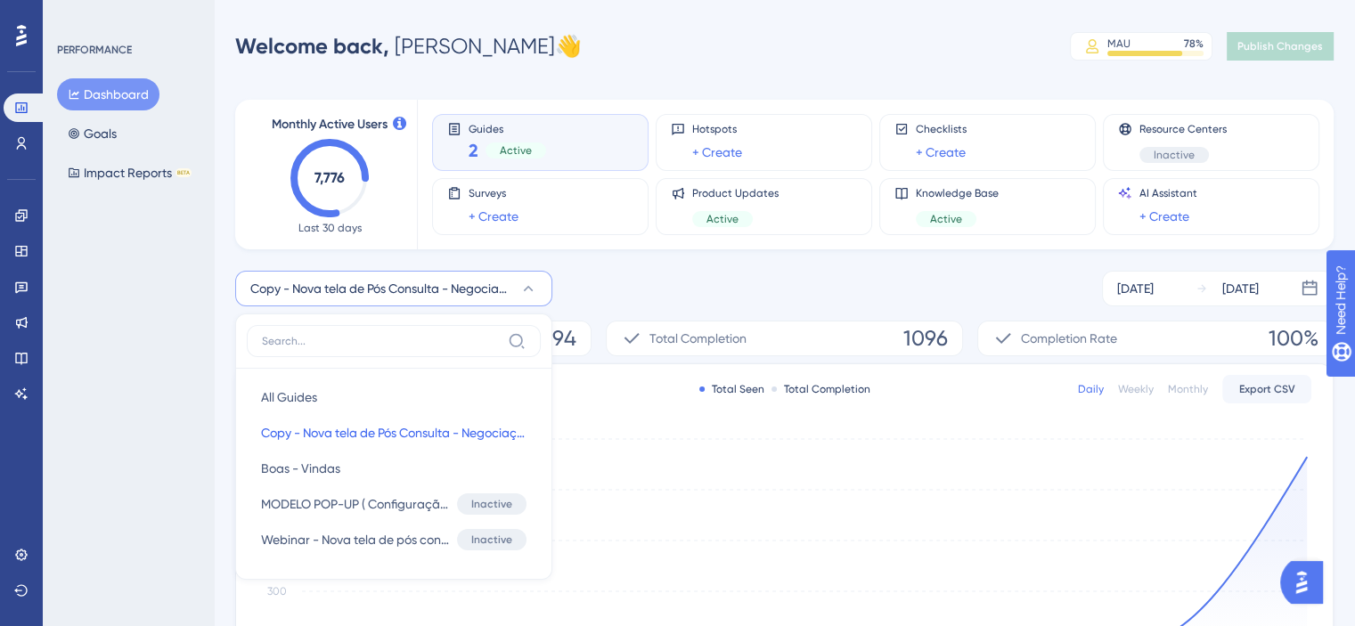
scroll to position [133, 0]
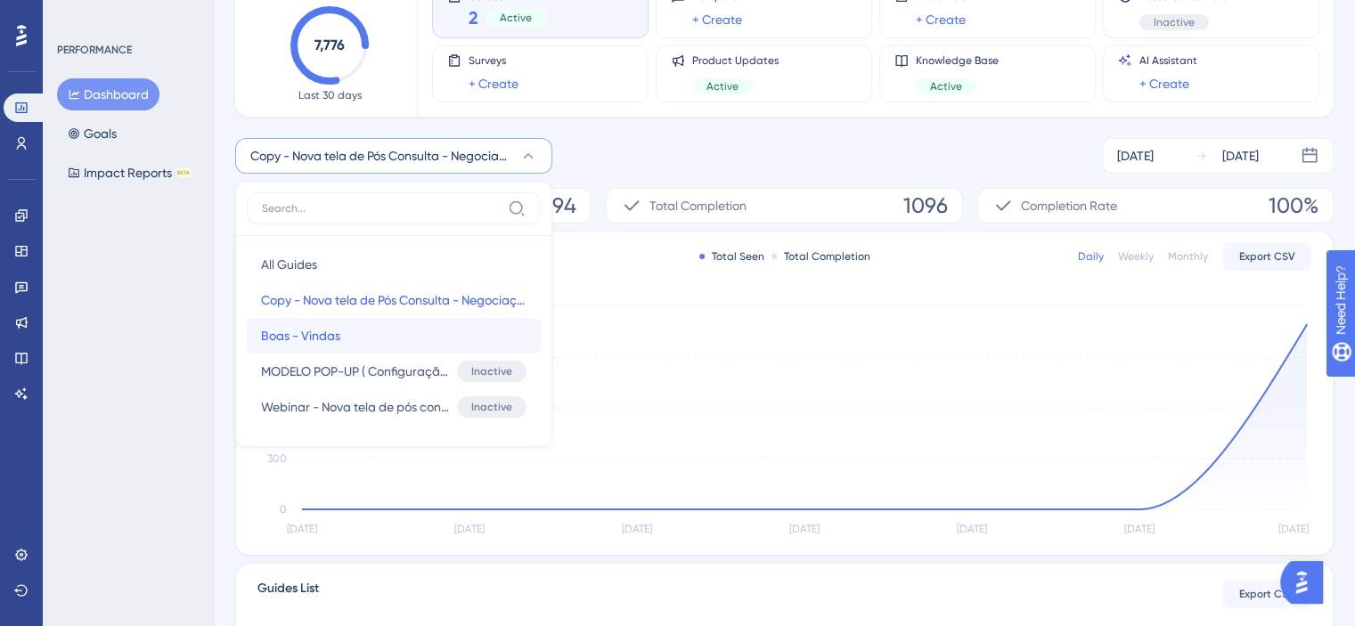
click at [368, 332] on button "Boas - Vindas Boas - Vindas" at bounding box center [394, 336] width 294 height 36
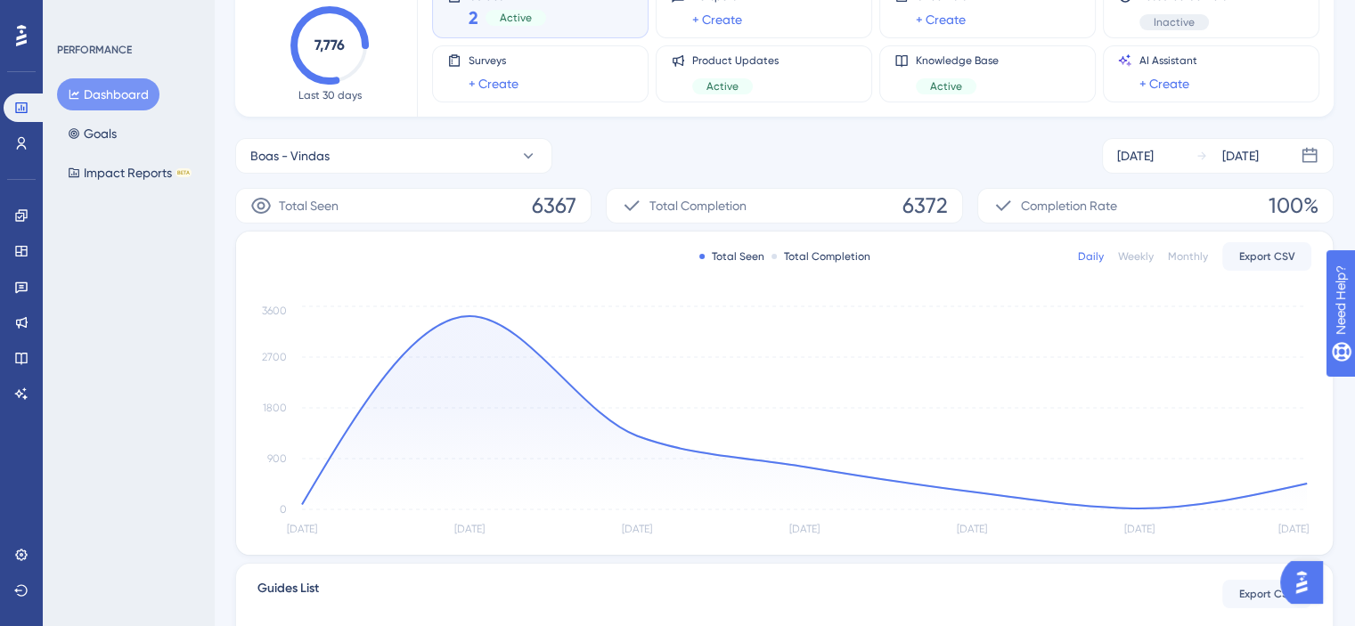
scroll to position [0, 0]
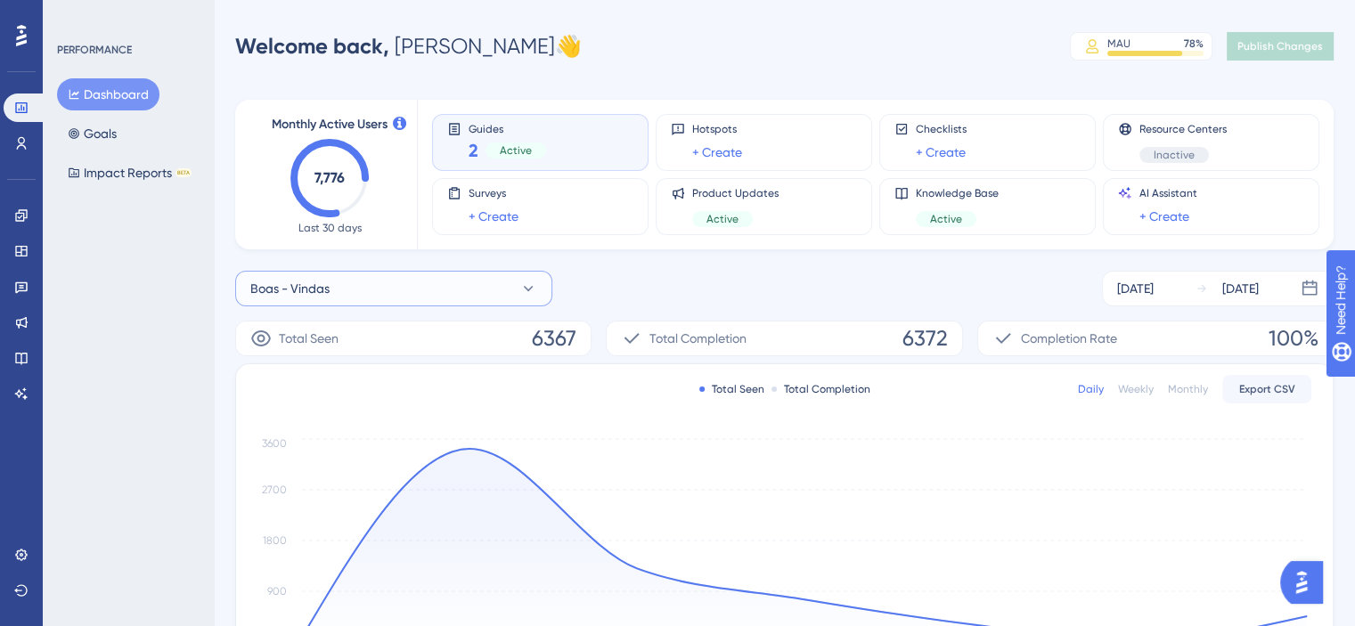
click at [347, 300] on button "Boas - Vindas" at bounding box center [393, 289] width 317 height 36
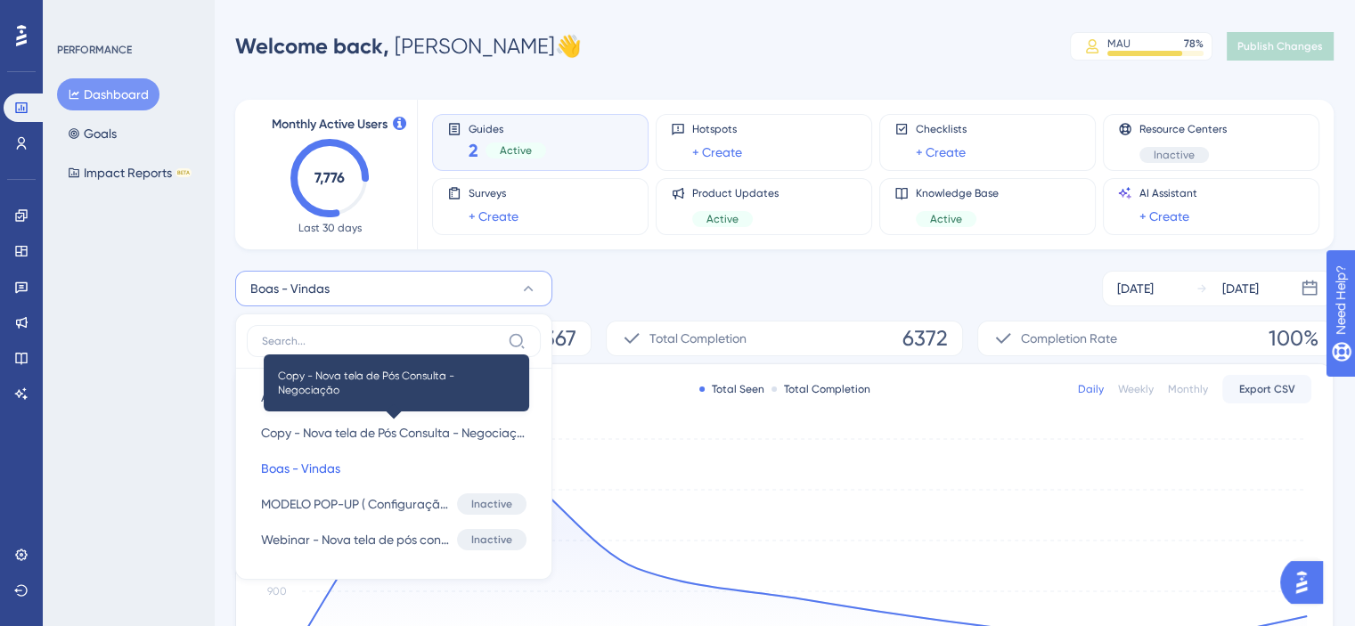
scroll to position [133, 0]
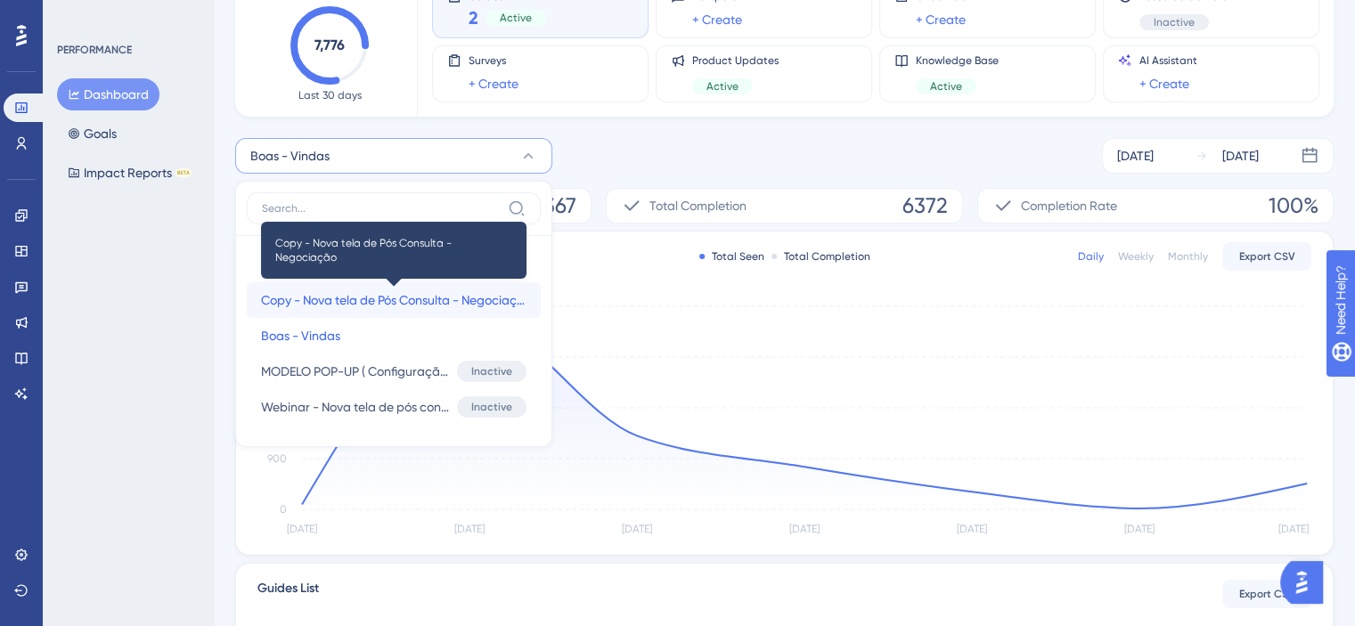
click at [404, 309] on span "Copy - Nova tela de Pós Consulta - Negociação" at bounding box center [393, 300] width 265 height 21
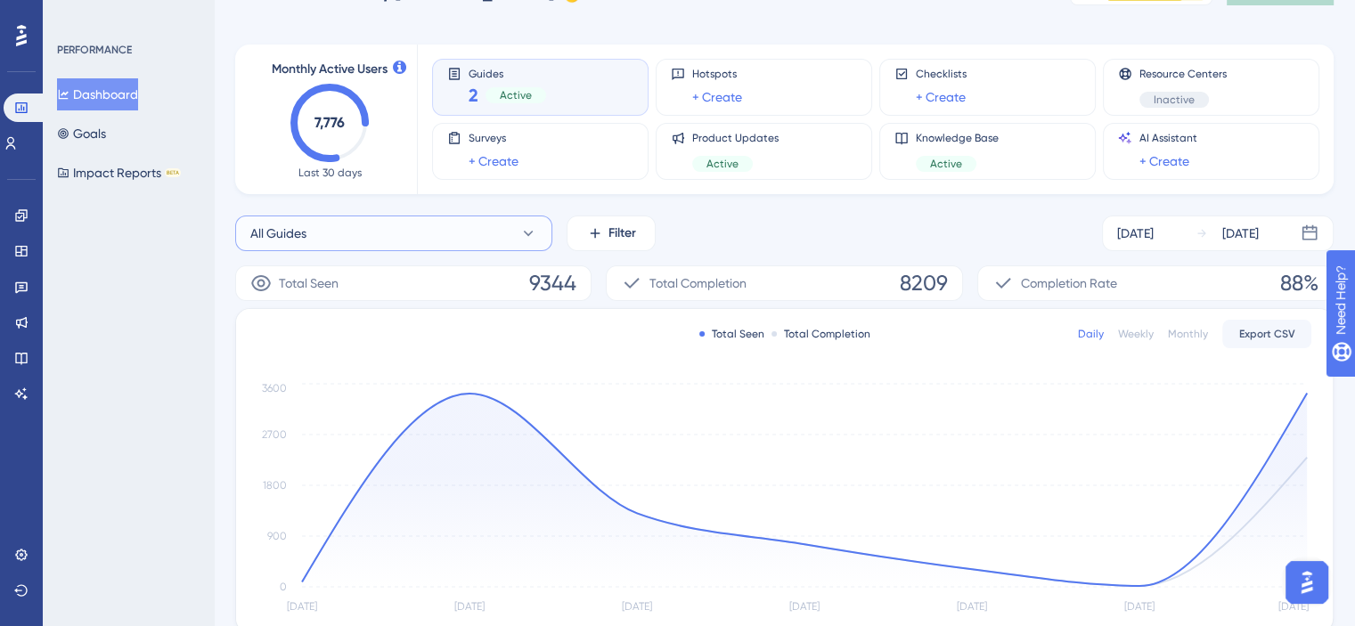
click at [473, 242] on button "All Guides" at bounding box center [393, 234] width 317 height 36
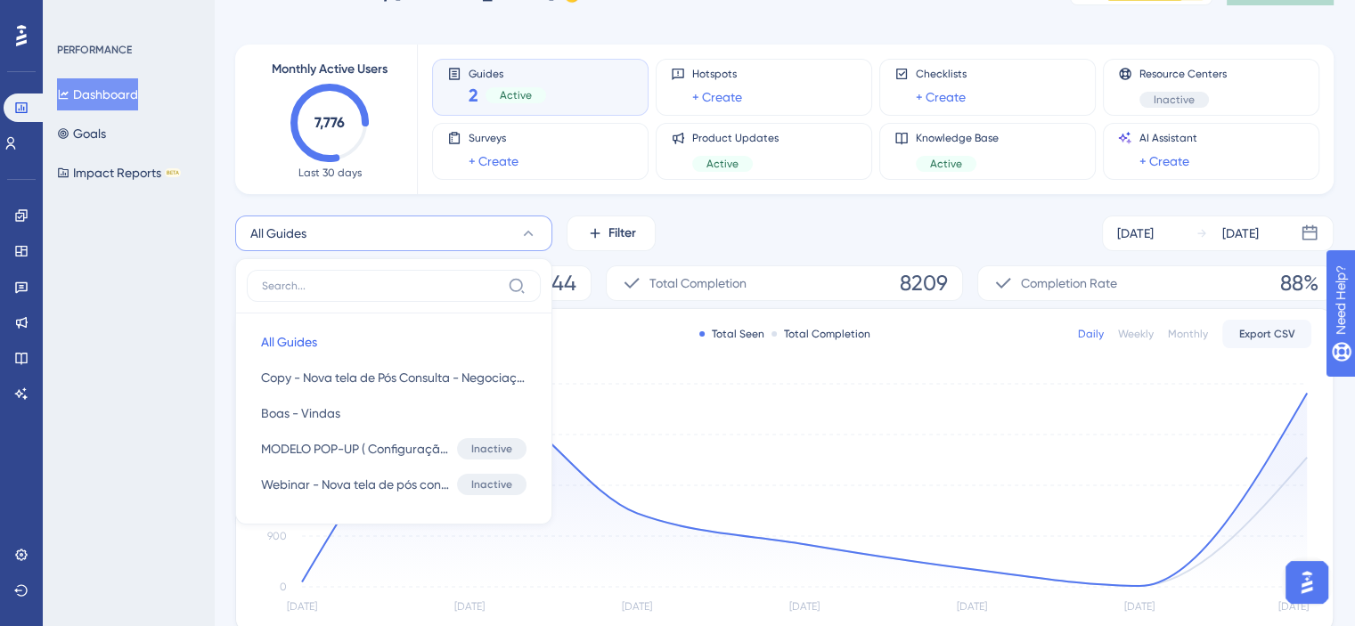
scroll to position [131, 0]
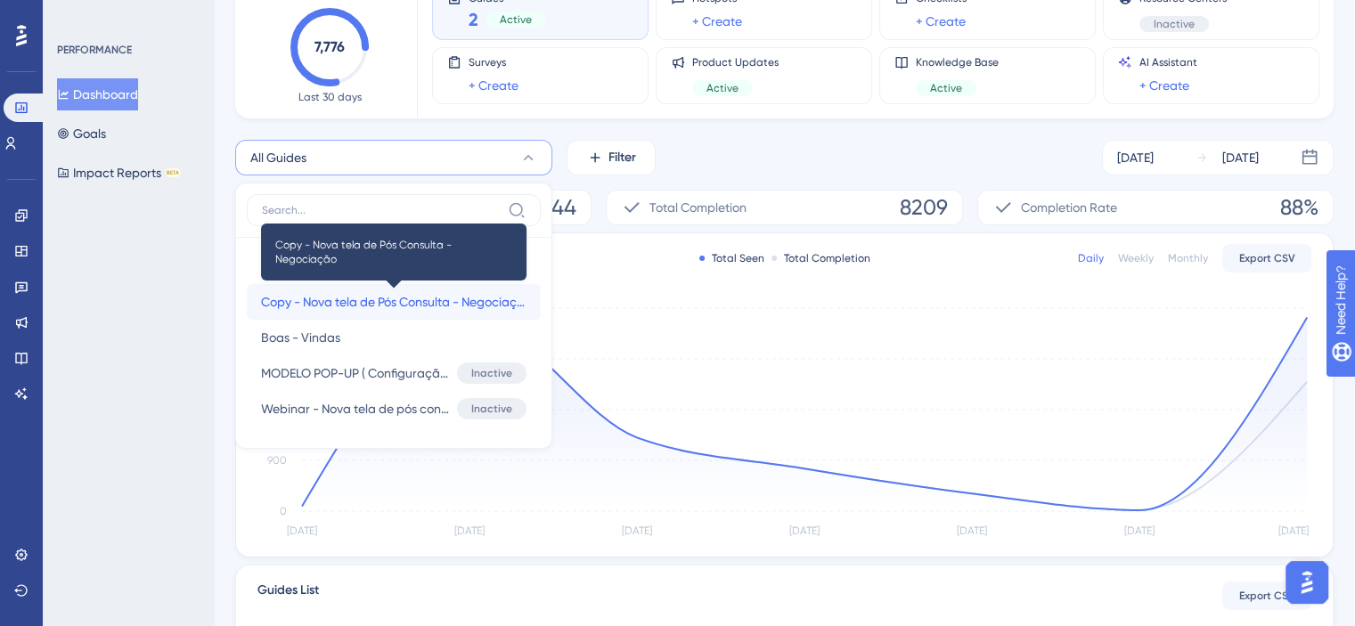
click at [420, 293] on span "Copy - Nova tela de Pós Consulta - Negociação" at bounding box center [393, 301] width 265 height 21
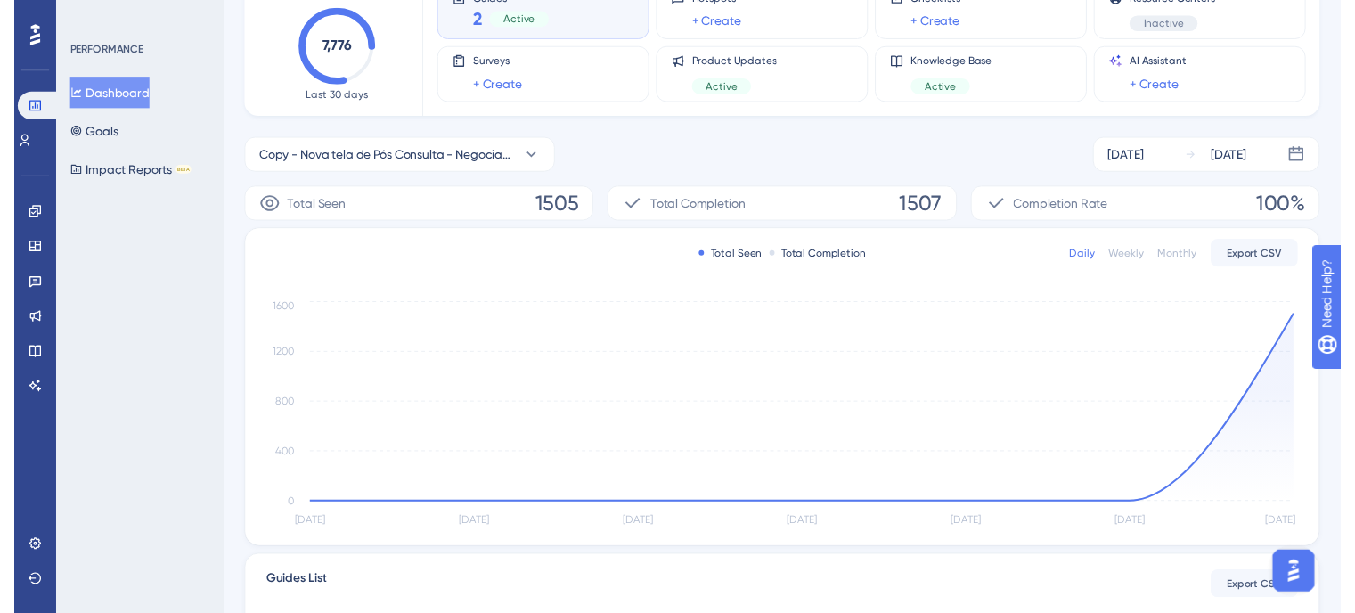
scroll to position [0, 0]
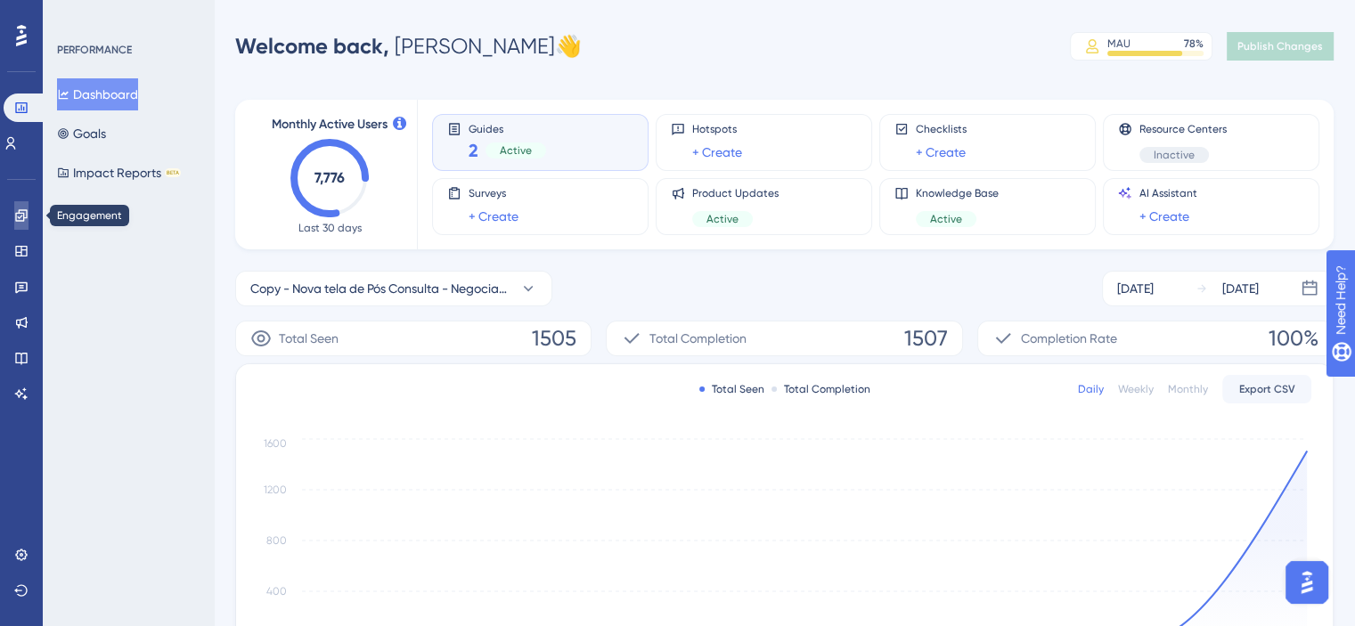
click at [16, 208] on icon at bounding box center [21, 215] width 14 height 14
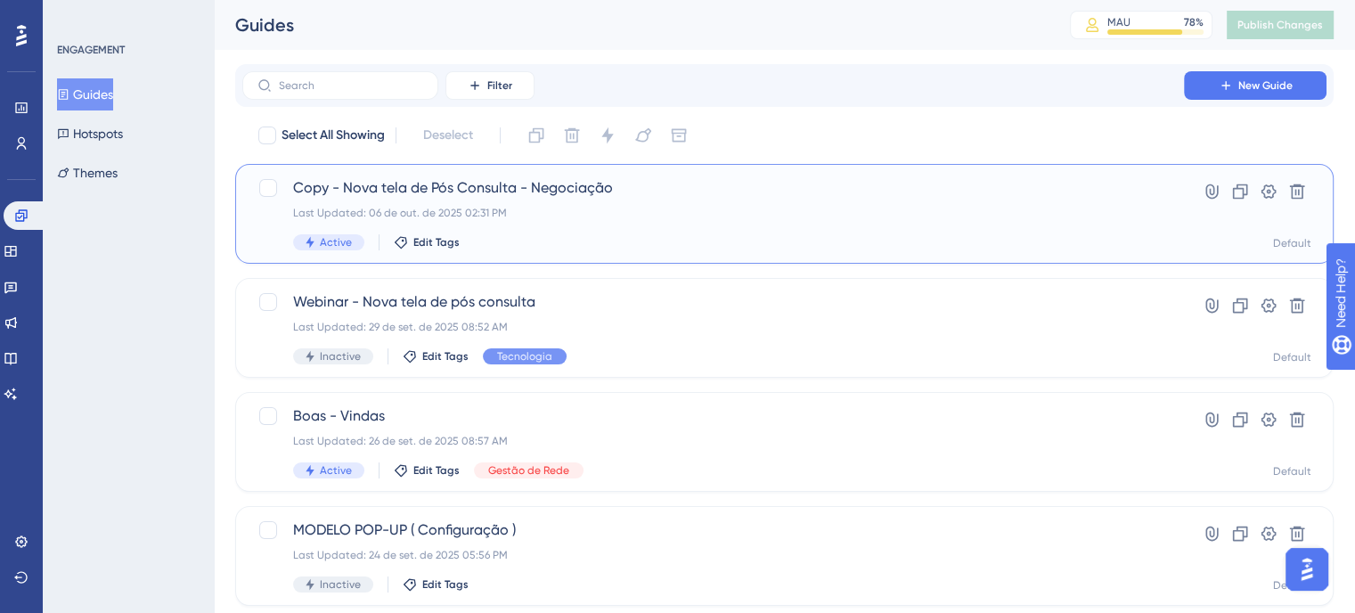
click at [477, 178] on span "Copy - Nova tela de Pós Consulta - Negociação" at bounding box center [713, 187] width 840 height 21
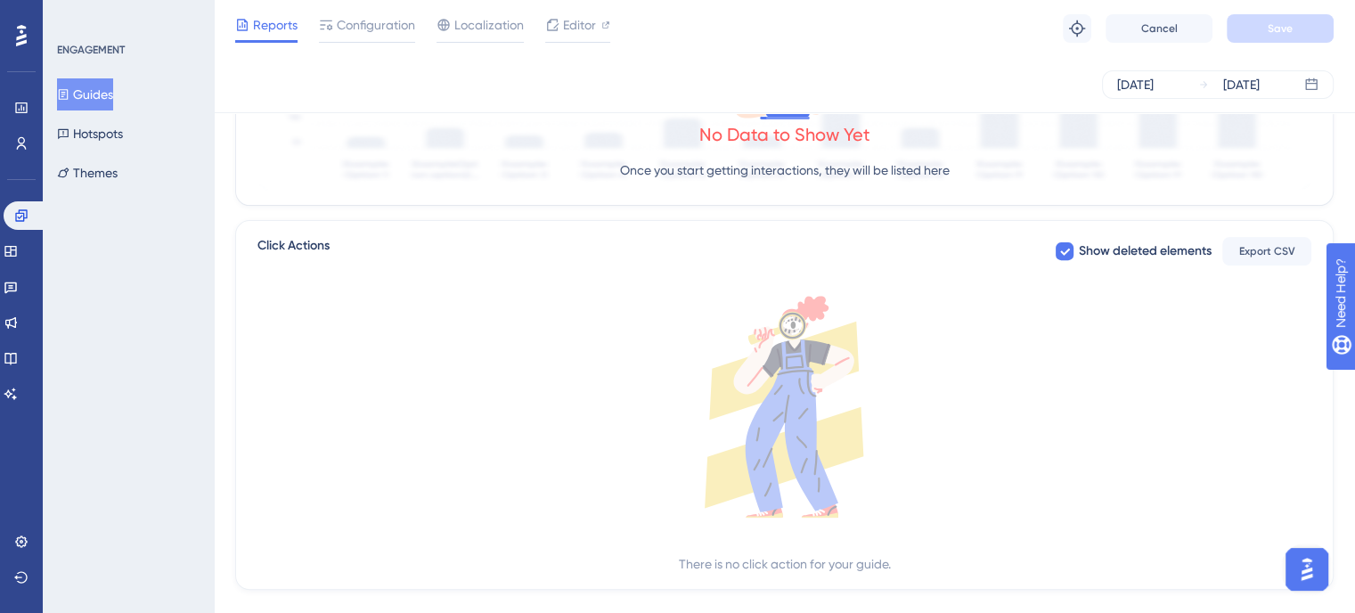
scroll to position [631, 0]
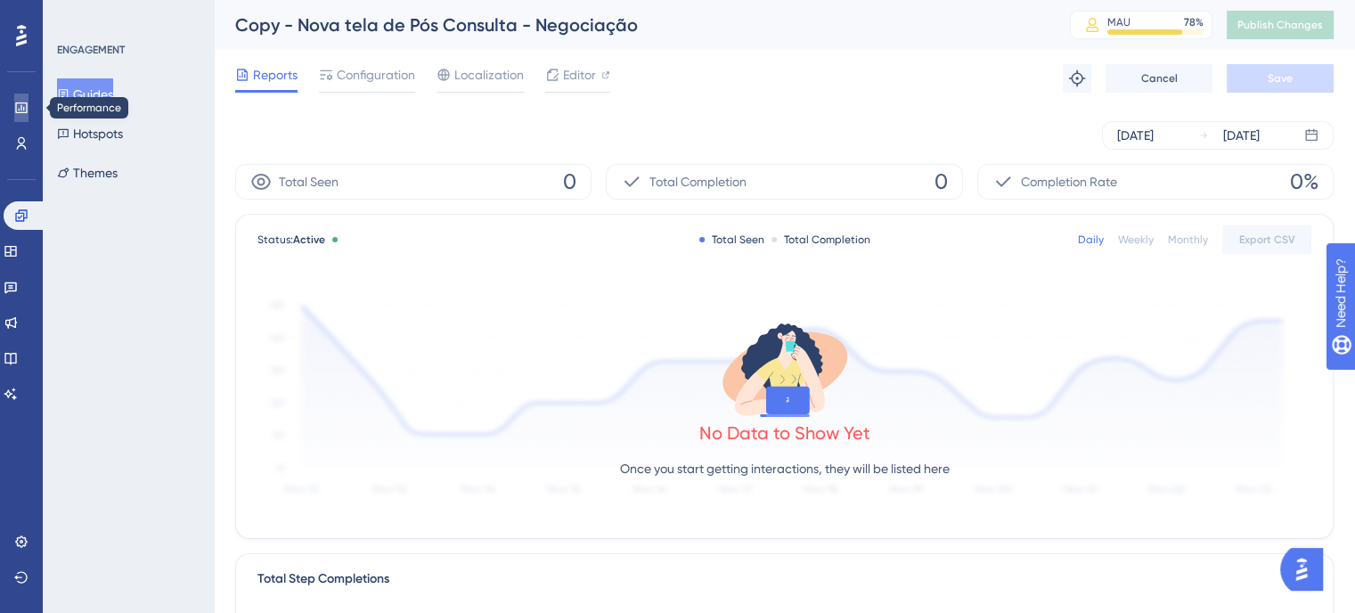
click at [17, 113] on icon at bounding box center [21, 108] width 14 height 14
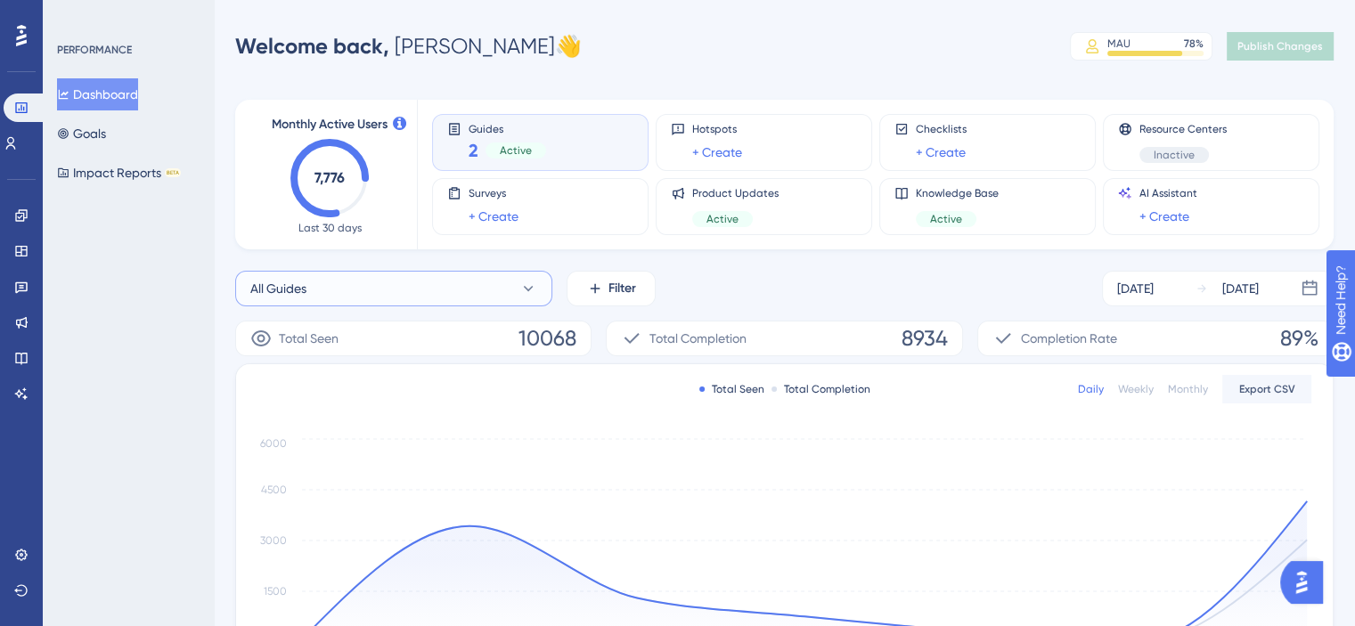
click at [396, 286] on button "All Guides" at bounding box center [393, 289] width 317 height 36
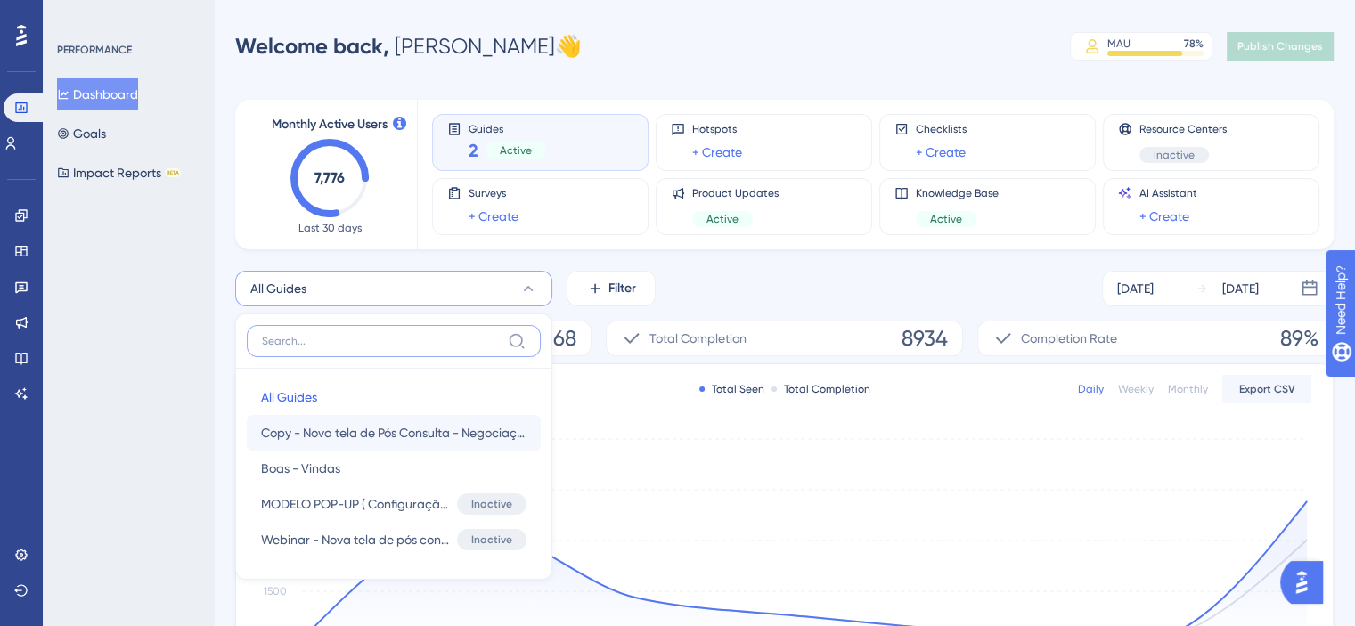
scroll to position [131, 0]
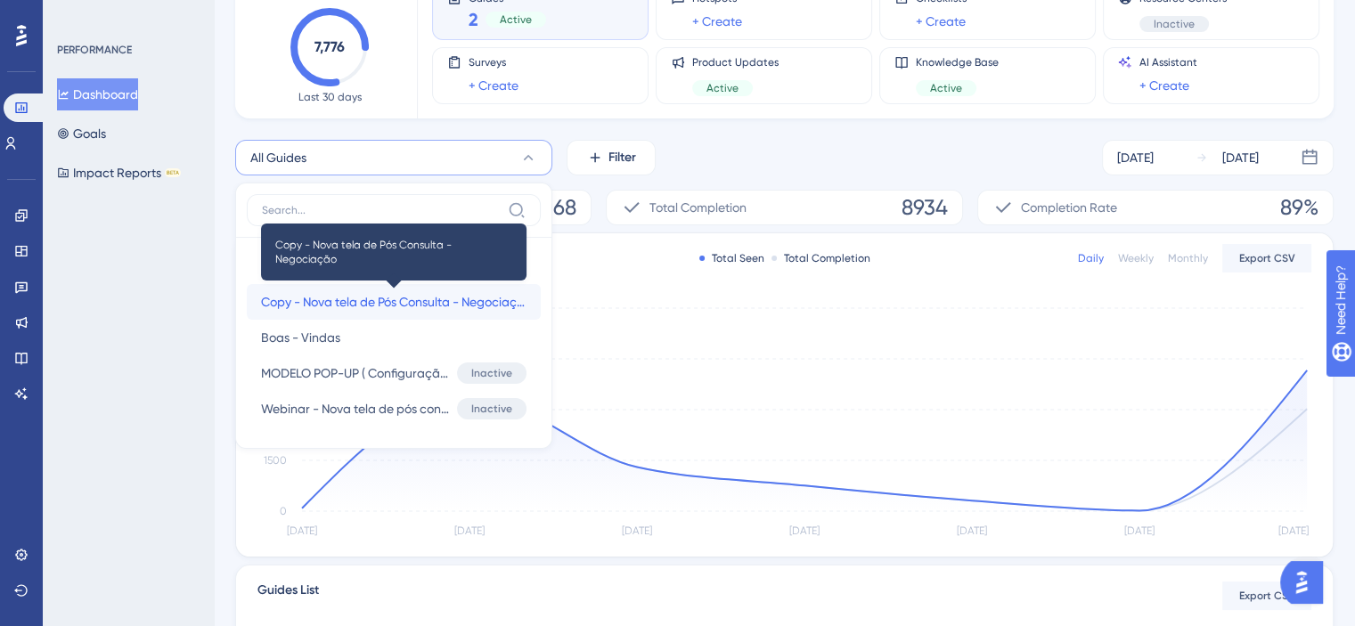
click at [403, 303] on span "Copy - Nova tela de Pós Consulta - Negociação" at bounding box center [393, 301] width 265 height 21
